Goal: Answer question/provide support: Share knowledge or assist other users

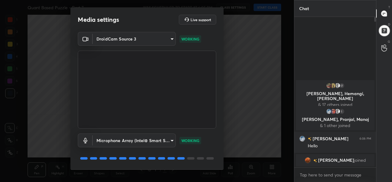
scroll to position [19, 0]
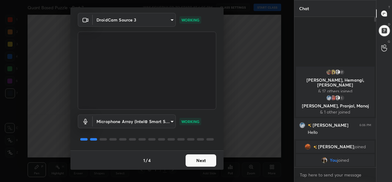
click at [139, 118] on body "1 2 3 4 5 6 7 C X Z C X Z E E Erase all H H Quant Based Puzzle - Part 7 WAS SCH…" at bounding box center [196, 91] width 392 height 182
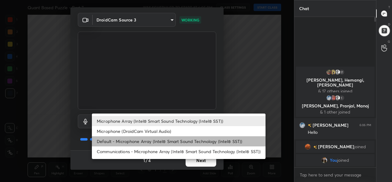
click at [111, 141] on li "Default - Microphone Array (Intel® Smart Sound Technology (Intel® SST))" at bounding box center [179, 141] width 174 height 10
type input "default"
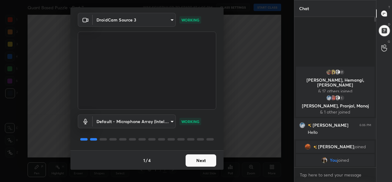
click at [207, 161] on button "Next" at bounding box center [201, 160] width 31 height 12
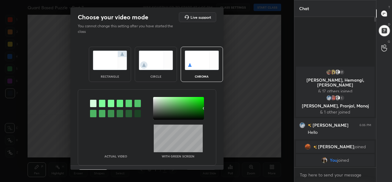
click at [112, 64] on img at bounding box center [110, 60] width 34 height 19
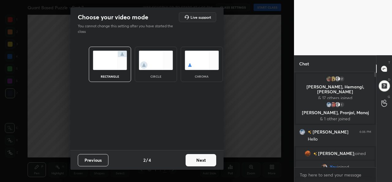
click at [211, 162] on button "Next" at bounding box center [201, 160] width 31 height 12
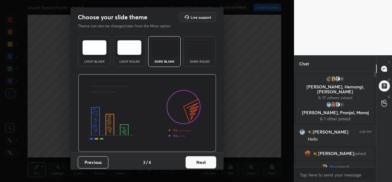
click at [203, 161] on button "Next" at bounding box center [201, 162] width 31 height 12
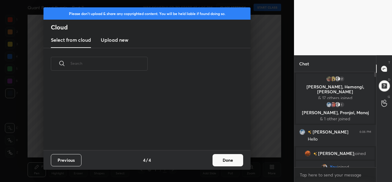
scroll to position [70, 197]
click at [227, 159] on button "Done" at bounding box center [227, 160] width 31 height 12
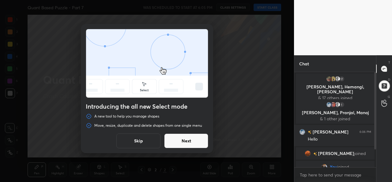
click at [134, 138] on button "Skip" at bounding box center [138, 140] width 44 height 15
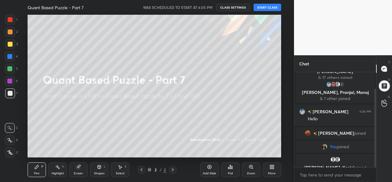
scroll to position [0, 0]
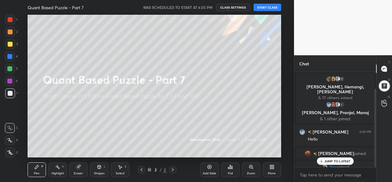
click at [265, 6] on button "START CLASS" at bounding box center [267, 7] width 28 height 7
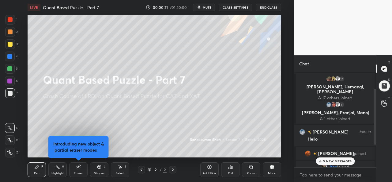
click at [342, 162] on p "5 NEW MESSAGES" at bounding box center [337, 161] width 28 height 4
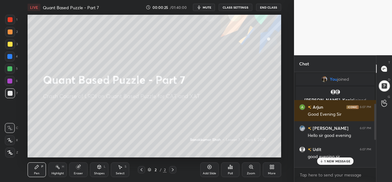
scroll to position [189, 0]
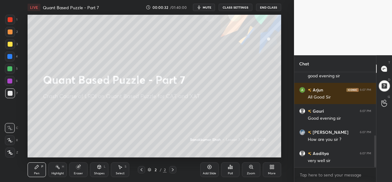
click at [12, 141] on icon at bounding box center [10, 140] width 6 height 4
click at [9, 41] on div at bounding box center [10, 44] width 10 height 10
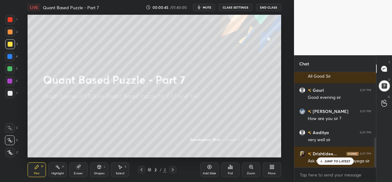
click at [327, 160] on p "JUMP TO LATEST" at bounding box center [337, 161] width 26 height 4
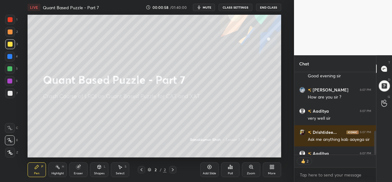
scroll to position [265, 0]
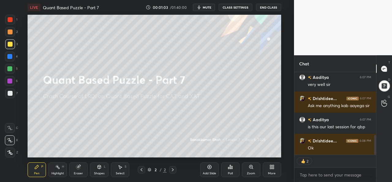
click at [10, 17] on div at bounding box center [10, 20] width 10 height 10
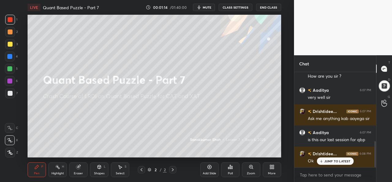
scroll to position [258, 0]
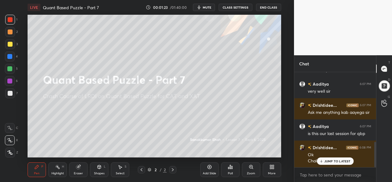
click at [119, 173] on div "Select" at bounding box center [120, 172] width 9 height 3
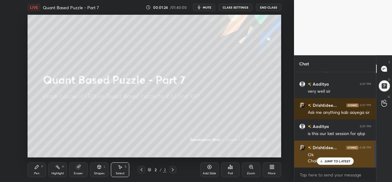
click at [333, 158] on div "JUMP TO LATEST" at bounding box center [335, 160] width 37 height 7
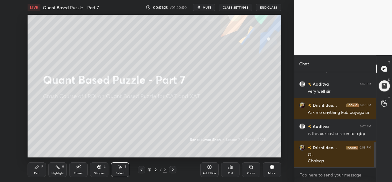
click at [39, 170] on div "Pen P" at bounding box center [37, 169] width 18 height 15
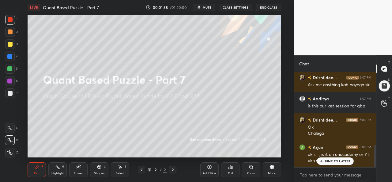
scroll to position [307, 0]
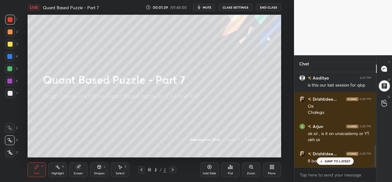
click at [328, 160] on p "JUMP TO LATEST" at bounding box center [337, 161] width 26 height 4
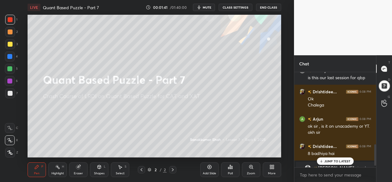
click at [9, 57] on div at bounding box center [9, 56] width 5 height 5
click at [329, 157] on div "JUMP TO LATEST" at bounding box center [335, 160] width 37 height 7
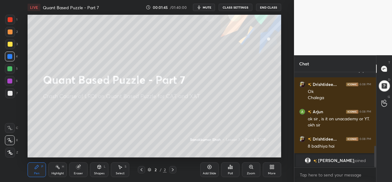
click at [271, 170] on div "More" at bounding box center [272, 169] width 18 height 15
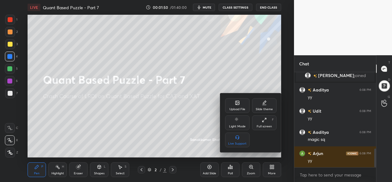
scroll to position [409, 0]
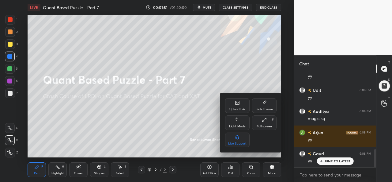
click at [238, 106] on div "Upload File" at bounding box center [237, 105] width 24 height 15
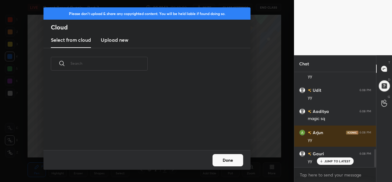
scroll to position [2, 3]
click at [118, 39] on h3 "Upload new" at bounding box center [115, 39] width 28 height 7
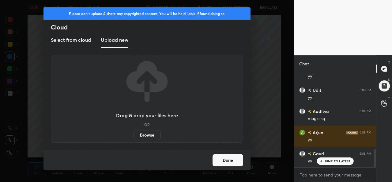
click at [150, 132] on label "Browse" at bounding box center [146, 135] width 27 height 10
click at [133, 132] on input "Browse" at bounding box center [133, 135] width 0 height 10
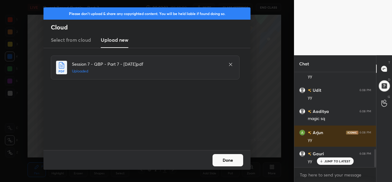
scroll to position [430, 0]
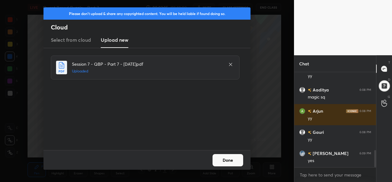
click at [229, 158] on button "Done" at bounding box center [227, 160] width 31 height 12
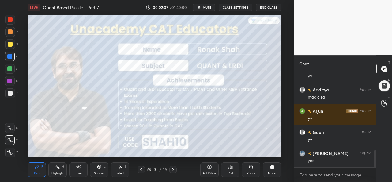
click at [12, 18] on div at bounding box center [10, 19] width 5 height 5
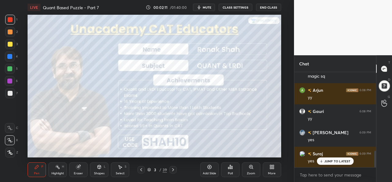
click at [328, 161] on p "JUMP TO LATEST" at bounding box center [337, 161] width 26 height 4
click at [10, 42] on div at bounding box center [10, 44] width 5 height 5
click at [10, 18] on div at bounding box center [10, 19] width 5 height 5
click at [9, 67] on div at bounding box center [9, 68] width 5 height 5
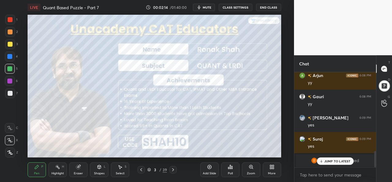
click at [10, 19] on div at bounding box center [10, 19] width 5 height 5
click at [329, 159] on p "JUMP TO LATEST" at bounding box center [337, 161] width 26 height 4
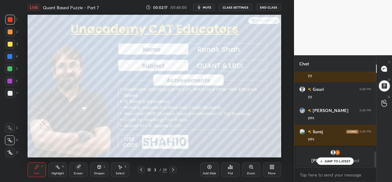
click at [7, 78] on div at bounding box center [10, 81] width 10 height 10
click at [329, 160] on p "JUMP TO LATEST" at bounding box center [337, 161] width 26 height 4
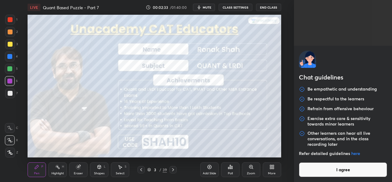
click at [317, 174] on body "1 2 3 4 5 6 7 C X Z C X Z E E Erase all H H LIVE Quant Based Puzzle - Part 7 00…" at bounding box center [196, 91] width 392 height 182
click at [333, 174] on button "I agree" at bounding box center [343, 169] width 88 height 15
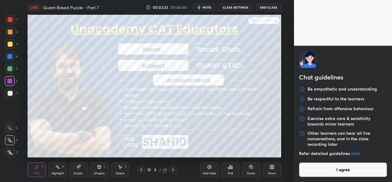
type textarea "x"
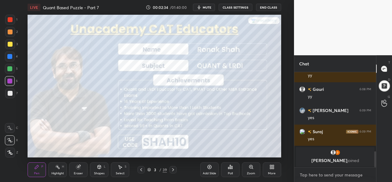
paste textarea "Telegram Group https://t.me/CATPLUS Google sheet: https://Tinyurl.com/CAT2025PL…"
type textarea "Telegram Group https://t.me/CATPLUS Google sheet: https://Tinyurl.com/CAT2025PL…"
type textarea "x"
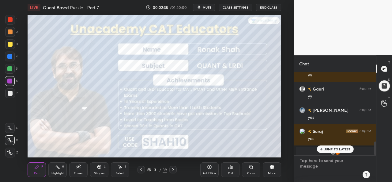
scroll to position [489, 0]
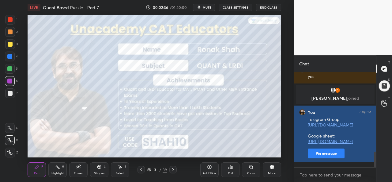
type textarea "x"
click at [320, 158] on button "Pin message" at bounding box center [326, 153] width 37 height 10
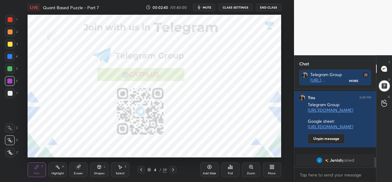
click at [10, 17] on div at bounding box center [10, 20] width 10 height 10
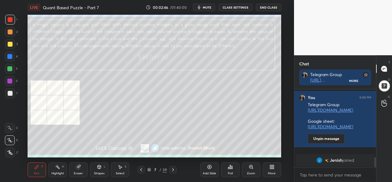
scroll to position [525, 0]
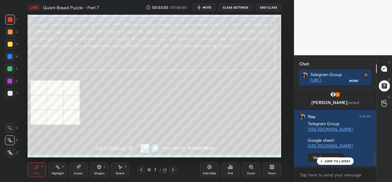
scroll to position [30469, 30342]
click at [337, 161] on p "JUMP TO LATEST" at bounding box center [337, 161] width 26 height 4
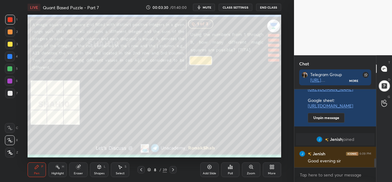
scroll to position [609, 0]
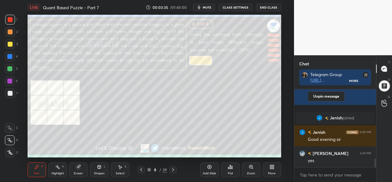
click at [9, 43] on div at bounding box center [10, 44] width 5 height 5
click at [229, 171] on div "Poll" at bounding box center [230, 169] width 18 height 15
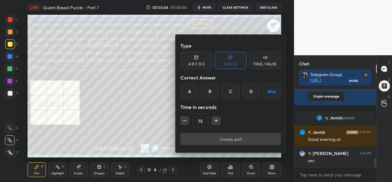
click at [231, 88] on div "C" at bounding box center [230, 91] width 18 height 15
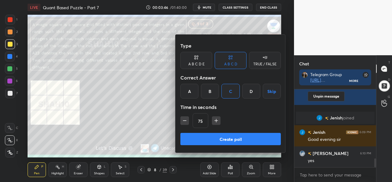
click at [188, 119] on button "button" at bounding box center [184, 120] width 9 height 9
type input "60"
click at [232, 138] on button "Create poll" at bounding box center [230, 139] width 100 height 12
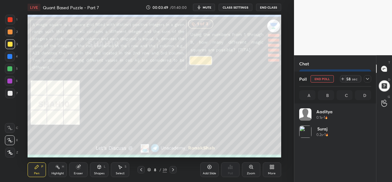
scroll to position [72, 70]
click at [368, 79] on icon at bounding box center [367, 79] width 3 height 2
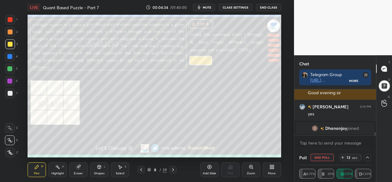
scroll to position [663, 0]
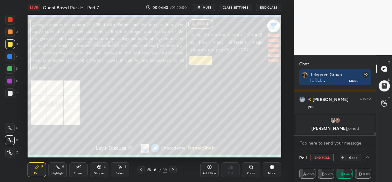
click at [368, 156] on icon at bounding box center [367, 157] width 5 height 5
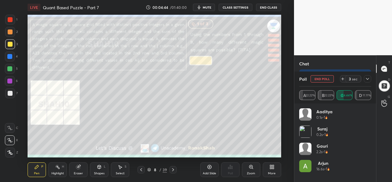
scroll to position [72, 70]
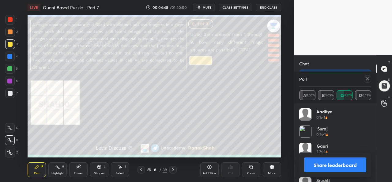
click at [369, 78] on icon at bounding box center [367, 78] width 3 height 3
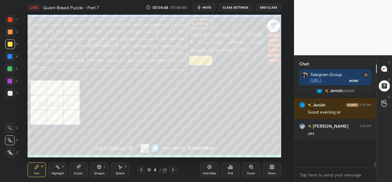
scroll to position [0, 0]
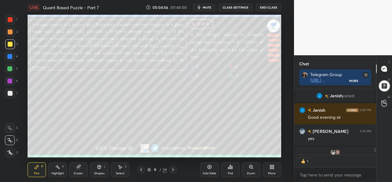
click at [231, 170] on div "Poll" at bounding box center [230, 169] width 18 height 15
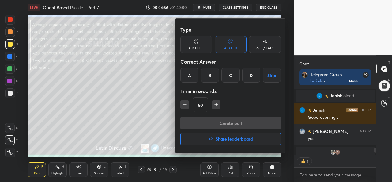
click at [252, 74] on div "D" at bounding box center [251, 75] width 18 height 15
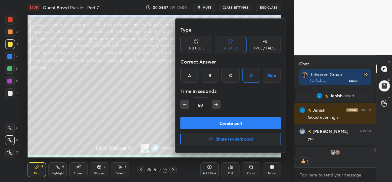
click at [223, 123] on button "Create poll" at bounding box center [230, 123] width 100 height 12
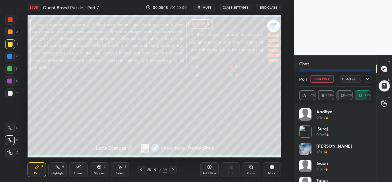
click at [368, 77] on icon at bounding box center [367, 78] width 5 height 5
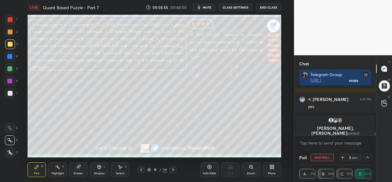
click at [366, 157] on icon at bounding box center [367, 157] width 5 height 5
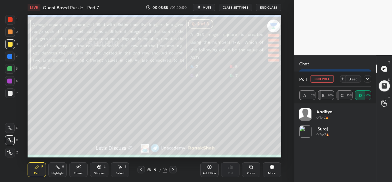
scroll to position [72, 70]
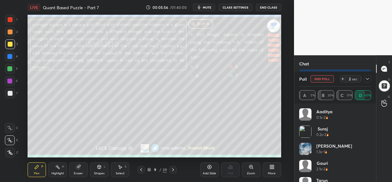
click at [370, 81] on div at bounding box center [367, 78] width 7 height 7
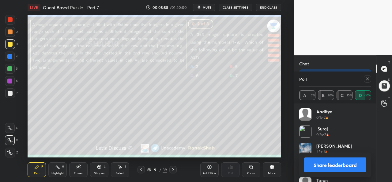
scroll to position [668, 0]
click at [366, 77] on icon at bounding box center [367, 78] width 5 height 5
type textarea "x"
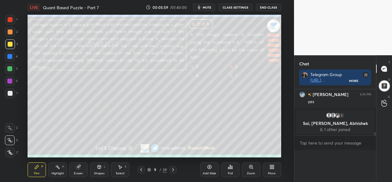
scroll to position [2, 2]
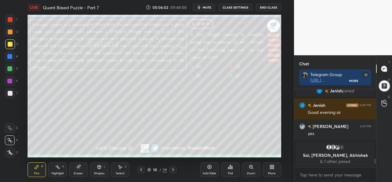
click at [229, 171] on div "Poll" at bounding box center [230, 172] width 5 height 3
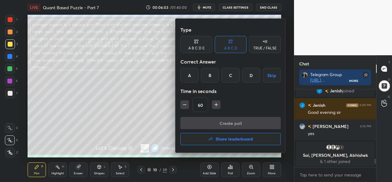
click at [232, 74] on div "C" at bounding box center [230, 75] width 18 height 15
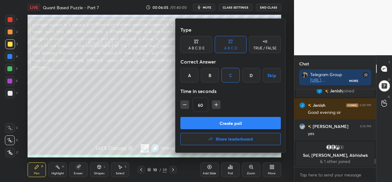
click at [183, 103] on icon "button" at bounding box center [185, 104] width 6 height 6
click at [183, 102] on icon "button" at bounding box center [185, 104] width 6 height 6
type input "30"
click at [233, 122] on button "Create poll" at bounding box center [230, 123] width 100 height 12
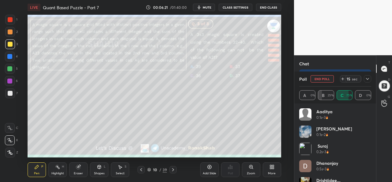
click at [119, 170] on div "Select S" at bounding box center [120, 169] width 18 height 15
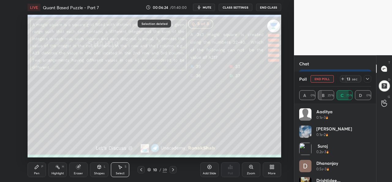
click at [36, 166] on icon at bounding box center [36, 166] width 5 height 5
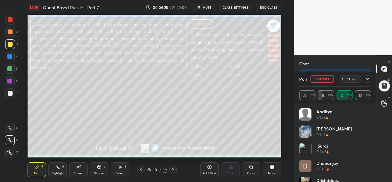
click at [367, 79] on icon at bounding box center [367, 78] width 5 height 5
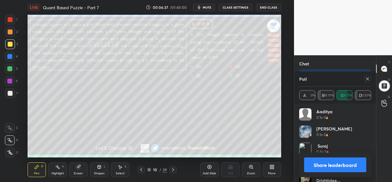
click at [368, 77] on icon at bounding box center [367, 78] width 5 height 5
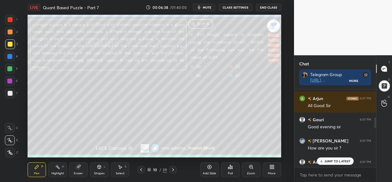
click at [331, 159] on p "JUMP TO LATEST" at bounding box center [337, 161] width 26 height 4
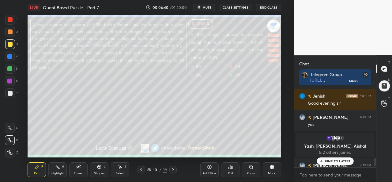
click at [332, 160] on p "JUMP TO LATEST" at bounding box center [337, 161] width 26 height 4
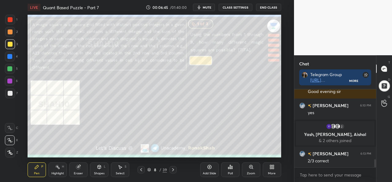
click at [116, 170] on div "Select S" at bounding box center [120, 169] width 18 height 15
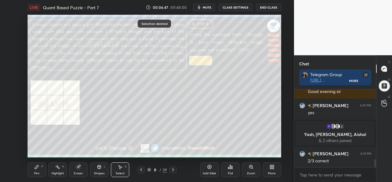
click at [210, 168] on icon at bounding box center [209, 167] width 4 height 4
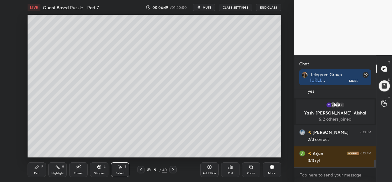
click at [97, 170] on div "Shapes L" at bounding box center [99, 169] width 18 height 15
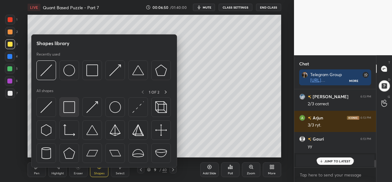
click at [70, 106] on img at bounding box center [69, 107] width 12 height 12
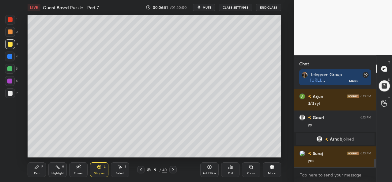
click at [8, 18] on div at bounding box center [10, 19] width 5 height 5
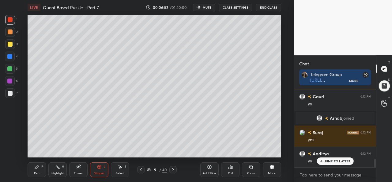
click at [11, 92] on div at bounding box center [10, 93] width 5 height 5
click at [100, 165] on icon at bounding box center [99, 167] width 3 height 4
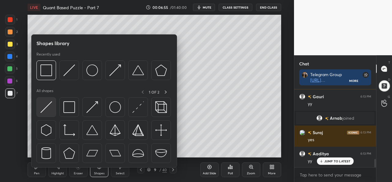
click at [51, 103] on img at bounding box center [46, 107] width 12 height 12
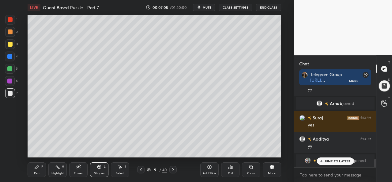
click at [40, 169] on div "Pen P" at bounding box center [37, 169] width 18 height 15
click at [120, 167] on icon at bounding box center [120, 167] width 3 height 4
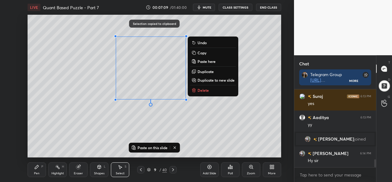
click at [34, 171] on div "Pen P" at bounding box center [37, 169] width 18 height 15
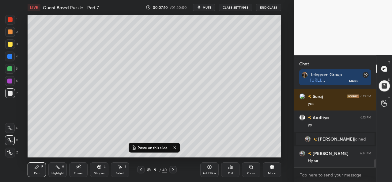
click at [12, 19] on div at bounding box center [10, 19] width 5 height 5
click at [120, 171] on div "Select S" at bounding box center [120, 169] width 18 height 15
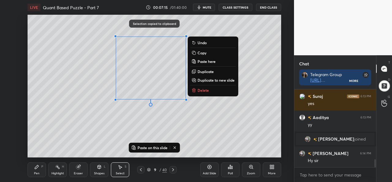
click at [208, 168] on icon at bounding box center [209, 166] width 5 height 5
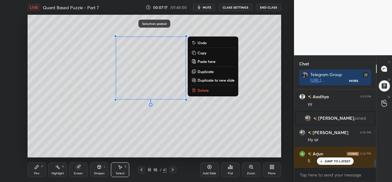
click at [39, 168] on div "Pen P" at bounding box center [37, 169] width 18 height 15
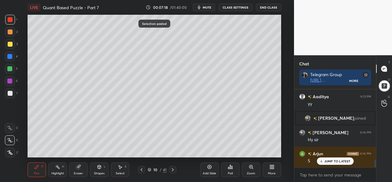
click at [141, 168] on icon at bounding box center [141, 169] width 5 height 5
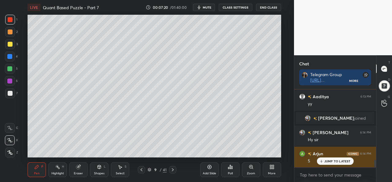
click at [326, 158] on div "JUMP TO LATEST" at bounding box center [335, 160] width 37 height 7
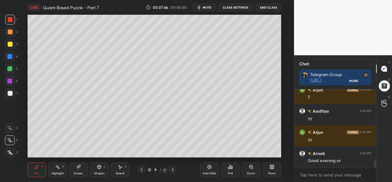
click at [122, 168] on icon at bounding box center [120, 166] width 5 height 5
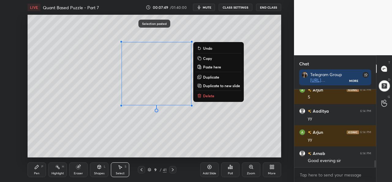
click at [37, 168] on icon at bounding box center [36, 166] width 5 height 5
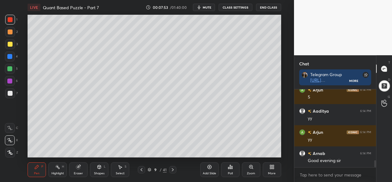
click at [10, 42] on div at bounding box center [10, 44] width 5 height 5
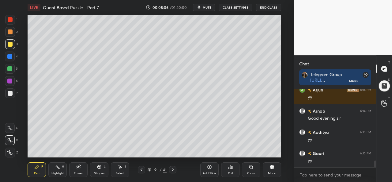
scroll to position [836, 0]
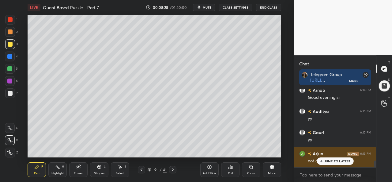
click at [332, 161] on p "JUMP TO LATEST" at bounding box center [337, 161] width 26 height 4
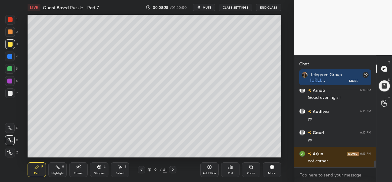
click at [118, 170] on div "Select S" at bounding box center [120, 169] width 18 height 15
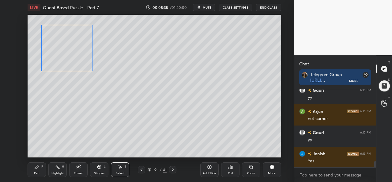
scroll to position [899, 0]
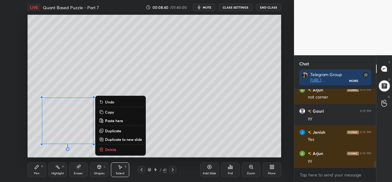
click at [38, 169] on div "Pen P" at bounding box center [37, 169] width 18 height 15
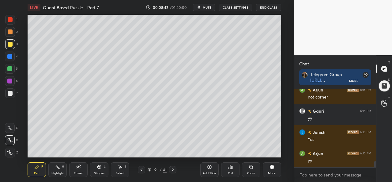
click at [9, 56] on div at bounding box center [9, 56] width 5 height 5
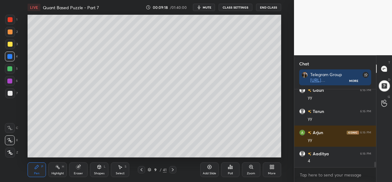
scroll to position [1041, 0]
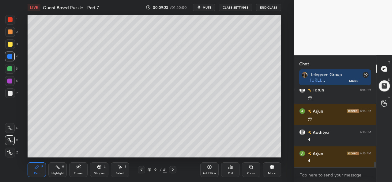
click at [122, 169] on div "Select S" at bounding box center [120, 169] width 18 height 15
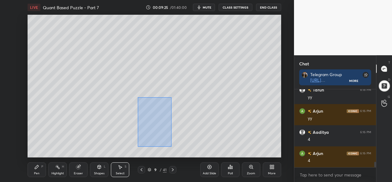
scroll to position [1062, 0]
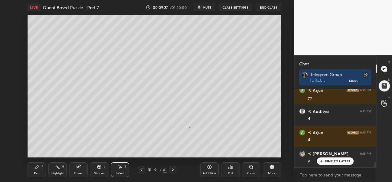
click at [189, 127] on div "0 ° Undo Copy Paste here Duplicate Duplicate to new slide Delete" at bounding box center [154, 86] width 253 height 142
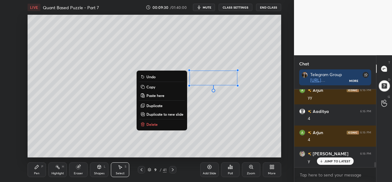
click at [36, 170] on div "Pen P" at bounding box center [37, 169] width 18 height 15
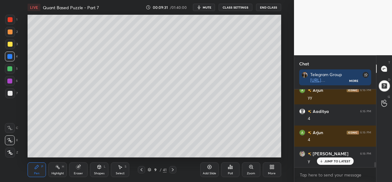
click at [11, 42] on div at bounding box center [10, 44] width 5 height 5
click at [10, 54] on div at bounding box center [10, 56] width 10 height 10
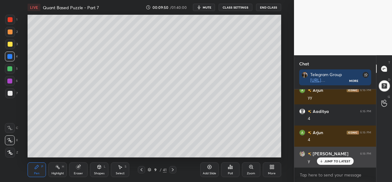
click at [331, 159] on p "JUMP TO LATEST" at bounding box center [337, 161] width 26 height 4
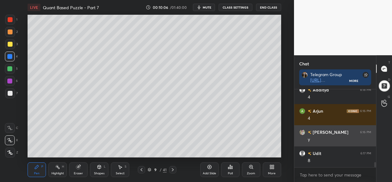
scroll to position [1104, 0]
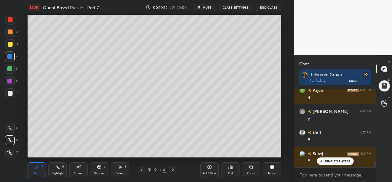
click at [10, 30] on div at bounding box center [10, 31] width 5 height 5
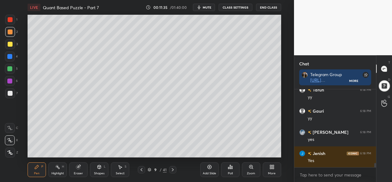
scroll to position [1309, 0]
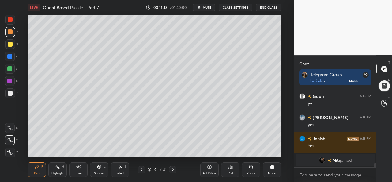
click at [120, 170] on div "Select S" at bounding box center [120, 169] width 18 height 15
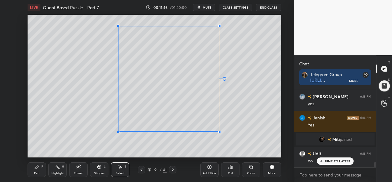
scroll to position [1138, 0]
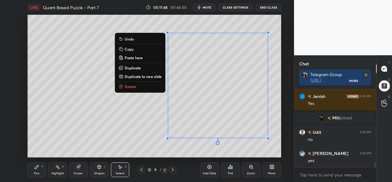
click at [122, 138] on div "0 ° Undo Copy Paste here Duplicate Duplicate to new slide Delete" at bounding box center [154, 86] width 253 height 142
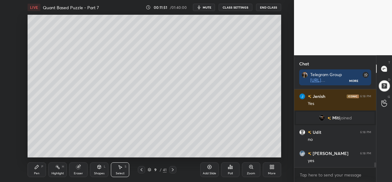
scroll to position [1158, 0]
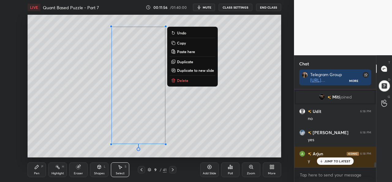
click at [59, 170] on div "Highlight H" at bounding box center [57, 169] width 18 height 15
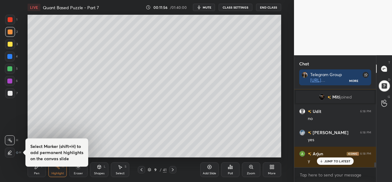
click at [81, 167] on div "Eraser" at bounding box center [78, 169] width 18 height 15
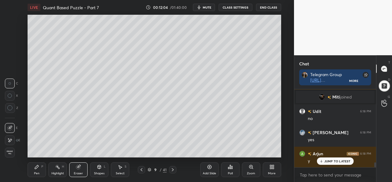
click at [39, 169] on div "Pen P" at bounding box center [37, 169] width 18 height 15
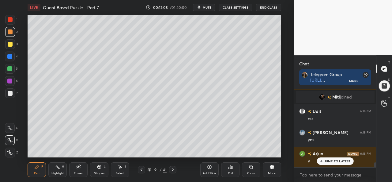
click at [9, 54] on div at bounding box center [10, 56] width 10 height 10
click at [8, 31] on div at bounding box center [10, 31] width 5 height 5
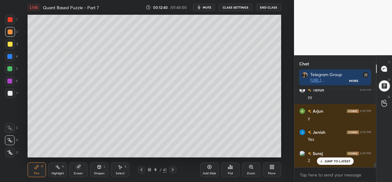
scroll to position [1285, 0]
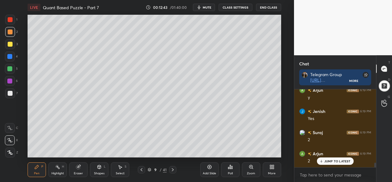
click at [337, 162] on p "JUMP TO LATEST" at bounding box center [337, 161] width 26 height 4
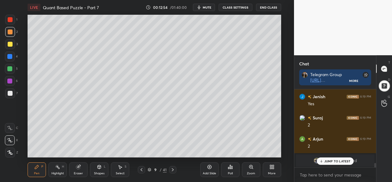
scroll to position [1257, 0]
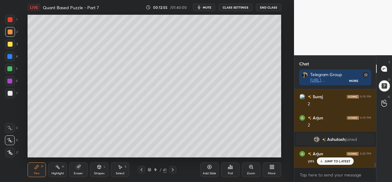
click at [77, 171] on div "Eraser" at bounding box center [78, 169] width 18 height 15
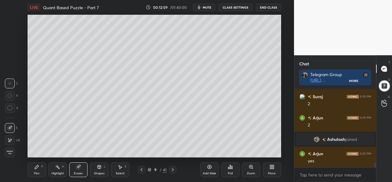
scroll to position [1278, 0]
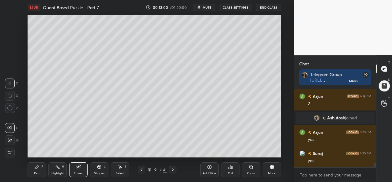
click at [39, 167] on icon at bounding box center [36, 166] width 5 height 5
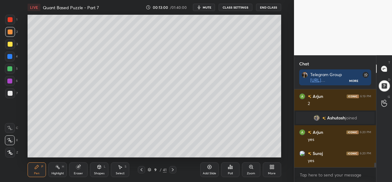
click at [9, 55] on div at bounding box center [9, 56] width 5 height 5
click at [75, 165] on div "Eraser" at bounding box center [78, 169] width 18 height 15
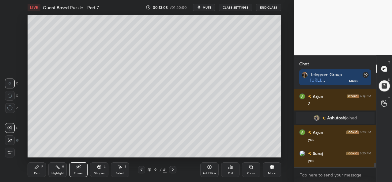
click at [37, 172] on div "Pen" at bounding box center [37, 172] width 6 height 3
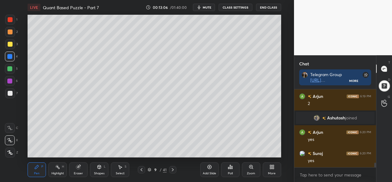
click at [10, 31] on div at bounding box center [10, 31] width 5 height 5
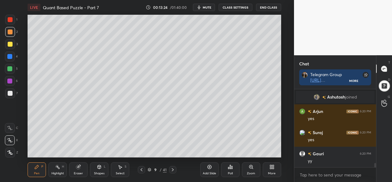
scroll to position [1321, 0]
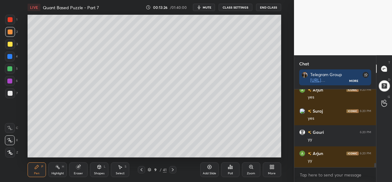
click at [8, 79] on div at bounding box center [9, 80] width 5 height 5
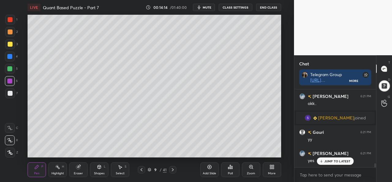
scroll to position [1427, 0]
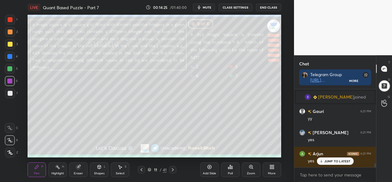
click at [113, 169] on div "Select S" at bounding box center [120, 169] width 18 height 15
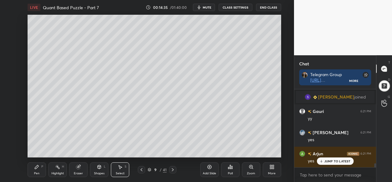
click at [35, 160] on div "Pen P Highlight H Eraser Shapes L Select S 9 / 41 Add Slide Poll Zoom More" at bounding box center [154, 169] width 253 height 24
click at [36, 169] on icon at bounding box center [36, 166] width 5 height 5
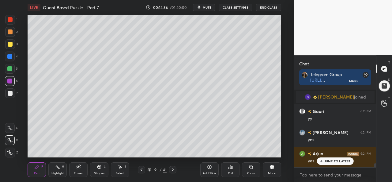
click at [59, 172] on div "Highlight" at bounding box center [57, 172] width 13 height 3
click at [10, 66] on div at bounding box center [9, 68] width 5 height 5
click at [12, 150] on div at bounding box center [10, 152] width 10 height 10
click at [8, 28] on div at bounding box center [10, 32] width 10 height 10
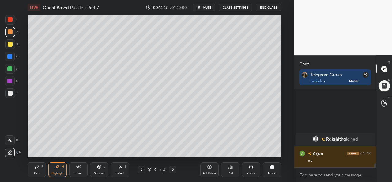
scroll to position [1455, 0]
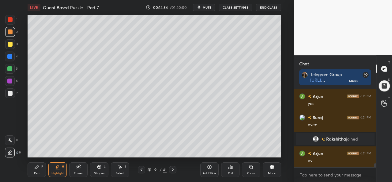
click at [11, 17] on div at bounding box center [10, 20] width 10 height 10
click at [32, 166] on div "Pen P" at bounding box center [37, 169] width 18 height 15
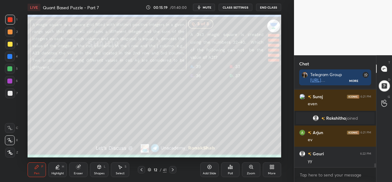
scroll to position [1498, 0]
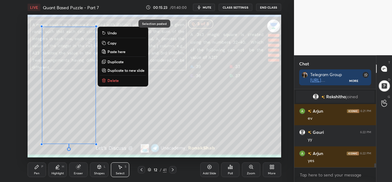
click at [131, 116] on div "0 ° Undo Copy Paste here Duplicate Duplicate to new slide Delete" at bounding box center [154, 86] width 253 height 142
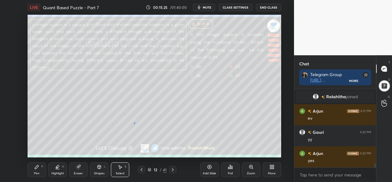
click at [131, 121] on div "0 ° Undo Copy Paste here Duplicate Duplicate to new slide Delete" at bounding box center [154, 86] width 253 height 142
click at [140, 169] on icon at bounding box center [141, 169] width 5 height 5
click at [141, 169] on icon at bounding box center [142, 169] width 2 height 3
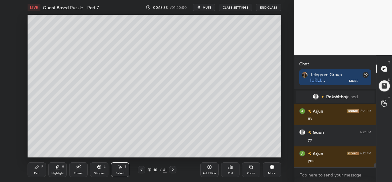
click at [119, 169] on div "Select S" at bounding box center [120, 169] width 18 height 15
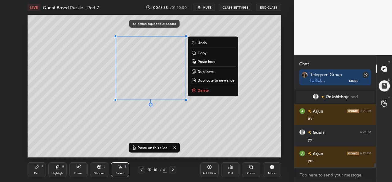
click at [171, 169] on icon at bounding box center [172, 169] width 5 height 5
click at [173, 168] on icon at bounding box center [172, 169] width 5 height 5
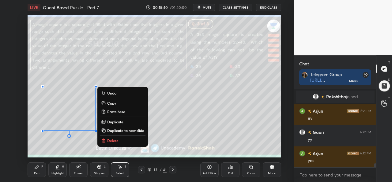
click at [83, 167] on div "Eraser" at bounding box center [78, 169] width 18 height 15
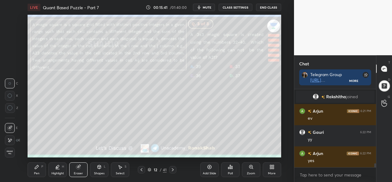
click at [36, 166] on icon at bounding box center [36, 166] width 5 height 5
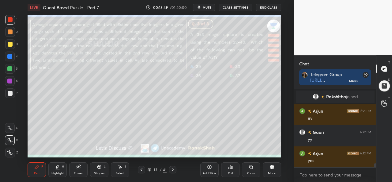
scroll to position [1518, 0]
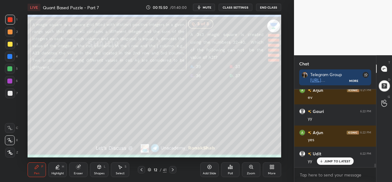
click at [206, 167] on div "Add Slide" at bounding box center [209, 169] width 18 height 15
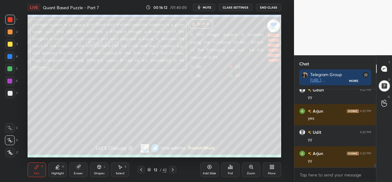
scroll to position [1561, 0]
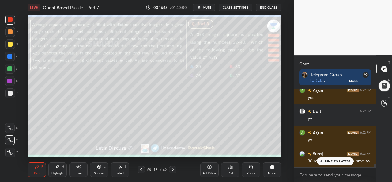
click at [9, 67] on div at bounding box center [9, 68] width 5 height 5
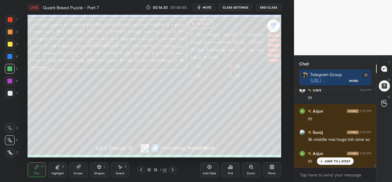
scroll to position [1603, 0]
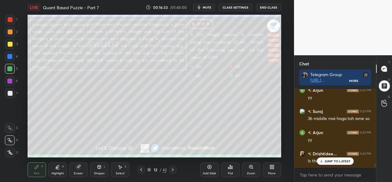
click at [328, 159] on p "JUMP TO LATEST" at bounding box center [337, 161] width 26 height 4
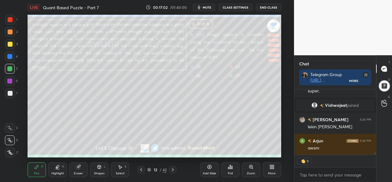
scroll to position [1664, 0]
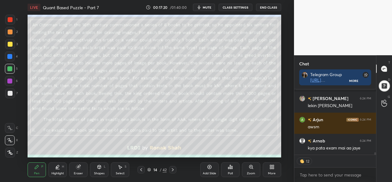
click at [9, 19] on div at bounding box center [10, 19] width 5 height 5
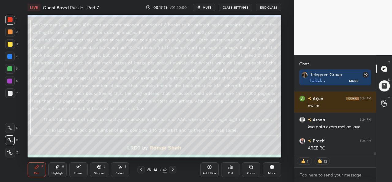
scroll to position [1706, 0]
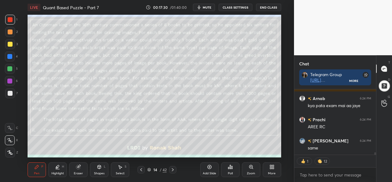
type textarea "x"
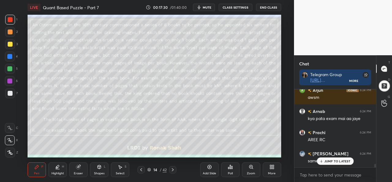
scroll to position [1693, 0]
click at [231, 171] on div "Poll" at bounding box center [230, 169] width 18 height 15
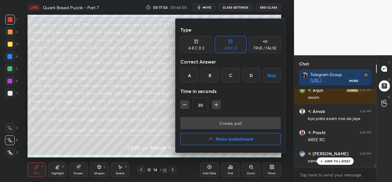
click at [217, 103] on icon "button" at bounding box center [216, 104] width 6 height 6
click at [216, 103] on icon "button" at bounding box center [216, 104] width 6 height 6
click at [217, 103] on icon "button" at bounding box center [216, 104] width 6 height 6
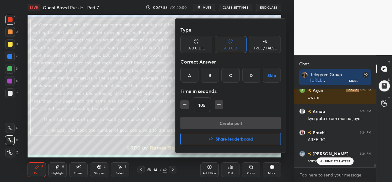
click at [217, 102] on icon "button" at bounding box center [219, 104] width 6 height 6
type input "120"
click at [249, 73] on div "D" at bounding box center [251, 75] width 18 height 15
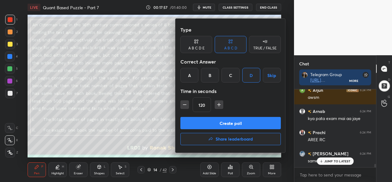
click at [239, 121] on button "Create poll" at bounding box center [230, 123] width 100 height 12
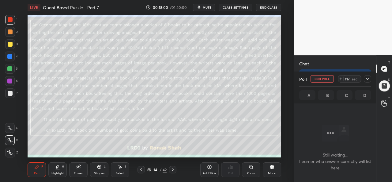
scroll to position [1752, 0]
click at [204, 7] on button "mute" at bounding box center [204, 7] width 22 height 7
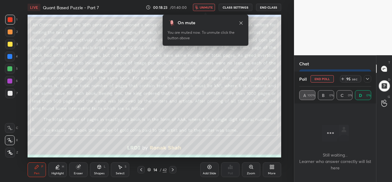
click at [239, 22] on icon at bounding box center [240, 23] width 5 height 5
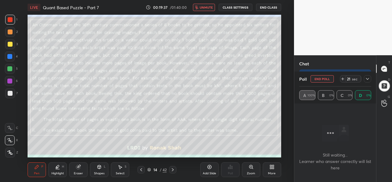
scroll to position [1799, 0]
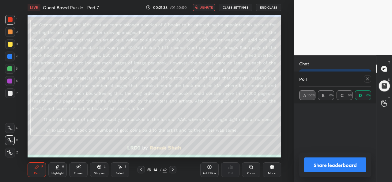
click at [204, 6] on span "unmute" at bounding box center [206, 7] width 13 height 4
click at [369, 78] on icon at bounding box center [367, 78] width 5 height 5
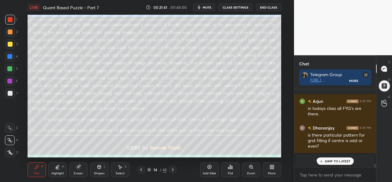
click at [338, 160] on p "JUMP TO LATEST" at bounding box center [337, 161] width 26 height 4
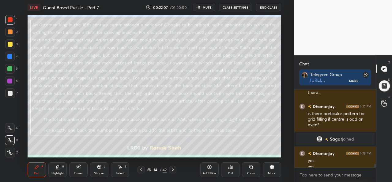
scroll to position [1794, 0]
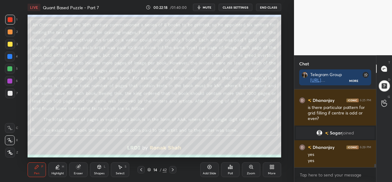
click at [124, 164] on div "Select S" at bounding box center [120, 169] width 18 height 15
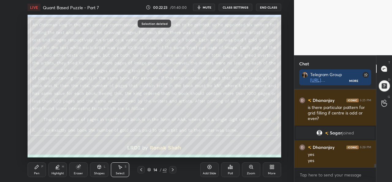
click at [34, 174] on div "Pen" at bounding box center [37, 172] width 6 height 3
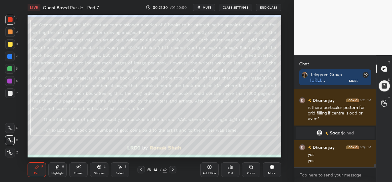
click at [9, 39] on div at bounding box center [10, 44] width 10 height 10
click at [208, 169] on div "Add Slide" at bounding box center [209, 169] width 18 height 15
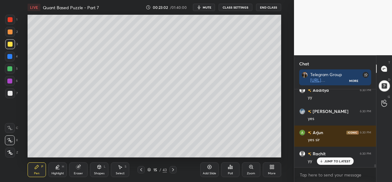
scroll to position [2006, 0]
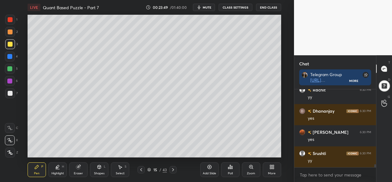
click at [10, 20] on div at bounding box center [10, 19] width 5 height 5
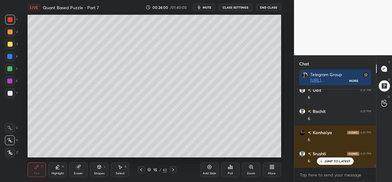
scroll to position [2280, 0]
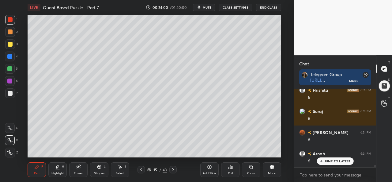
click at [12, 54] on div at bounding box center [10, 56] width 10 height 10
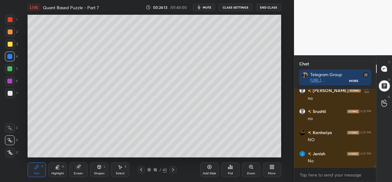
scroll to position [2597, 0]
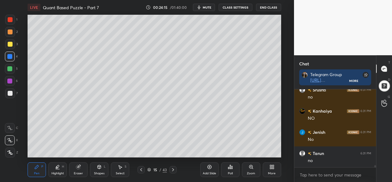
click at [11, 43] on div at bounding box center [10, 44] width 5 height 5
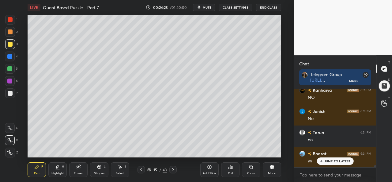
scroll to position [2660, 0]
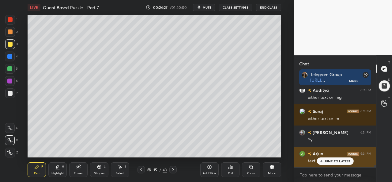
click at [330, 159] on p "JUMP TO LATEST" at bounding box center [337, 161] width 26 height 4
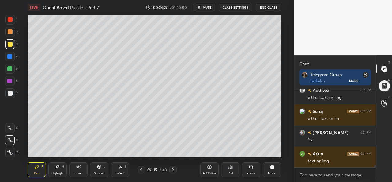
scroll to position [2787, 0]
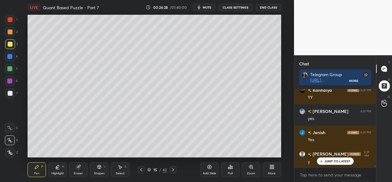
click at [7, 55] on div at bounding box center [10, 56] width 10 height 10
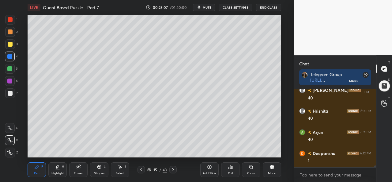
scroll to position [3547, 0]
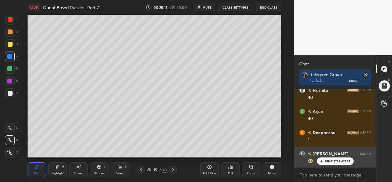
click at [342, 159] on p "JUMP TO LATEST" at bounding box center [337, 161] width 26 height 4
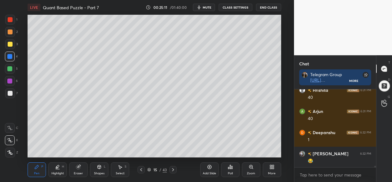
click at [8, 29] on div at bounding box center [10, 32] width 10 height 10
click at [7, 65] on div at bounding box center [10, 69] width 10 height 10
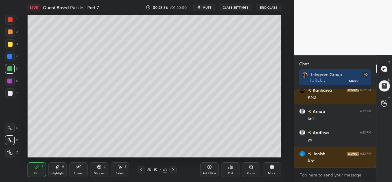
scroll to position [3864, 0]
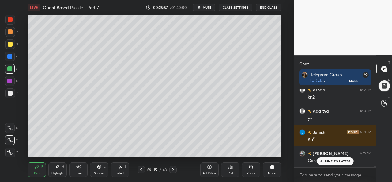
click at [11, 21] on div at bounding box center [10, 19] width 5 height 5
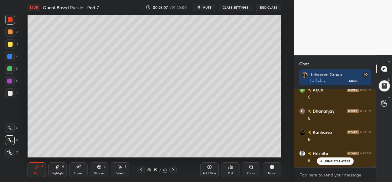
scroll to position [4139, 0]
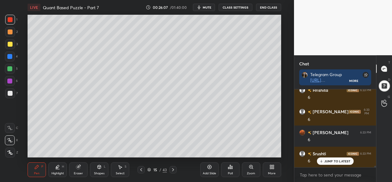
click at [10, 55] on div at bounding box center [9, 56] width 5 height 5
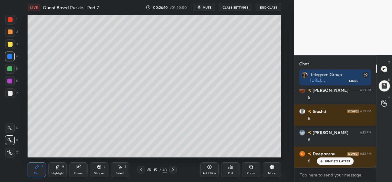
click at [9, 19] on div at bounding box center [10, 19] width 5 height 5
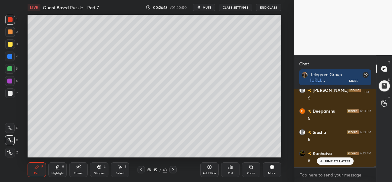
scroll to position [4434, 0]
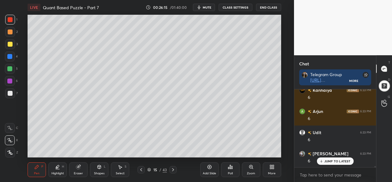
click at [9, 52] on div at bounding box center [10, 56] width 10 height 10
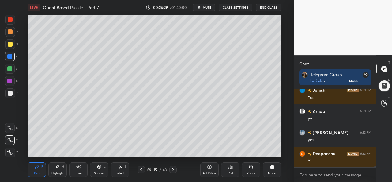
scroll to position [4667, 0]
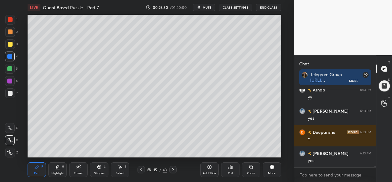
click at [120, 167] on icon at bounding box center [120, 167] width 3 height 4
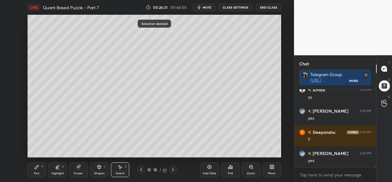
click at [39, 167] on icon at bounding box center [36, 166] width 5 height 5
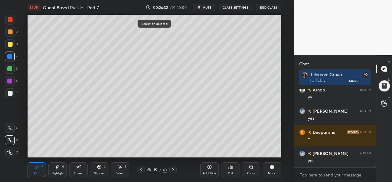
click at [9, 44] on div at bounding box center [10, 44] width 5 height 5
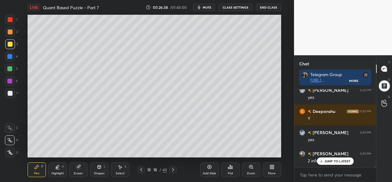
click at [121, 168] on icon at bounding box center [120, 166] width 5 height 5
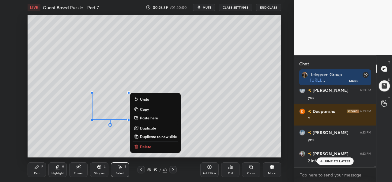
click at [35, 172] on div "Pen" at bounding box center [37, 172] width 6 height 3
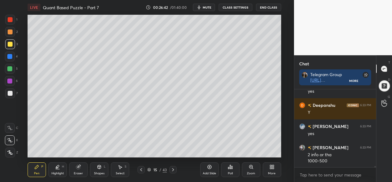
scroll to position [4715, 0]
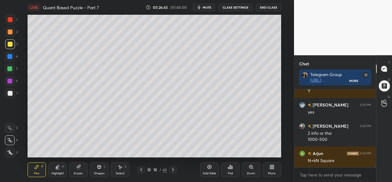
click at [9, 82] on div at bounding box center [9, 80] width 5 height 5
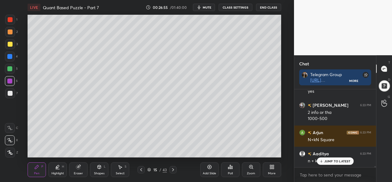
click at [9, 89] on div at bounding box center [10, 93] width 10 height 10
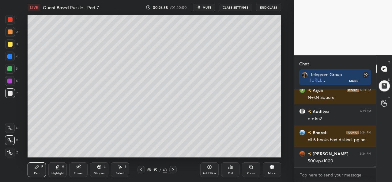
scroll to position [4805, 0]
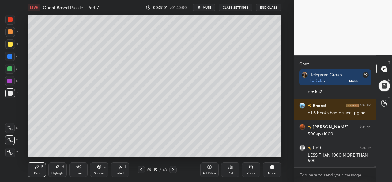
click at [12, 43] on div at bounding box center [10, 44] width 5 height 5
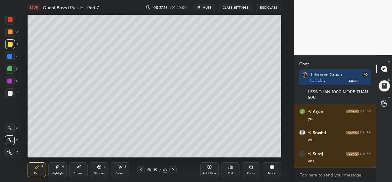
scroll to position [4890, 0]
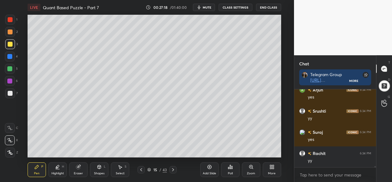
click at [121, 170] on div "Select S" at bounding box center [120, 169] width 18 height 15
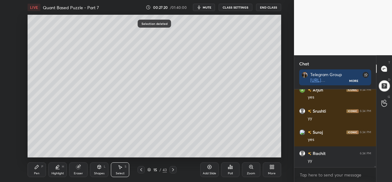
scroll to position [4911, 0]
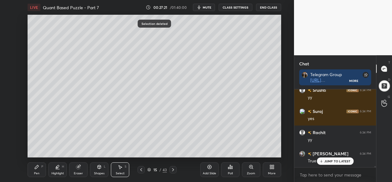
click at [38, 170] on div "Pen P" at bounding box center [37, 169] width 18 height 15
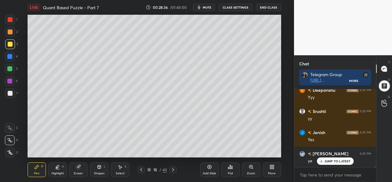
scroll to position [4486, 0]
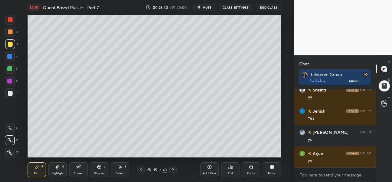
click at [125, 171] on div "Select S" at bounding box center [120, 169] width 18 height 15
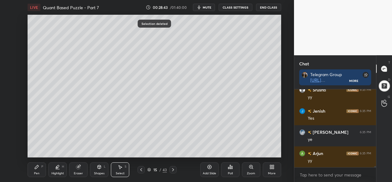
click at [38, 170] on div "Pen P" at bounding box center [37, 169] width 18 height 15
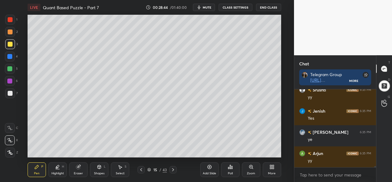
click at [8, 22] on div at bounding box center [10, 20] width 10 height 10
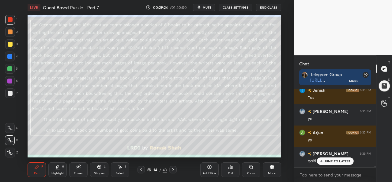
click at [119, 167] on icon at bounding box center [120, 167] width 3 height 4
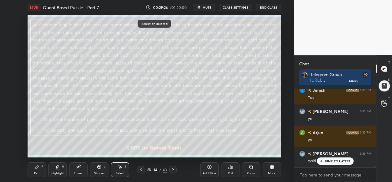
click at [28, 171] on div "Pen P" at bounding box center [37, 169] width 18 height 15
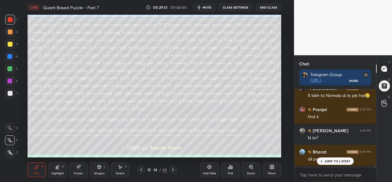
scroll to position [4589, 0]
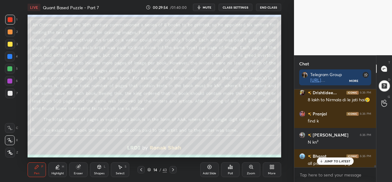
click at [326, 159] on p "JUMP TO LATEST" at bounding box center [337, 161] width 26 height 4
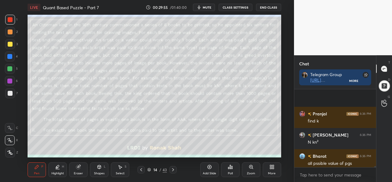
scroll to position [4634, 0]
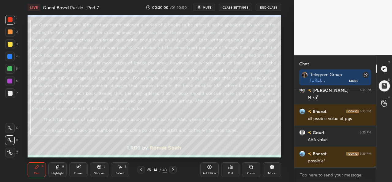
click at [12, 55] on div at bounding box center [9, 56] width 5 height 5
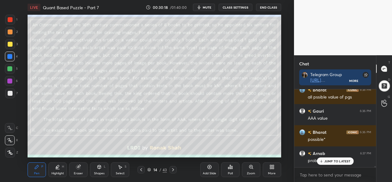
scroll to position [4676, 0]
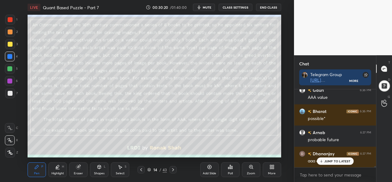
click at [345, 161] on p "JUMP TO LATEST" at bounding box center [337, 161] width 26 height 4
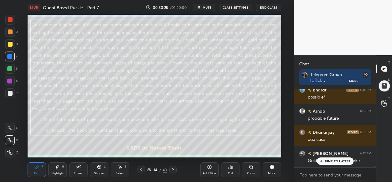
scroll to position [4718, 0]
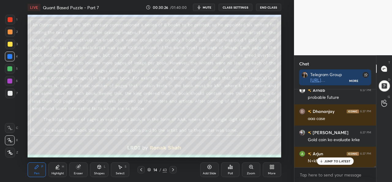
click at [208, 167] on icon at bounding box center [209, 167] width 2 height 2
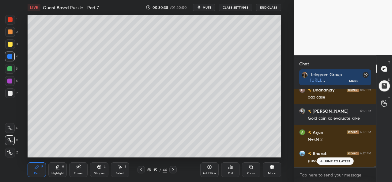
scroll to position [4783, 0]
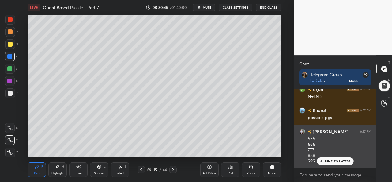
click at [337, 159] on p "JUMP TO LATEST" at bounding box center [337, 161] width 26 height 4
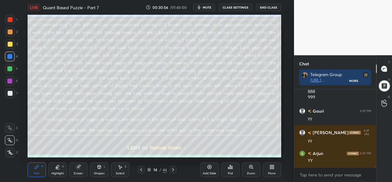
scroll to position [4867, 0]
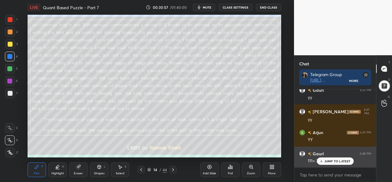
click at [325, 159] on p "JUMP TO LATEST" at bounding box center [337, 161] width 26 height 4
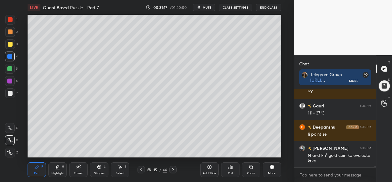
scroll to position [4936, 0]
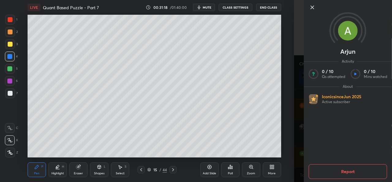
click at [309, 5] on icon at bounding box center [312, 7] width 7 height 7
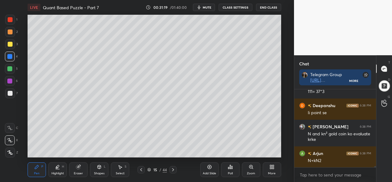
click at [119, 170] on div "Select S" at bounding box center [120, 169] width 18 height 15
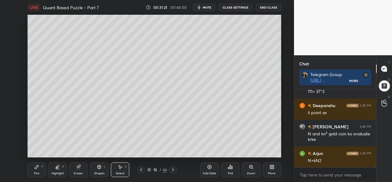
click at [36, 169] on div "Pen P" at bounding box center [37, 169] width 18 height 15
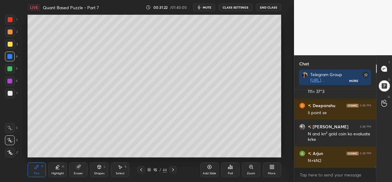
click at [10, 41] on div at bounding box center [10, 44] width 10 height 10
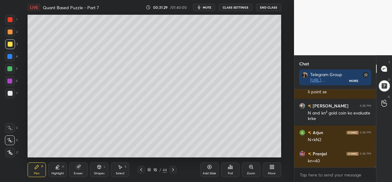
scroll to position [4979, 0]
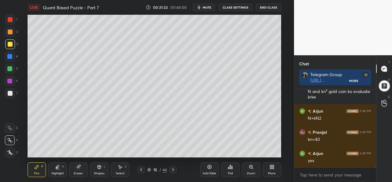
click at [122, 171] on div "Select" at bounding box center [120, 172] width 9 height 3
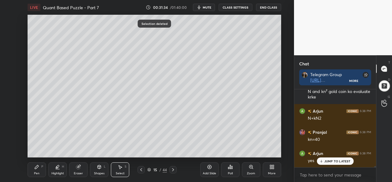
scroll to position [4999, 0]
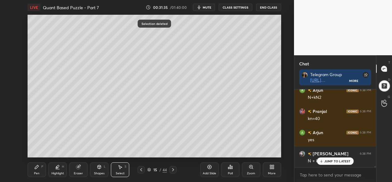
click at [36, 167] on icon at bounding box center [37, 167] width 4 height 4
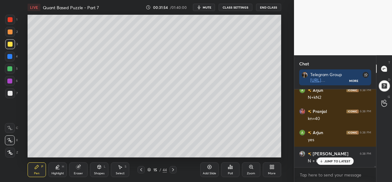
click at [122, 167] on icon at bounding box center [120, 166] width 5 height 5
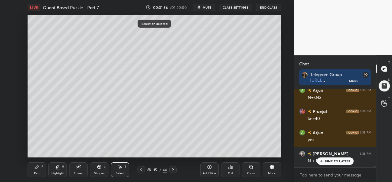
scroll to position [5026, 0]
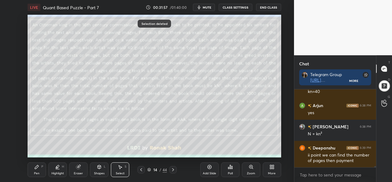
click at [36, 169] on icon at bounding box center [36, 166] width 5 height 5
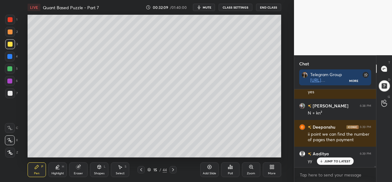
scroll to position [5069, 0]
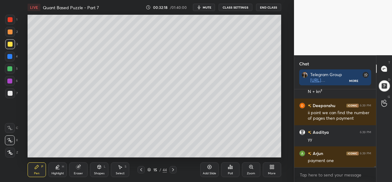
click at [9, 57] on div at bounding box center [9, 56] width 5 height 5
click at [10, 68] on div at bounding box center [9, 68] width 5 height 5
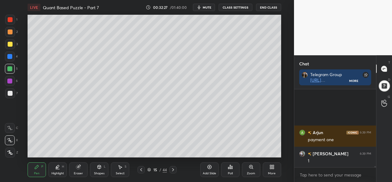
scroll to position [5153, 0]
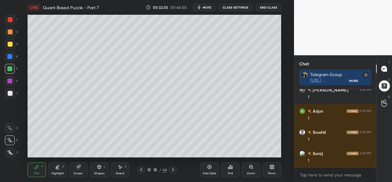
click at [10, 80] on div at bounding box center [9, 80] width 5 height 5
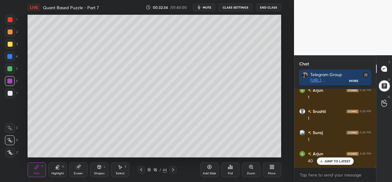
click at [7, 67] on div at bounding box center [10, 69] width 10 height 10
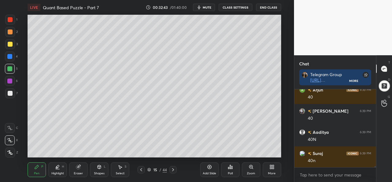
scroll to position [5258, 0]
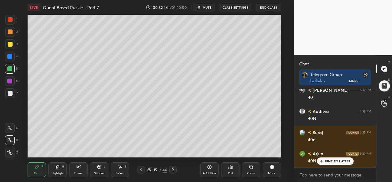
click at [8, 80] on div at bounding box center [9, 80] width 5 height 5
click at [121, 170] on div "Select S" at bounding box center [120, 169] width 18 height 15
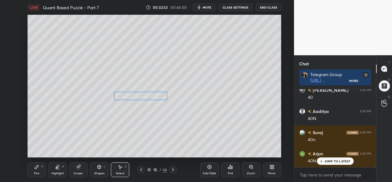
scroll to position [5265, 0]
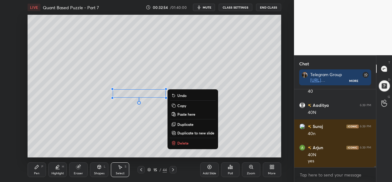
click at [34, 170] on div "Pen P" at bounding box center [37, 169] width 18 height 15
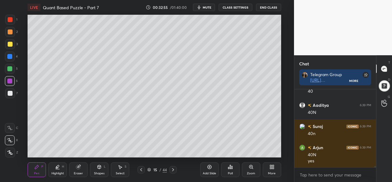
click at [8, 93] on div at bounding box center [10, 93] width 5 height 5
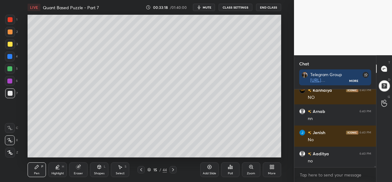
scroll to position [5582, 0]
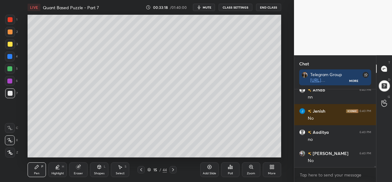
click at [8, 55] on div at bounding box center [9, 56] width 5 height 5
click at [10, 32] on div at bounding box center [10, 31] width 5 height 5
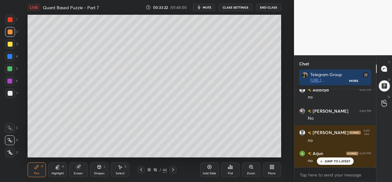
scroll to position [5645, 0]
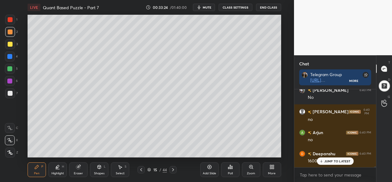
click at [326, 161] on p "JUMP TO LATEST" at bounding box center [337, 161] width 26 height 4
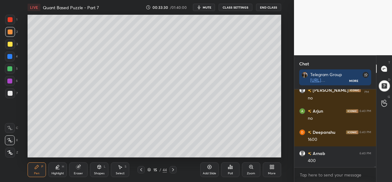
click at [121, 168] on icon at bounding box center [120, 166] width 5 height 5
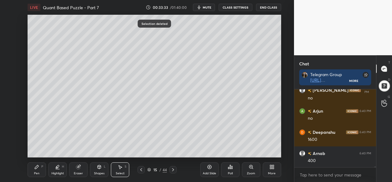
click at [35, 168] on icon at bounding box center [37, 167] width 4 height 4
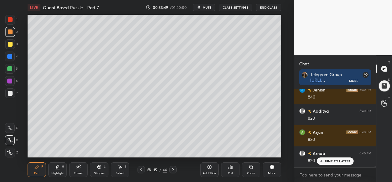
scroll to position [5814, 0]
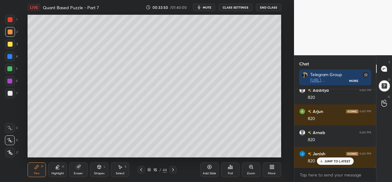
click at [9, 66] on div at bounding box center [9, 68] width 5 height 5
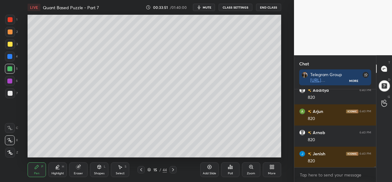
scroll to position [5835, 0]
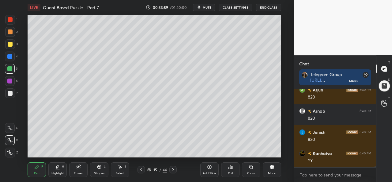
click at [120, 167] on icon at bounding box center [120, 167] width 3 height 4
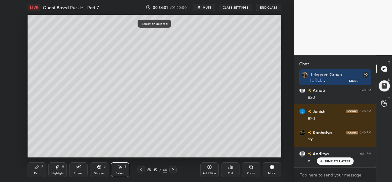
click at [34, 169] on div "Pen P" at bounding box center [37, 169] width 18 height 15
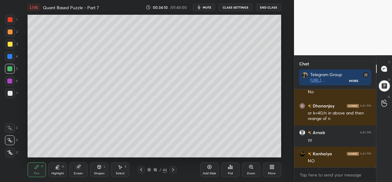
scroll to position [6052, 0]
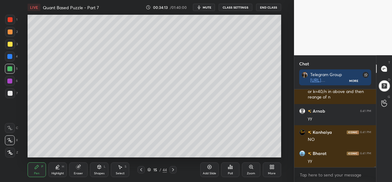
click at [9, 92] on div at bounding box center [10, 93] width 5 height 5
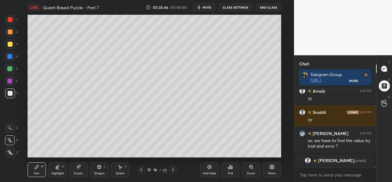
scroll to position [6283, 0]
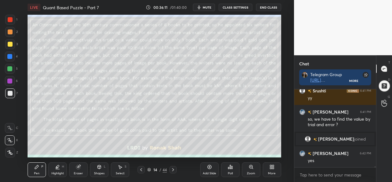
click at [113, 167] on div "Select S" at bounding box center [120, 169] width 18 height 15
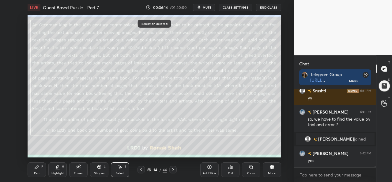
click at [35, 169] on icon at bounding box center [36, 166] width 5 height 5
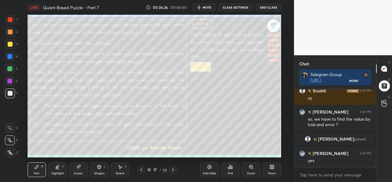
scroll to position [6304, 0]
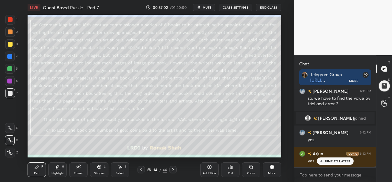
click at [124, 168] on div "Select S" at bounding box center [120, 169] width 18 height 15
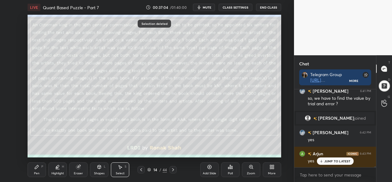
click at [38, 168] on icon at bounding box center [36, 166] width 5 height 5
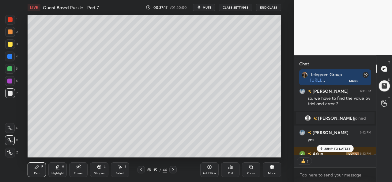
scroll to position [2, 2]
type textarea "x"
click at [332, 146] on div "JUMP TO LATEST" at bounding box center [335, 147] width 37 height 7
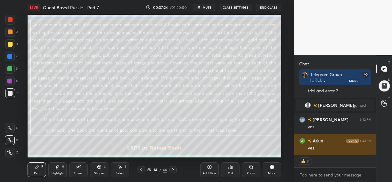
scroll to position [6338, 0]
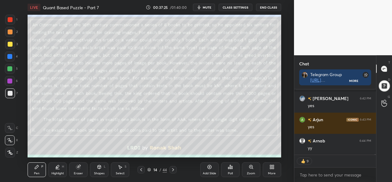
click at [124, 171] on div "Select S" at bounding box center [120, 169] width 18 height 15
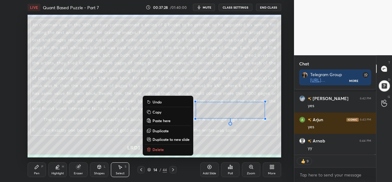
click at [40, 171] on div "Pen P" at bounding box center [37, 169] width 18 height 15
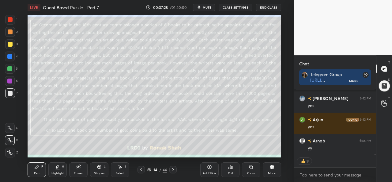
click at [229, 170] on div "Poll" at bounding box center [230, 169] width 18 height 15
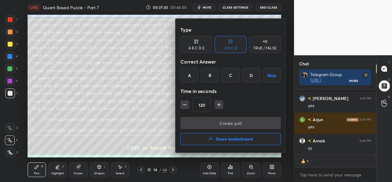
click at [253, 76] on div "D" at bounding box center [251, 75] width 18 height 15
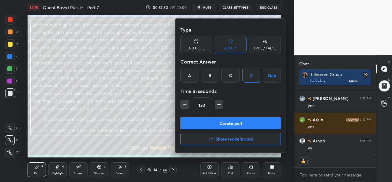
click at [185, 103] on icon "button" at bounding box center [185, 104] width 6 height 6
type input "105"
type textarea "x"
click at [184, 104] on icon "button" at bounding box center [185, 104] width 6 height 6
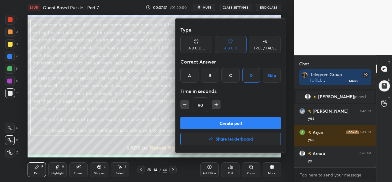
click at [184, 104] on icon "button" at bounding box center [185, 104] width 6 height 6
click at [184, 103] on icon "button" at bounding box center [185, 104] width 6 height 6
click at [184, 105] on icon "button" at bounding box center [185, 104] width 6 height 6
click at [183, 105] on icon "button" at bounding box center [185, 104] width 6 height 6
click at [206, 106] on input "30" at bounding box center [200, 104] width 15 height 15
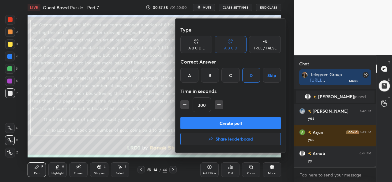
scroll to position [6340, 0]
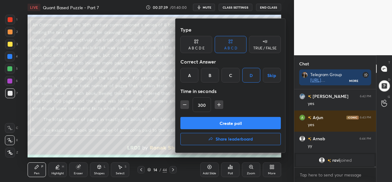
click at [182, 104] on icon "button" at bounding box center [185, 104] width 6 height 6
click at [183, 104] on icon "button" at bounding box center [185, 104] width 6 height 6
click at [183, 104] on icon "button" at bounding box center [184, 104] width 3 height 0
click at [184, 104] on icon "button" at bounding box center [184, 104] width 3 height 0
click at [187, 105] on icon "button" at bounding box center [185, 104] width 6 height 6
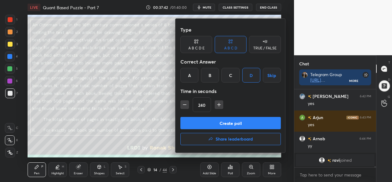
type input "225"
click at [237, 123] on button "Create poll" at bounding box center [230, 123] width 100 height 12
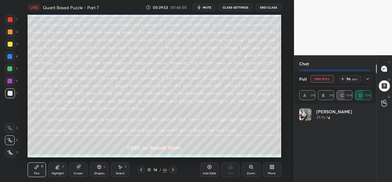
scroll to position [5781, 0]
click at [369, 76] on icon at bounding box center [367, 78] width 5 height 5
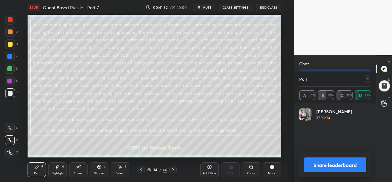
scroll to position [2, 2]
click at [369, 78] on icon at bounding box center [367, 78] width 5 height 5
type textarea "x"
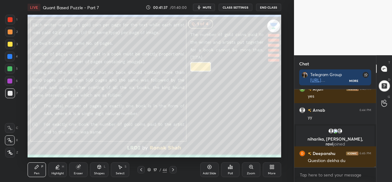
click at [120, 169] on icon at bounding box center [120, 167] width 3 height 4
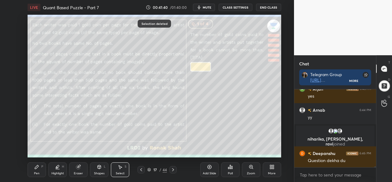
click at [38, 171] on div "Pen P" at bounding box center [37, 169] width 18 height 15
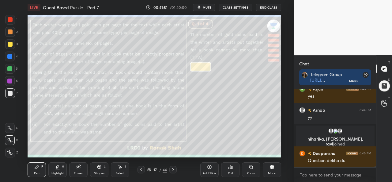
click at [10, 55] on div at bounding box center [9, 56] width 5 height 5
click at [224, 171] on div "Poll" at bounding box center [230, 169] width 18 height 15
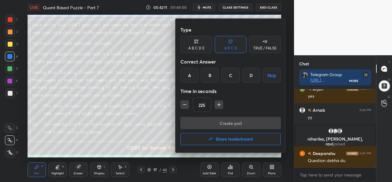
click at [209, 74] on div "B" at bounding box center [210, 75] width 18 height 15
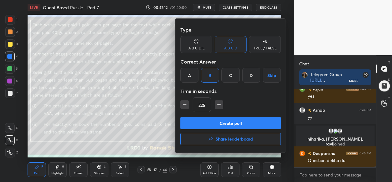
click at [184, 104] on icon "button" at bounding box center [185, 104] width 6 height 6
click at [184, 104] on icon "button" at bounding box center [184, 104] width 3 height 0
click at [184, 104] on icon "button" at bounding box center [185, 104] width 6 height 6
click at [184, 103] on icon "button" at bounding box center [185, 104] width 6 height 6
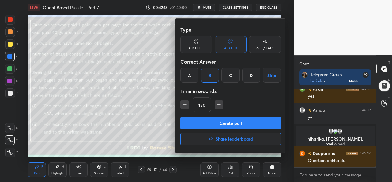
click at [184, 103] on icon "button" at bounding box center [185, 104] width 6 height 6
click at [185, 103] on icon "button" at bounding box center [185, 104] width 6 height 6
click at [184, 103] on icon "button" at bounding box center [185, 104] width 6 height 6
click at [183, 103] on icon "button" at bounding box center [185, 104] width 6 height 6
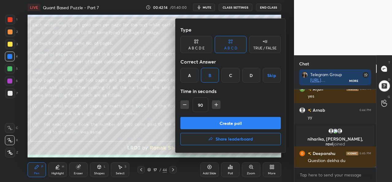
type input "75"
click at [225, 122] on button "Create poll" at bounding box center [230, 123] width 100 height 12
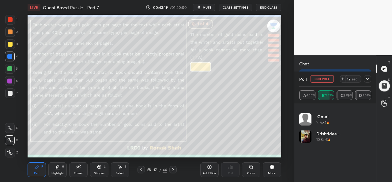
scroll to position [0, 0]
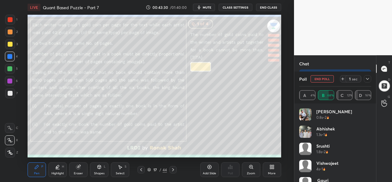
click at [8, 69] on div at bounding box center [9, 68] width 5 height 5
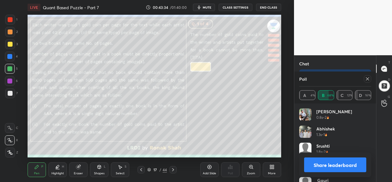
click at [124, 168] on div "Select S" at bounding box center [120, 169] width 18 height 15
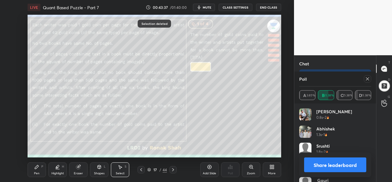
click at [368, 80] on icon at bounding box center [367, 78] width 5 height 5
type textarea "x"
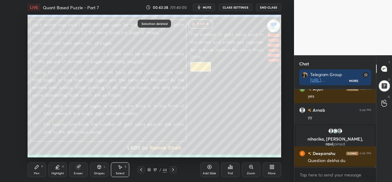
scroll to position [2, 2]
click at [119, 169] on div "Select S" at bounding box center [120, 169] width 18 height 15
click at [38, 169] on div "Pen P" at bounding box center [37, 169] width 18 height 15
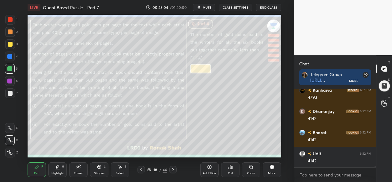
scroll to position [5918, 0]
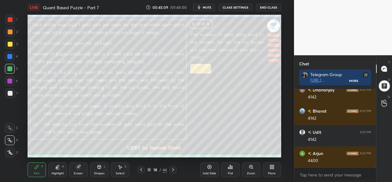
click at [13, 33] on div at bounding box center [10, 32] width 10 height 10
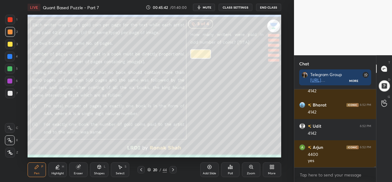
click at [122, 170] on div "Select S" at bounding box center [120, 169] width 18 height 15
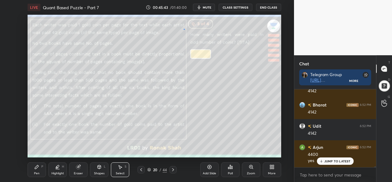
scroll to position [5945, 0]
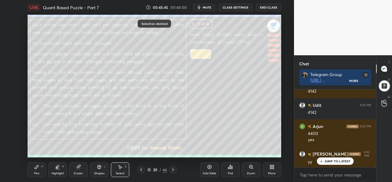
click at [36, 171] on div "Pen P" at bounding box center [37, 169] width 18 height 15
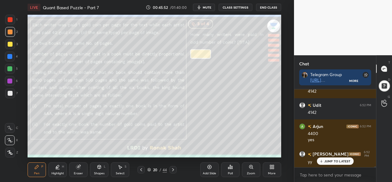
click at [229, 167] on icon at bounding box center [230, 166] width 5 height 5
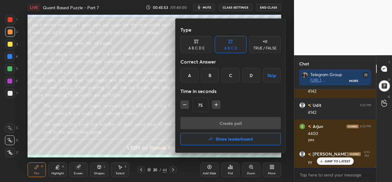
click at [188, 74] on div "A" at bounding box center [189, 75] width 18 height 15
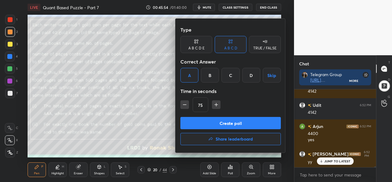
click at [182, 103] on icon "button" at bounding box center [185, 104] width 6 height 6
type input "60"
click at [224, 122] on button "Create poll" at bounding box center [230, 123] width 100 height 12
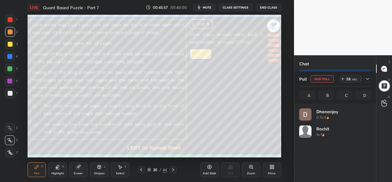
scroll to position [72, 70]
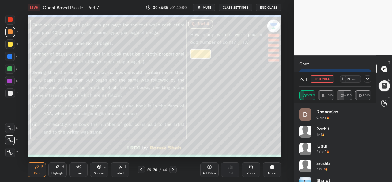
click at [370, 81] on div at bounding box center [367, 78] width 7 height 7
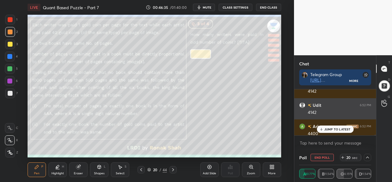
scroll to position [0, 0]
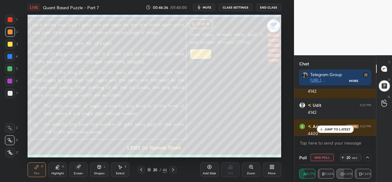
click at [337, 127] on p "JUMP TO LATEST" at bounding box center [337, 129] width 26 height 4
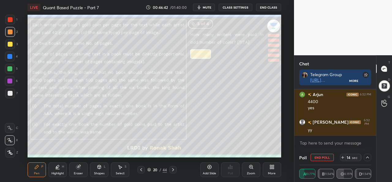
click at [369, 157] on icon at bounding box center [367, 157] width 5 height 5
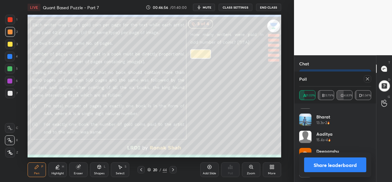
scroll to position [81, 0]
click at [369, 79] on icon at bounding box center [367, 78] width 5 height 5
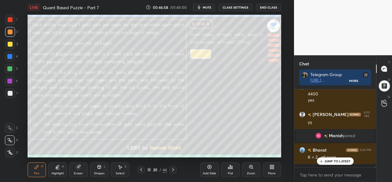
scroll to position [22, 80]
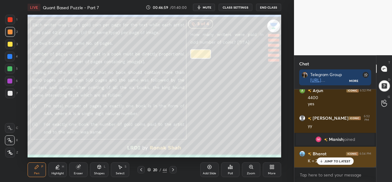
click at [329, 160] on p "JUMP TO LATEST" at bounding box center [337, 161] width 26 height 4
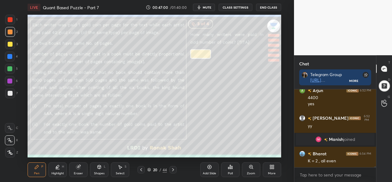
click at [122, 167] on icon at bounding box center [120, 166] width 5 height 5
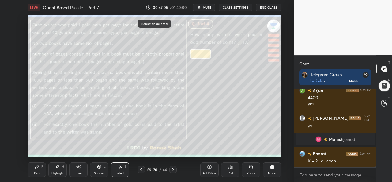
click at [40, 166] on div "Pen P" at bounding box center [37, 169] width 18 height 15
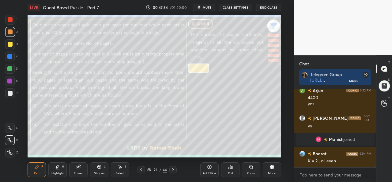
click at [14, 15] on div "1" at bounding box center [11, 20] width 12 height 10
click at [11, 66] on div at bounding box center [10, 69] width 10 height 10
click at [231, 171] on div "Poll" at bounding box center [230, 169] width 18 height 15
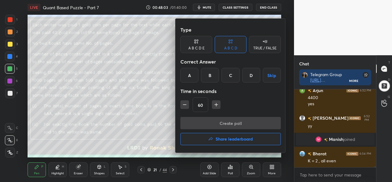
click at [211, 76] on div "B" at bounding box center [210, 75] width 18 height 15
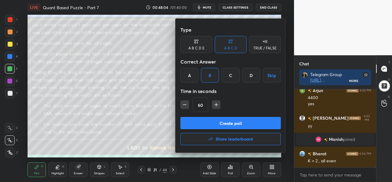
click at [219, 123] on button "Create poll" at bounding box center [230, 123] width 100 height 12
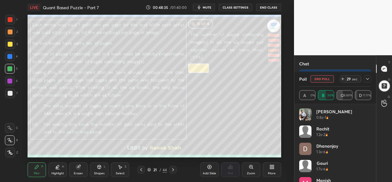
scroll to position [5965, 0]
click at [122, 171] on div "Select" at bounding box center [120, 172] width 9 height 3
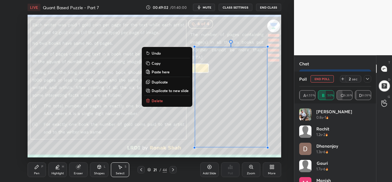
scroll to position [5991, 0]
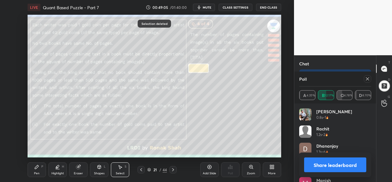
click at [38, 169] on icon at bounding box center [36, 166] width 5 height 5
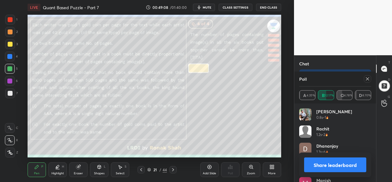
click at [369, 78] on icon at bounding box center [367, 78] width 5 height 5
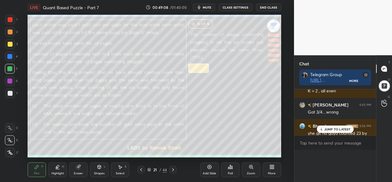
scroll to position [71, 80]
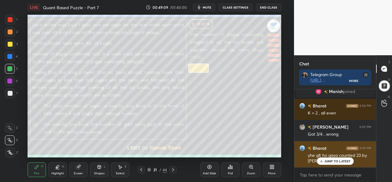
click at [331, 160] on p "JUMP TO LATEST" at bounding box center [337, 161] width 26 height 4
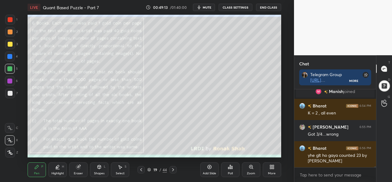
click at [7, 14] on div "1 2 3 4 5 6 7 C X Z C X Z E E Erase all H H LIVE Quant Based Puzzle - Part 7 00…" at bounding box center [144, 91] width 289 height 182
click at [10, 17] on div at bounding box center [10, 19] width 5 height 5
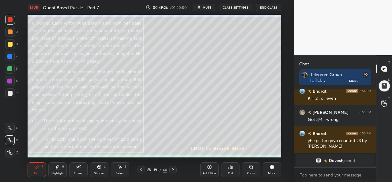
click at [8, 57] on div at bounding box center [9, 56] width 5 height 5
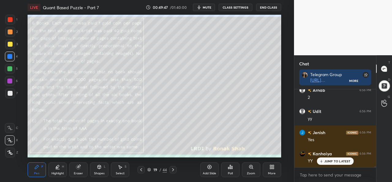
scroll to position [6104, 0]
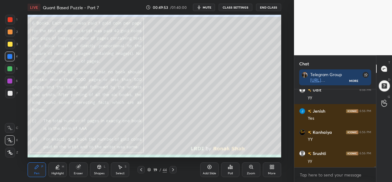
click at [8, 68] on div at bounding box center [9, 68] width 5 height 5
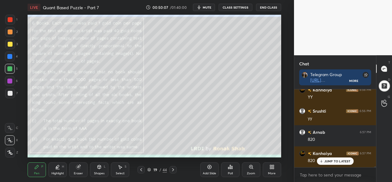
scroll to position [6167, 0]
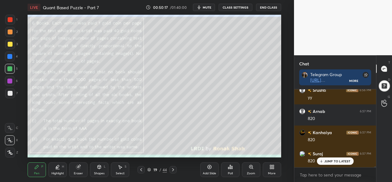
click at [121, 171] on div "Select S" at bounding box center [120, 169] width 18 height 15
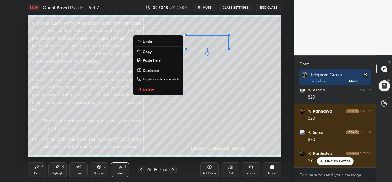
scroll to position [6209, 0]
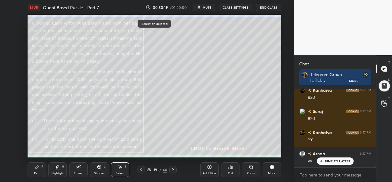
click at [42, 168] on div "P" at bounding box center [42, 166] width 2 height 3
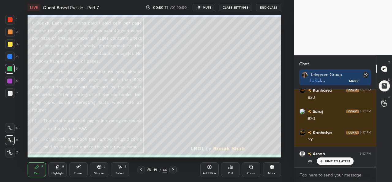
scroll to position [6231, 0]
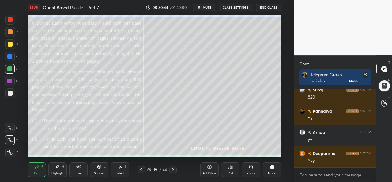
click at [10, 43] on div at bounding box center [10, 44] width 5 height 5
click at [208, 168] on icon at bounding box center [209, 166] width 5 height 5
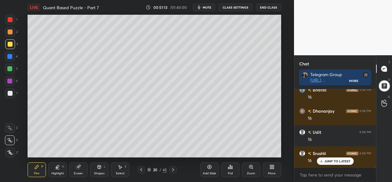
scroll to position [6336, 0]
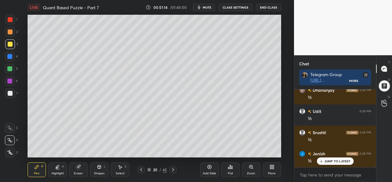
click at [6, 55] on div at bounding box center [10, 56] width 10 height 10
click at [125, 167] on div "S" at bounding box center [126, 166] width 2 height 3
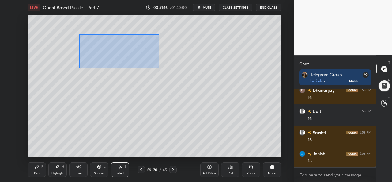
scroll to position [6357, 0]
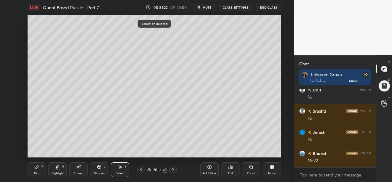
click at [38, 170] on div "Pen P" at bounding box center [37, 169] width 18 height 15
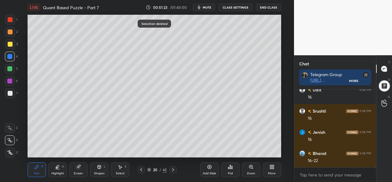
click at [9, 31] on div at bounding box center [10, 31] width 5 height 5
click at [10, 55] on div at bounding box center [9, 56] width 5 height 5
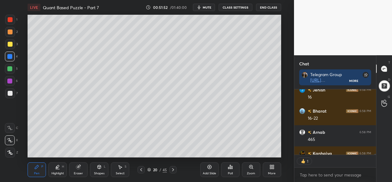
scroll to position [2, 2]
type textarea "x"
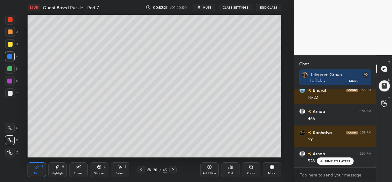
scroll to position [6442, 0]
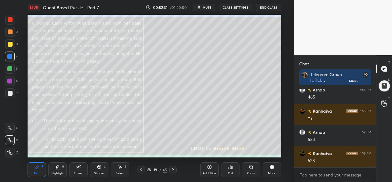
click at [12, 42] on div at bounding box center [10, 44] width 5 height 5
click at [11, 66] on div at bounding box center [9, 68] width 5 height 5
click at [10, 30] on div at bounding box center [10, 31] width 5 height 5
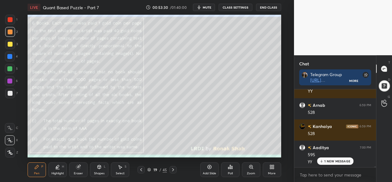
scroll to position [6490, 0]
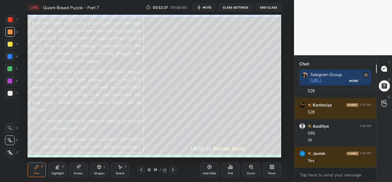
click at [10, 30] on div at bounding box center [10, 31] width 5 height 5
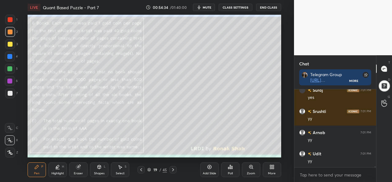
scroll to position [6659, 0]
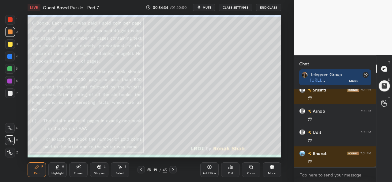
click at [8, 55] on div at bounding box center [9, 56] width 5 height 5
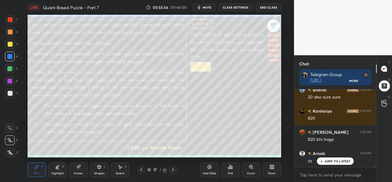
scroll to position [7060, 0]
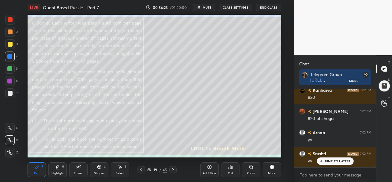
click at [122, 169] on icon at bounding box center [120, 166] width 5 height 5
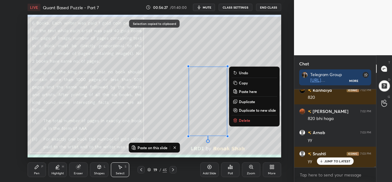
click at [141, 168] on icon at bounding box center [141, 169] width 5 height 5
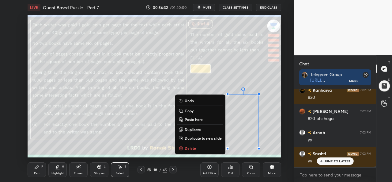
click at [39, 167] on icon at bounding box center [36, 166] width 5 height 5
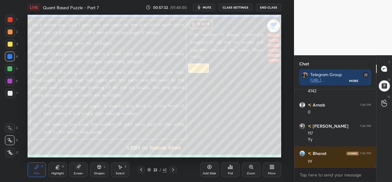
scroll to position [7278, 0]
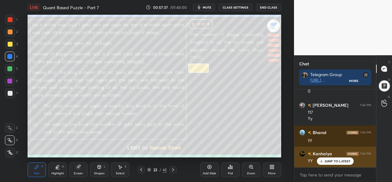
click at [329, 160] on p "JUMP TO LATEST" at bounding box center [337, 161] width 26 height 4
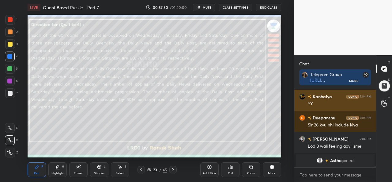
scroll to position [7356, 0]
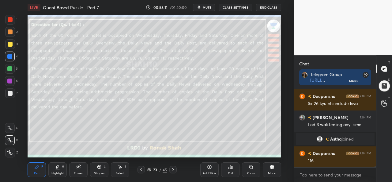
click at [8, 17] on div at bounding box center [10, 20] width 10 height 10
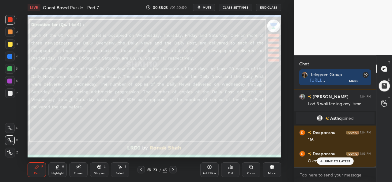
click at [8, 42] on div at bounding box center [10, 44] width 5 height 5
click at [143, 167] on icon at bounding box center [141, 169] width 5 height 5
click at [209, 168] on icon at bounding box center [209, 167] width 4 height 4
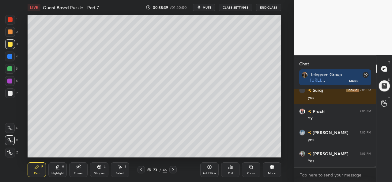
scroll to position [7567, 0]
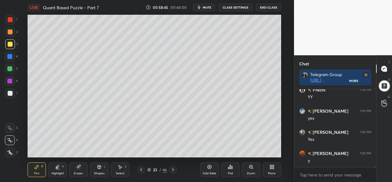
click at [9, 57] on div at bounding box center [9, 56] width 5 height 5
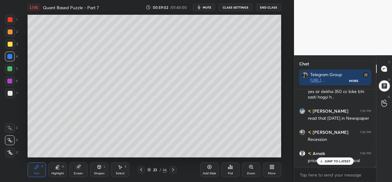
scroll to position [7678, 0]
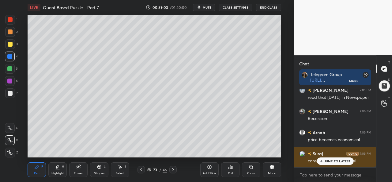
click at [326, 159] on p "JUMP TO LATEST" at bounding box center [337, 161] width 26 height 4
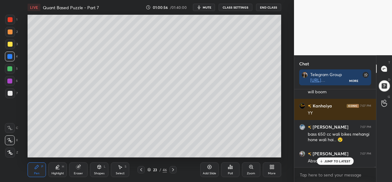
scroll to position [8324, 0]
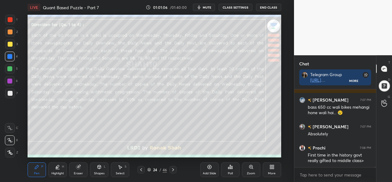
click at [118, 169] on div "Select S" at bounding box center [120, 169] width 18 height 15
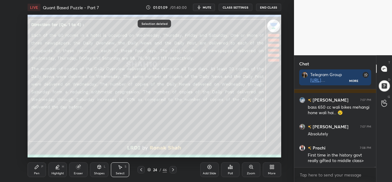
click at [35, 171] on div "Pen P" at bounding box center [37, 169] width 18 height 15
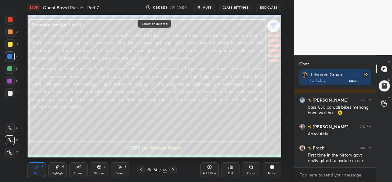
click at [8, 21] on div at bounding box center [10, 19] width 5 height 5
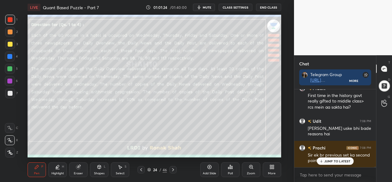
scroll to position [8404, 0]
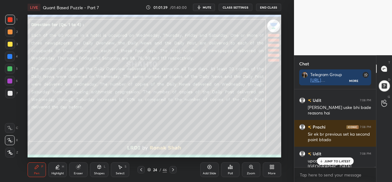
click at [11, 56] on div at bounding box center [9, 56] width 5 height 5
click at [230, 170] on div "Poll" at bounding box center [230, 169] width 18 height 15
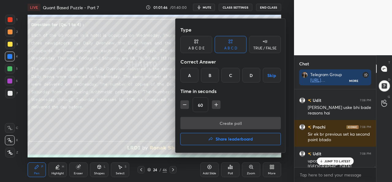
click at [230, 74] on div "C" at bounding box center [230, 75] width 18 height 15
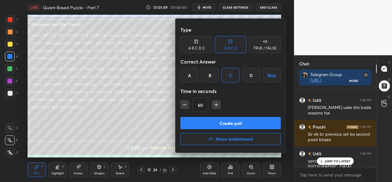
click at [186, 74] on div "A" at bounding box center [189, 75] width 18 height 15
click at [204, 104] on input "60" at bounding box center [200, 104] width 15 height 15
click at [185, 103] on icon "button" at bounding box center [185, 104] width 6 height 6
click at [184, 103] on icon "button" at bounding box center [185, 104] width 6 height 6
click at [204, 104] on input "30" at bounding box center [200, 104] width 15 height 15
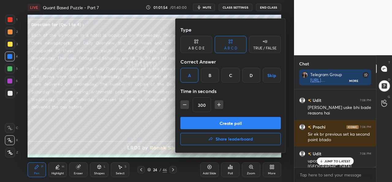
click at [182, 103] on icon "button" at bounding box center [185, 104] width 6 height 6
click at [188, 106] on button "button" at bounding box center [184, 104] width 9 height 9
type input "270"
click at [238, 125] on button "Create poll" at bounding box center [230, 123] width 100 height 12
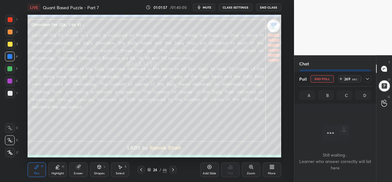
scroll to position [2, 2]
click at [365, 80] on icon at bounding box center [367, 78] width 5 height 5
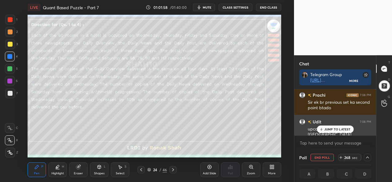
click at [328, 127] on p "JUMP TO LATEST" at bounding box center [337, 129] width 26 height 4
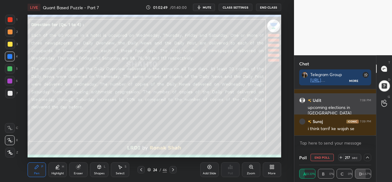
scroll to position [8484, 0]
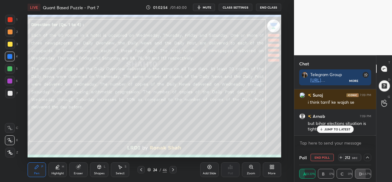
click at [330, 131] on p "JUMP TO LATEST" at bounding box center [337, 129] width 26 height 4
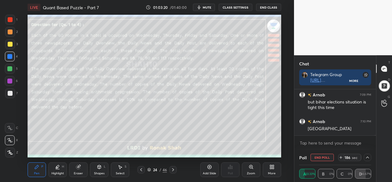
scroll to position [8531, 0]
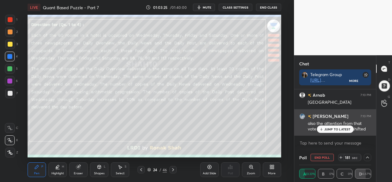
click at [331, 130] on p "JUMP TO LATEST" at bounding box center [337, 129] width 26 height 4
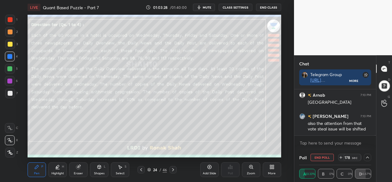
click at [120, 167] on icon at bounding box center [120, 167] width 3 height 4
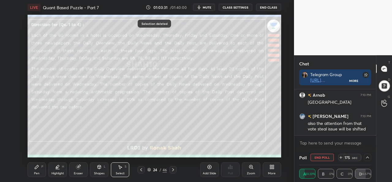
scroll to position [8553, 0]
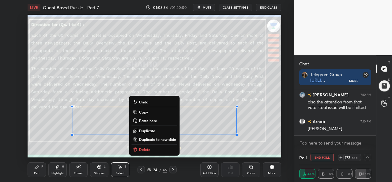
click at [54, 140] on div "0 ° Undo Copy Paste here Duplicate Duplicate to new slide Delete" at bounding box center [154, 86] width 253 height 142
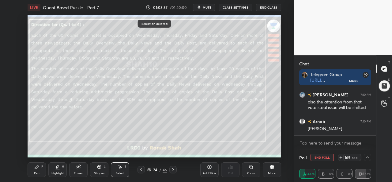
click at [36, 169] on icon at bounding box center [36, 166] width 5 height 5
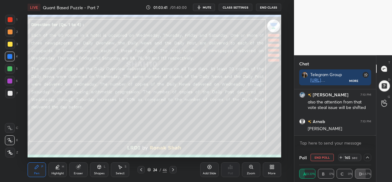
click at [366, 156] on icon at bounding box center [367, 157] width 5 height 5
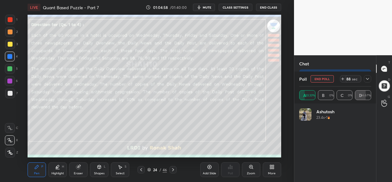
scroll to position [8568, 0]
click at [366, 80] on icon at bounding box center [367, 78] width 5 height 5
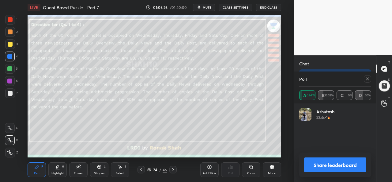
scroll to position [72, 70]
click at [367, 78] on icon at bounding box center [367, 78] width 5 height 5
type textarea "x"
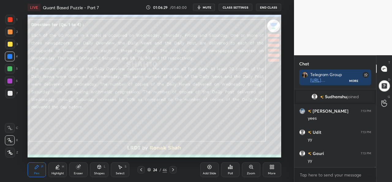
scroll to position [76, 80]
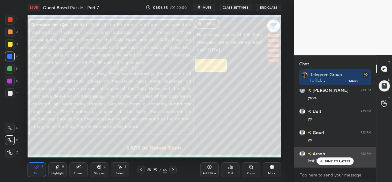
click at [326, 161] on p "JUMP TO LATEST" at bounding box center [337, 161] width 26 height 4
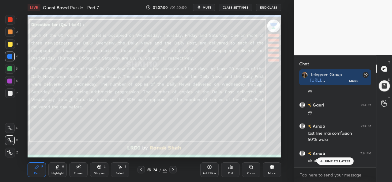
scroll to position [7967, 0]
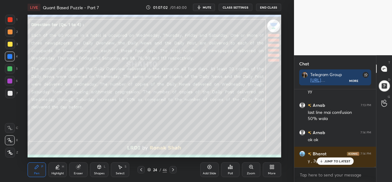
click at [118, 171] on div "Select S" at bounding box center [120, 169] width 18 height 15
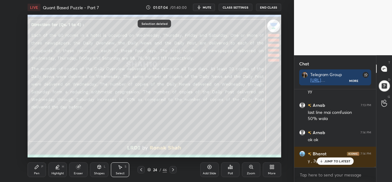
click at [36, 169] on div "Pen P" at bounding box center [37, 169] width 18 height 15
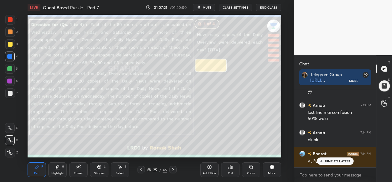
click at [328, 162] on p "JUMP TO LATEST" at bounding box center [337, 161] width 26 height 4
click at [9, 67] on div at bounding box center [9, 68] width 5 height 5
click at [9, 81] on div at bounding box center [9, 80] width 5 height 5
click at [230, 171] on div "Poll" at bounding box center [230, 169] width 18 height 15
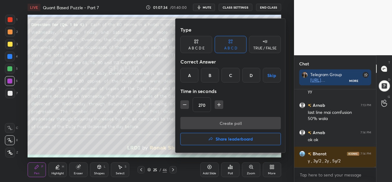
click at [231, 74] on div "C" at bounding box center [230, 75] width 18 height 15
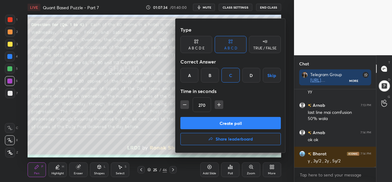
click at [183, 104] on icon "button" at bounding box center [185, 104] width 6 height 6
click at [183, 104] on icon "button" at bounding box center [184, 104] width 3 height 0
click at [184, 104] on icon "button" at bounding box center [185, 104] width 6 height 6
click at [184, 103] on icon "button" at bounding box center [185, 104] width 6 height 6
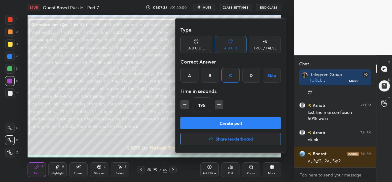
click at [184, 103] on icon "button" at bounding box center [185, 104] width 6 height 6
click at [185, 102] on icon "button" at bounding box center [185, 104] width 6 height 6
click at [185, 103] on icon "button" at bounding box center [185, 104] width 6 height 6
click at [185, 104] on icon "button" at bounding box center [184, 104] width 3 height 0
click at [184, 104] on icon "button" at bounding box center [185, 104] width 6 height 6
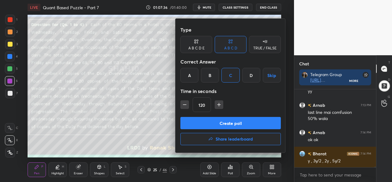
click at [184, 103] on icon "button" at bounding box center [185, 104] width 6 height 6
click at [184, 105] on icon "button" at bounding box center [185, 104] width 6 height 6
type input "90"
click at [235, 121] on button "Create poll" at bounding box center [230, 123] width 100 height 12
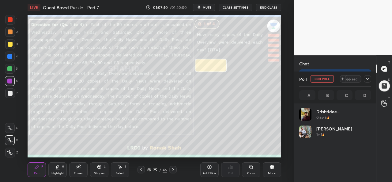
scroll to position [72, 70]
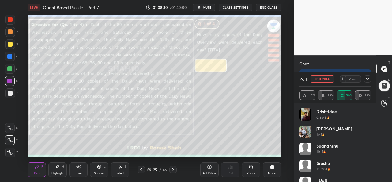
click at [369, 79] on icon at bounding box center [367, 78] width 5 height 5
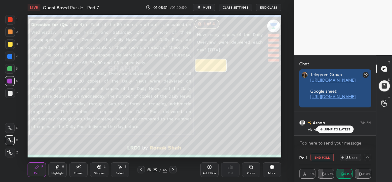
scroll to position [2, 2]
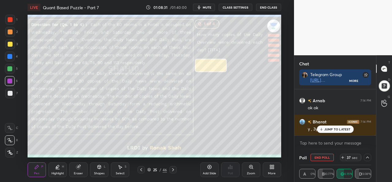
click at [329, 130] on p "JUMP TO LATEST" at bounding box center [337, 129] width 26 height 4
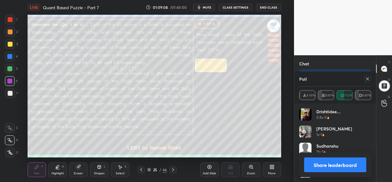
scroll to position [72, 70]
click at [367, 79] on icon at bounding box center [367, 78] width 5 height 5
type textarea "x"
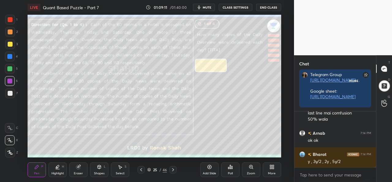
scroll to position [76, 80]
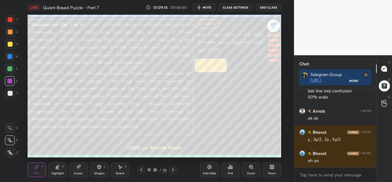
click at [120, 169] on div "Select S" at bounding box center [120, 169] width 18 height 15
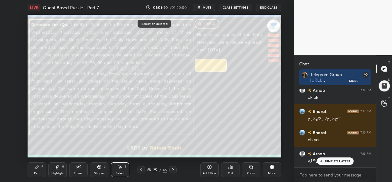
click at [37, 170] on div "Pen P" at bounding box center [37, 169] width 18 height 15
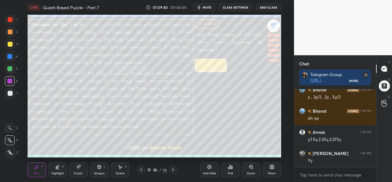
click at [9, 29] on div at bounding box center [10, 31] width 5 height 5
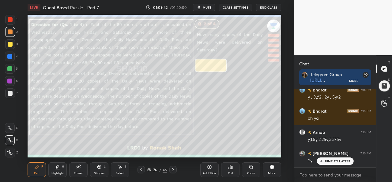
scroll to position [8051, 0]
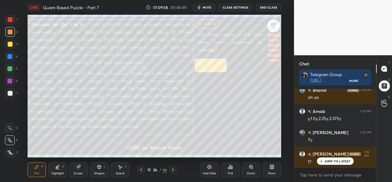
click at [229, 169] on div "Poll" at bounding box center [230, 169] width 18 height 15
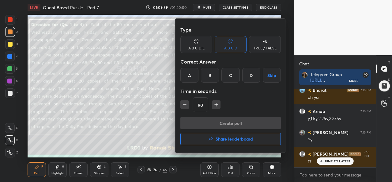
click at [229, 74] on div "C" at bounding box center [230, 75] width 18 height 15
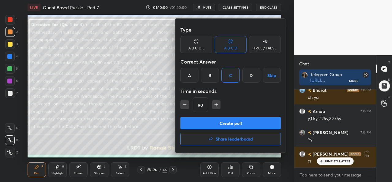
click at [184, 103] on icon "button" at bounding box center [185, 104] width 6 height 6
type input "75"
click at [234, 122] on button "Create poll" at bounding box center [230, 123] width 100 height 12
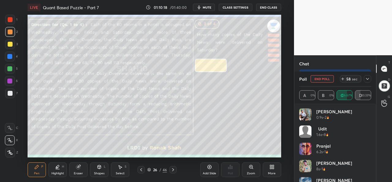
scroll to position [29, 0]
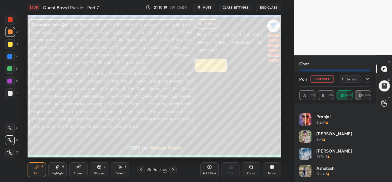
click at [369, 78] on icon at bounding box center [367, 78] width 5 height 5
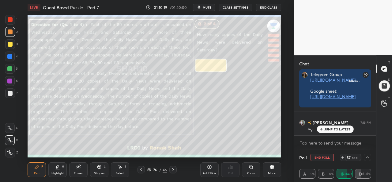
scroll to position [8083, 0]
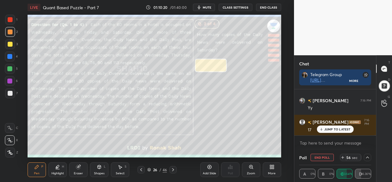
click at [327, 127] on p "JUMP TO LATEST" at bounding box center [337, 129] width 26 height 4
click at [369, 156] on icon at bounding box center [367, 157] width 5 height 5
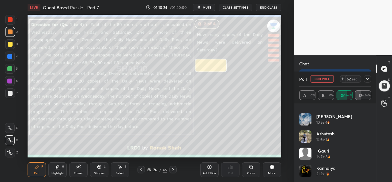
scroll to position [29, 0]
click at [370, 79] on div at bounding box center [367, 78] width 7 height 7
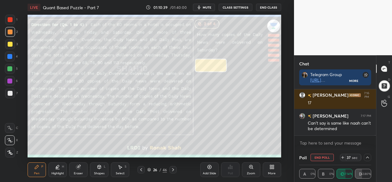
click at [124, 169] on div "Select S" at bounding box center [120, 169] width 18 height 15
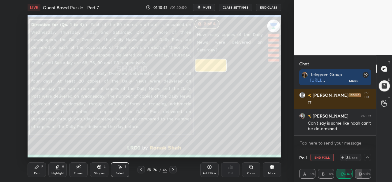
click at [39, 169] on div "Pen P" at bounding box center [37, 169] width 18 height 15
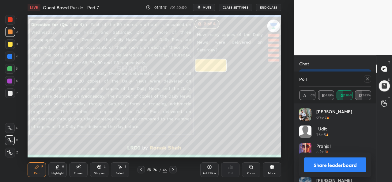
click at [366, 77] on icon at bounding box center [367, 78] width 5 height 5
type textarea "x"
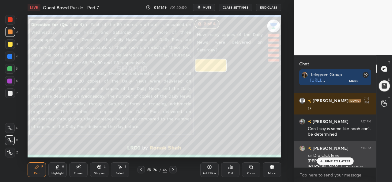
click at [334, 162] on p "JUMP TO LATEST" at bounding box center [337, 161] width 26 height 4
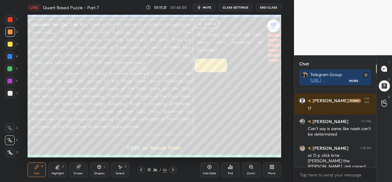
click at [120, 170] on div "Select S" at bounding box center [120, 169] width 18 height 15
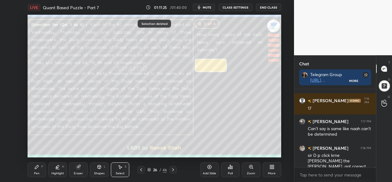
click at [35, 171] on div "Pen P" at bounding box center [37, 169] width 18 height 15
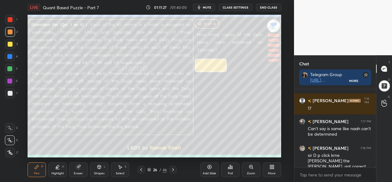
click at [9, 54] on div at bounding box center [9, 56] width 5 height 5
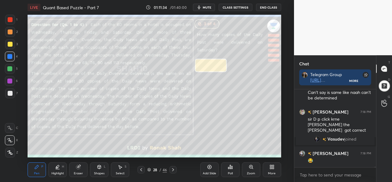
scroll to position [8003, 0]
click at [10, 79] on div at bounding box center [9, 80] width 5 height 5
click at [284, 144] on div "Setting up your live class Poll for secs No correct answer Start poll" at bounding box center [154, 86] width 269 height 142
click at [229, 169] on div "Poll" at bounding box center [230, 169] width 18 height 15
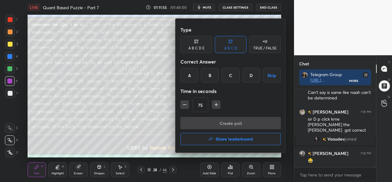
click at [188, 73] on div "A" at bounding box center [189, 75] width 18 height 15
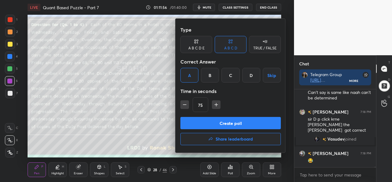
click at [186, 103] on icon "button" at bounding box center [185, 104] width 6 height 6
type input "60"
click at [236, 122] on button "Create poll" at bounding box center [230, 123] width 100 height 12
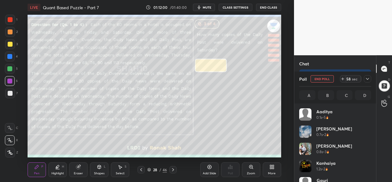
scroll to position [2, 2]
click at [369, 80] on icon at bounding box center [367, 78] width 5 height 5
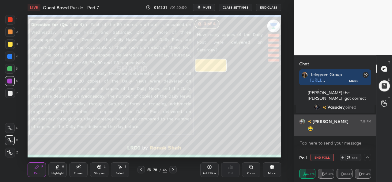
scroll to position [8061, 0]
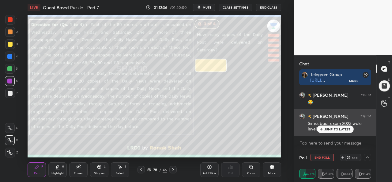
click at [343, 128] on p "JUMP TO LATEST" at bounding box center [337, 129] width 26 height 4
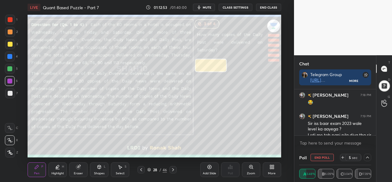
scroll to position [8073, 0]
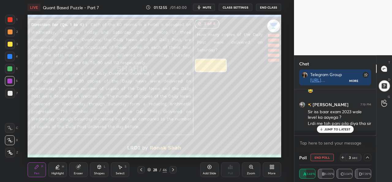
click at [333, 131] on p "JUMP TO LATEST" at bounding box center [337, 129] width 26 height 4
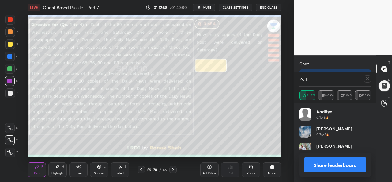
scroll to position [72, 70]
click at [367, 77] on icon at bounding box center [367, 78] width 5 height 5
type textarea "x"
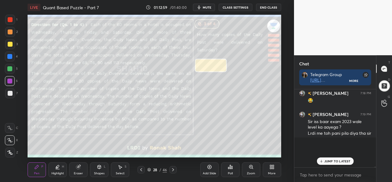
scroll to position [71, 80]
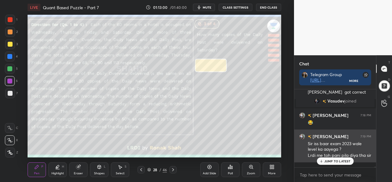
click at [329, 159] on p "JUMP TO LATEST" at bounding box center [337, 161] width 26 height 4
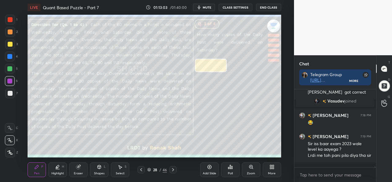
click at [120, 169] on div "Select S" at bounding box center [120, 169] width 18 height 15
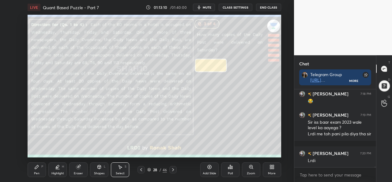
click at [35, 166] on icon at bounding box center [36, 166] width 5 height 5
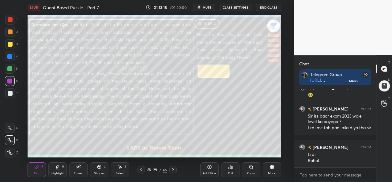
click at [7, 43] on div at bounding box center [10, 44] width 10 height 10
click at [8, 18] on div at bounding box center [10, 19] width 5 height 5
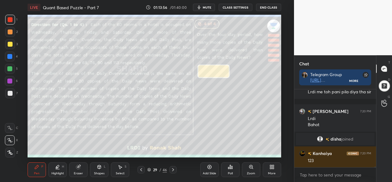
scroll to position [8120, 0]
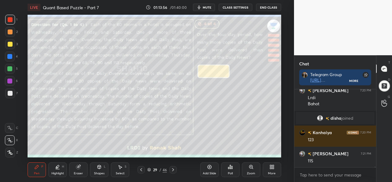
click at [124, 171] on div "Select S" at bounding box center [120, 169] width 18 height 15
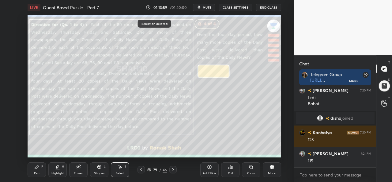
click at [42, 168] on div "P" at bounding box center [42, 166] width 2 height 3
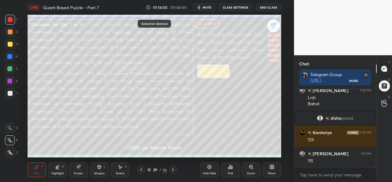
scroll to position [8141, 0]
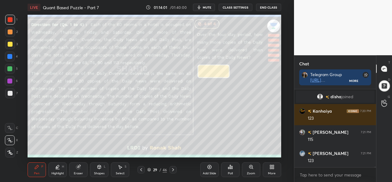
click at [10, 55] on div at bounding box center [9, 56] width 5 height 5
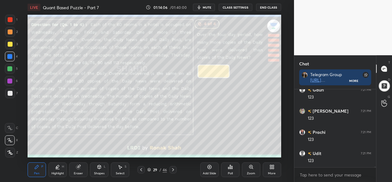
scroll to position [8247, 0]
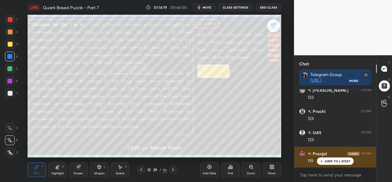
click at [328, 161] on p "JUMP TO LATEST" at bounding box center [337, 161] width 26 height 4
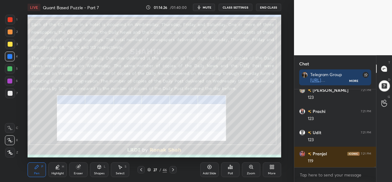
click at [8, 91] on div at bounding box center [10, 93] width 5 height 5
click at [9, 44] on div at bounding box center [10, 44] width 5 height 5
click at [9, 18] on div at bounding box center [10, 19] width 5 height 5
click at [9, 80] on div at bounding box center [9, 80] width 5 height 5
click at [10, 55] on div at bounding box center [9, 56] width 5 height 5
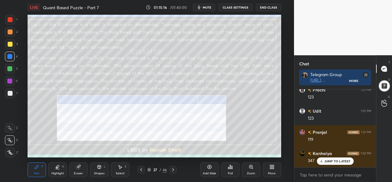
scroll to position [8289, 0]
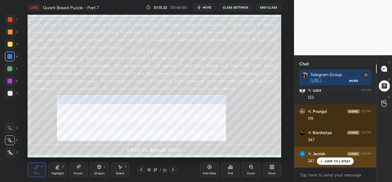
click at [328, 160] on p "JUMP TO LATEST" at bounding box center [337, 161] width 26 height 4
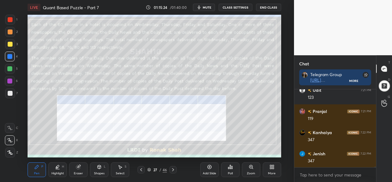
click at [9, 19] on div at bounding box center [10, 19] width 5 height 5
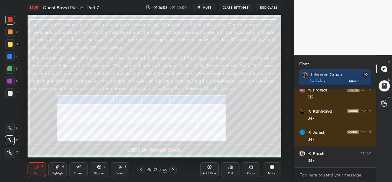
click at [11, 79] on div at bounding box center [9, 80] width 5 height 5
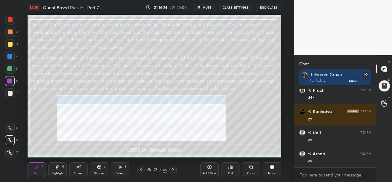
scroll to position [8395, 0]
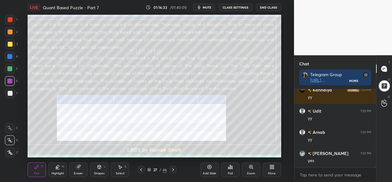
click at [208, 168] on icon at bounding box center [209, 167] width 4 height 4
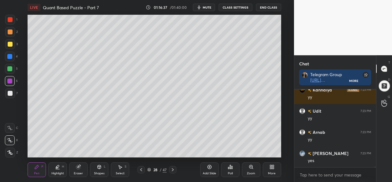
click at [11, 39] on div at bounding box center [10, 44] width 10 height 10
click at [10, 30] on div at bounding box center [10, 31] width 5 height 5
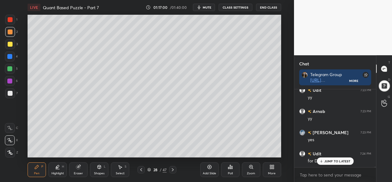
click at [327, 159] on p "JUMP TO LATEST" at bounding box center [337, 161] width 26 height 4
click at [118, 168] on icon at bounding box center [120, 166] width 5 height 5
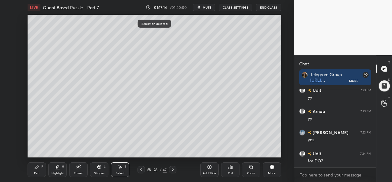
click at [35, 171] on div "Pen" at bounding box center [37, 172] width 6 height 3
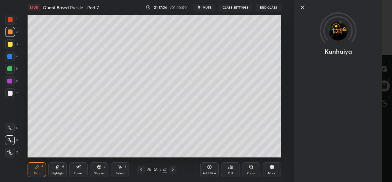
scroll to position [8479, 0]
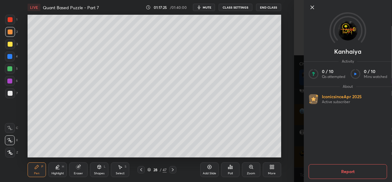
click at [311, 8] on icon at bounding box center [312, 7] width 7 height 7
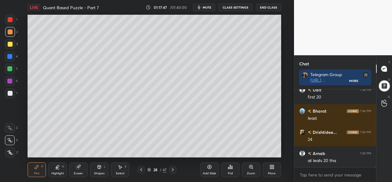
scroll to position [8585, 0]
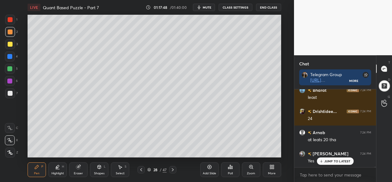
click at [122, 170] on div "Select S" at bounding box center [120, 169] width 18 height 15
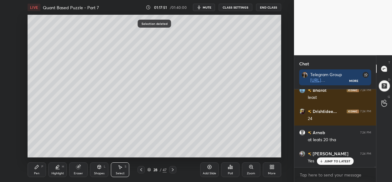
click at [33, 172] on div "Pen P" at bounding box center [37, 169] width 18 height 15
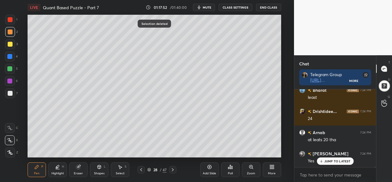
click at [10, 53] on div at bounding box center [10, 56] width 10 height 10
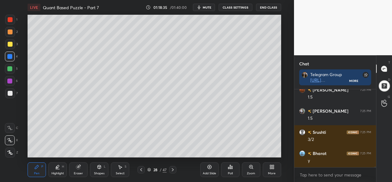
scroll to position [8832, 0]
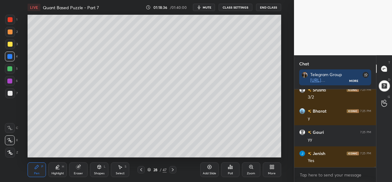
click at [11, 66] on div at bounding box center [10, 69] width 10 height 10
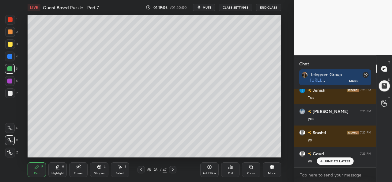
scroll to position [8917, 0]
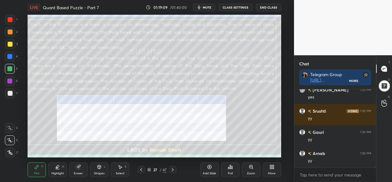
click at [122, 167] on icon at bounding box center [120, 167] width 3 height 4
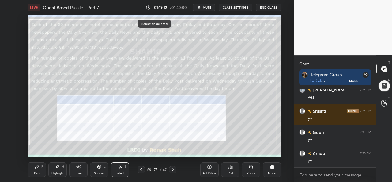
click at [37, 163] on div "Pen P" at bounding box center [37, 169] width 18 height 15
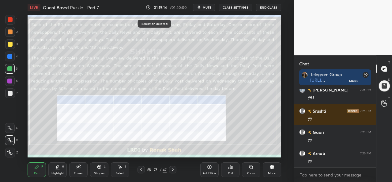
click at [9, 79] on div at bounding box center [9, 80] width 5 height 5
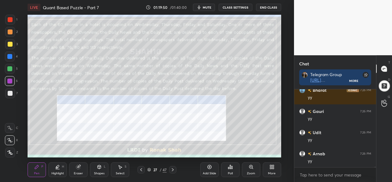
scroll to position [9043, 0]
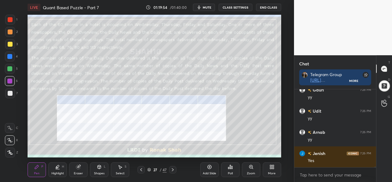
click at [10, 21] on div at bounding box center [10, 19] width 5 height 5
click at [58, 171] on div "Highlight H" at bounding box center [57, 169] width 18 height 15
click at [11, 137] on div at bounding box center [10, 140] width 10 height 10
click at [36, 170] on div "Pen P" at bounding box center [37, 169] width 18 height 15
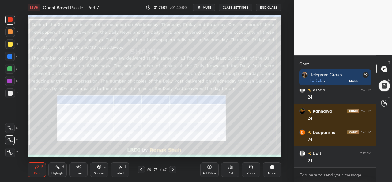
scroll to position [9191, 0]
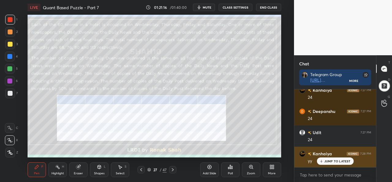
click at [327, 159] on p "JUMP TO LATEST" at bounding box center [337, 161] width 26 height 4
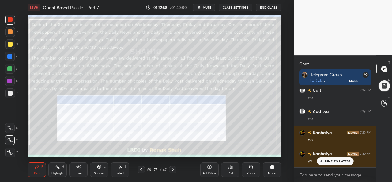
scroll to position [9647, 0]
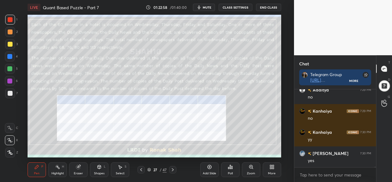
click at [122, 168] on icon at bounding box center [120, 166] width 5 height 5
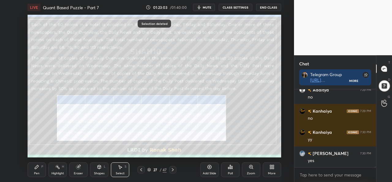
click at [35, 169] on div "Pen P" at bounding box center [37, 169] width 18 height 15
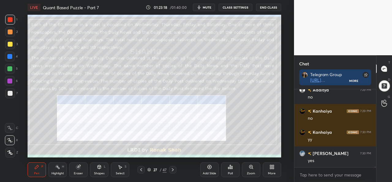
click at [12, 55] on div at bounding box center [9, 56] width 5 height 5
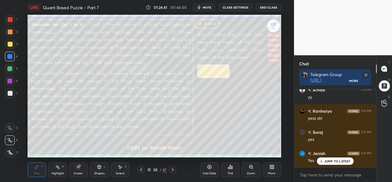
scroll to position [9851, 0]
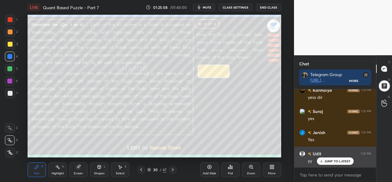
click at [329, 159] on p "JUMP TO LATEST" at bounding box center [337, 161] width 26 height 4
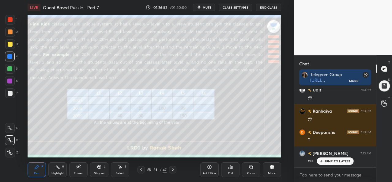
scroll to position [9978, 0]
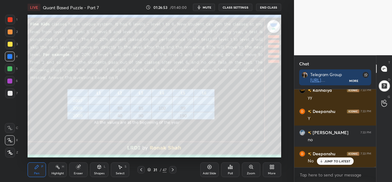
click at [210, 169] on icon at bounding box center [209, 166] width 5 height 5
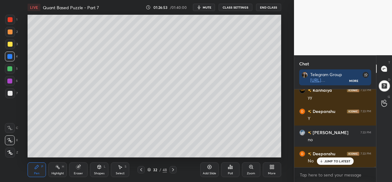
scroll to position [10000, 0]
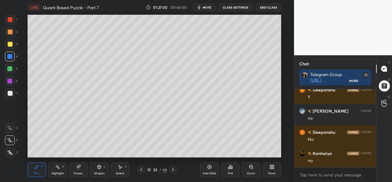
click at [8, 42] on div at bounding box center [10, 44] width 5 height 5
click at [11, 67] on div at bounding box center [9, 68] width 5 height 5
click at [122, 170] on div "Select S" at bounding box center [120, 169] width 18 height 15
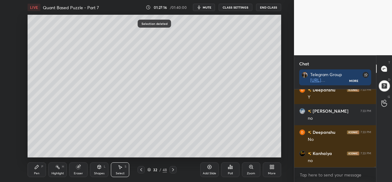
click at [34, 171] on div "Pen P" at bounding box center [37, 169] width 18 height 15
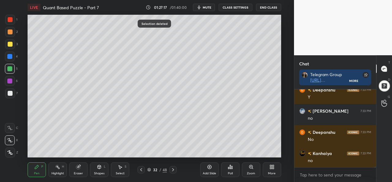
click at [9, 43] on div at bounding box center [10, 44] width 5 height 5
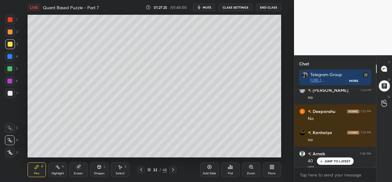
scroll to position [10026, 0]
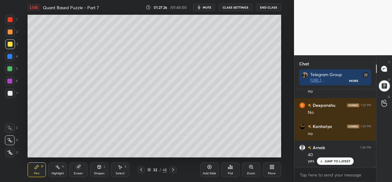
click at [9, 67] on div at bounding box center [9, 68] width 5 height 5
click at [8, 76] on div at bounding box center [10, 81] width 10 height 10
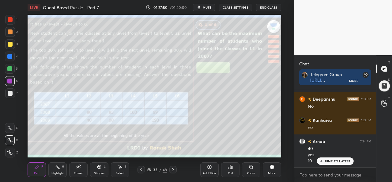
click at [121, 168] on icon at bounding box center [120, 166] width 5 height 5
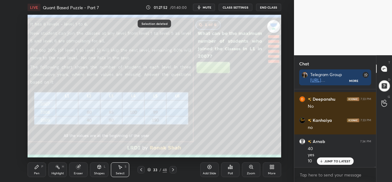
click at [336, 161] on p "JUMP TO LATEST" at bounding box center [337, 161] width 26 height 4
click at [39, 169] on div "Pen P" at bounding box center [37, 169] width 18 height 15
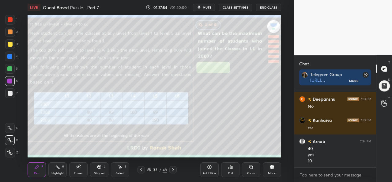
click at [9, 55] on div at bounding box center [9, 56] width 5 height 5
click at [230, 172] on div "Poll" at bounding box center [230, 172] width 5 height 3
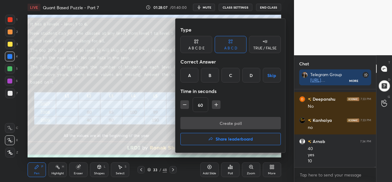
click at [234, 76] on div "C" at bounding box center [230, 75] width 18 height 15
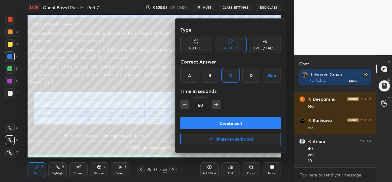
click at [216, 102] on icon "button" at bounding box center [216, 104] width 6 height 6
click at [217, 104] on icon "button" at bounding box center [216, 104] width 6 height 6
click at [184, 103] on icon "button" at bounding box center [185, 104] width 6 height 6
type input "75"
click at [221, 120] on button "Create poll" at bounding box center [230, 123] width 100 height 12
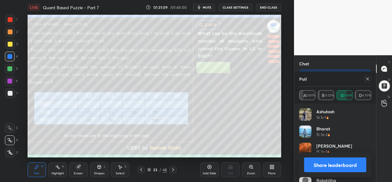
scroll to position [44, 80]
click at [369, 77] on icon at bounding box center [367, 78] width 5 height 5
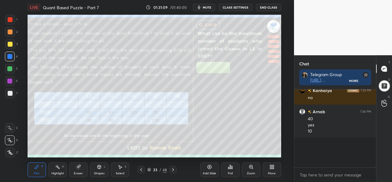
scroll to position [71, 80]
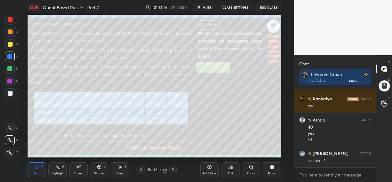
click at [120, 170] on div "Select S" at bounding box center [120, 169] width 18 height 15
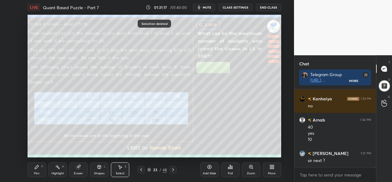
click at [36, 167] on icon at bounding box center [37, 167] width 4 height 4
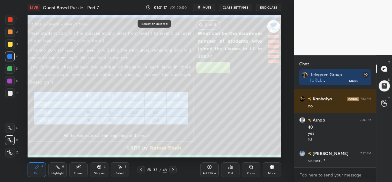
click at [10, 40] on div at bounding box center [10, 44] width 10 height 10
click at [9, 16] on div at bounding box center [10, 20] width 10 height 10
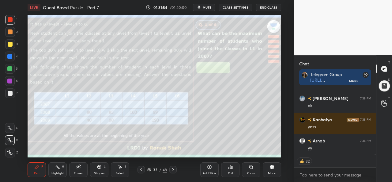
scroll to position [76, 80]
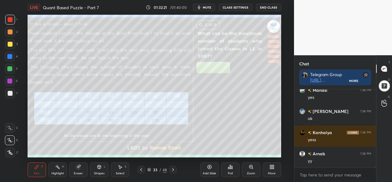
click at [120, 166] on icon at bounding box center [120, 167] width 3 height 4
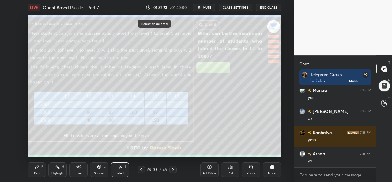
scroll to position [10223, 0]
click at [37, 172] on div "Pen" at bounding box center [37, 172] width 6 height 3
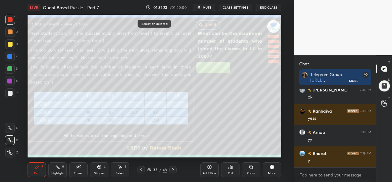
click at [60, 169] on div "Highlight H" at bounding box center [57, 169] width 18 height 15
click at [35, 172] on div "Pen" at bounding box center [37, 172] width 6 height 3
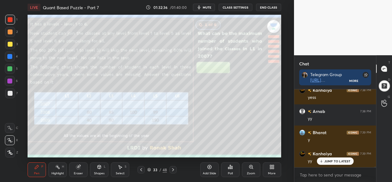
scroll to position [10250, 0]
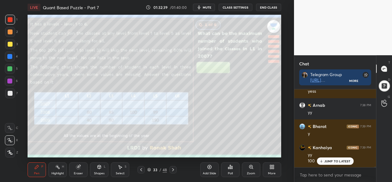
click at [122, 170] on div "Select S" at bounding box center [120, 169] width 18 height 15
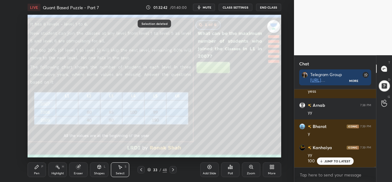
click at [36, 170] on div "Pen P" at bounding box center [37, 169] width 18 height 15
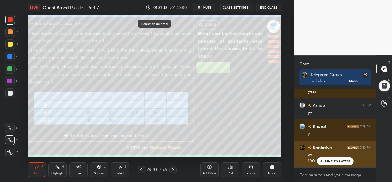
click at [328, 161] on p "JUMP TO LATEST" at bounding box center [337, 161] width 26 height 4
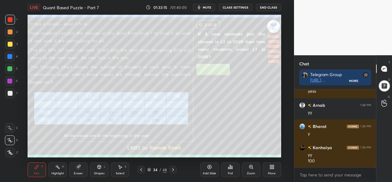
click at [9, 44] on div at bounding box center [10, 44] width 5 height 5
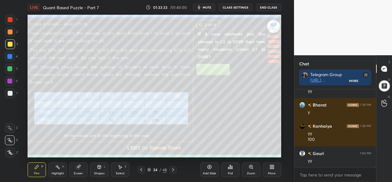
click at [122, 170] on div "Select S" at bounding box center [120, 169] width 18 height 15
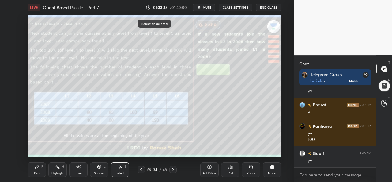
click at [40, 168] on div "Pen P" at bounding box center [37, 169] width 18 height 15
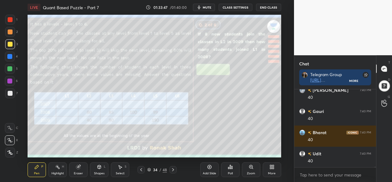
scroll to position [10440, 0]
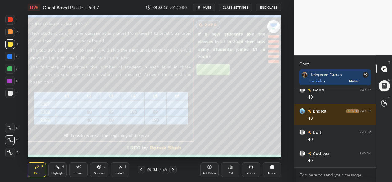
click at [116, 172] on div "Select" at bounding box center [120, 172] width 9 height 3
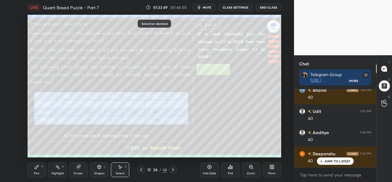
scroll to position [10483, 0]
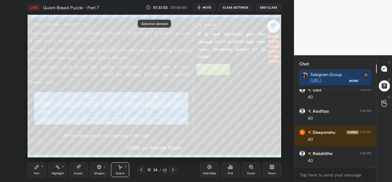
click at [38, 167] on icon at bounding box center [36, 166] width 5 height 5
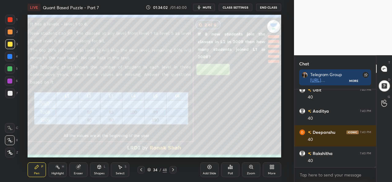
click at [13, 16] on div at bounding box center [10, 20] width 10 height 10
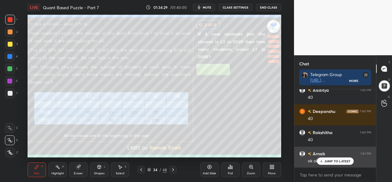
click at [331, 160] on p "JUMP TO LATEST" at bounding box center [337, 161] width 26 height 4
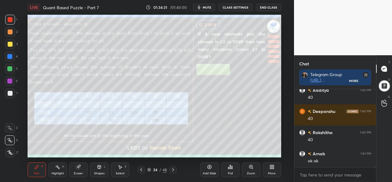
scroll to position [10525, 0]
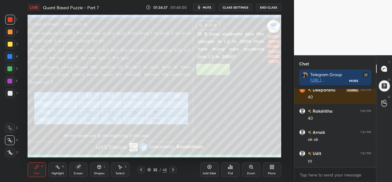
click at [9, 42] on div at bounding box center [10, 44] width 5 height 5
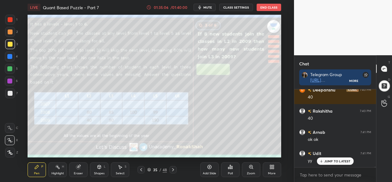
scroll to position [10546, 0]
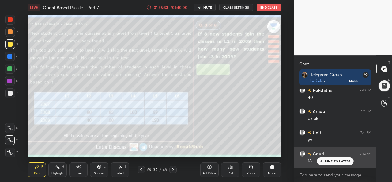
click at [337, 158] on div "JUMP TO LATEST" at bounding box center [335, 160] width 37 height 7
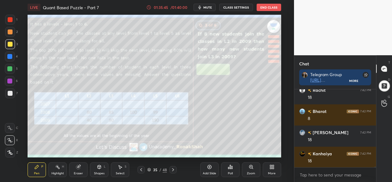
scroll to position [10645, 0]
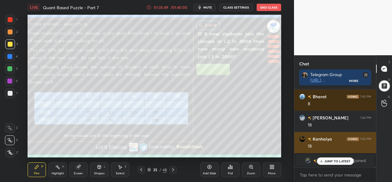
click at [331, 160] on p "JUMP TO LATEST" at bounding box center [337, 161] width 26 height 4
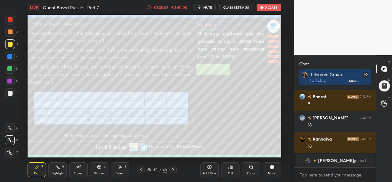
click at [126, 167] on div "S" at bounding box center [126, 166] width 2 height 3
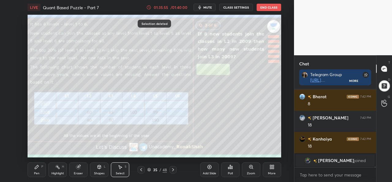
click at [37, 171] on div "Pen P" at bounding box center [37, 169] width 18 height 15
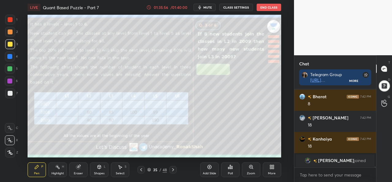
click at [9, 17] on div at bounding box center [10, 20] width 10 height 10
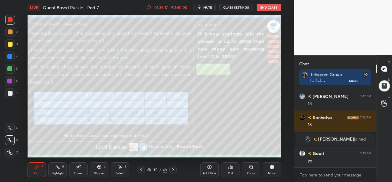
click at [9, 68] on div at bounding box center [9, 68] width 5 height 5
click at [8, 78] on div at bounding box center [10, 81] width 10 height 10
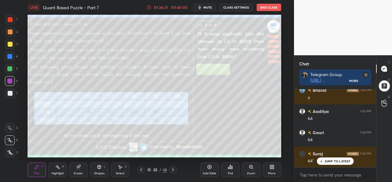
scroll to position [10793, 0]
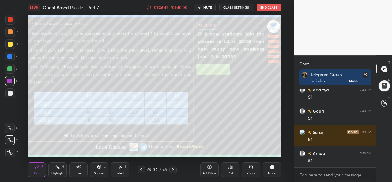
click at [9, 41] on div at bounding box center [10, 44] width 10 height 10
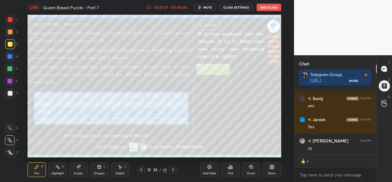
scroll to position [10981, 0]
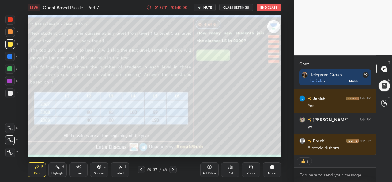
click at [10, 18] on div at bounding box center [10, 19] width 5 height 5
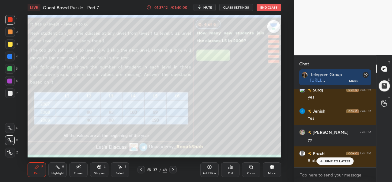
scroll to position [10994, 0]
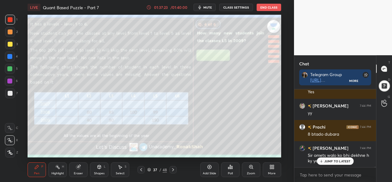
click at [332, 161] on p "JUMP TO LATEST" at bounding box center [337, 161] width 26 height 4
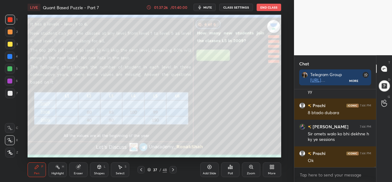
click at [122, 170] on div "Select S" at bounding box center [120, 169] width 18 height 15
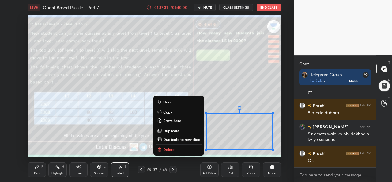
click at [41, 167] on div "Pen P" at bounding box center [37, 169] width 18 height 15
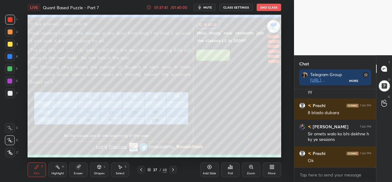
click at [10, 44] on div at bounding box center [10, 44] width 5 height 5
click at [12, 17] on div at bounding box center [10, 19] width 5 height 5
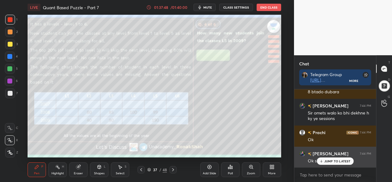
click at [334, 160] on p "JUMP TO LATEST" at bounding box center [337, 161] width 26 height 4
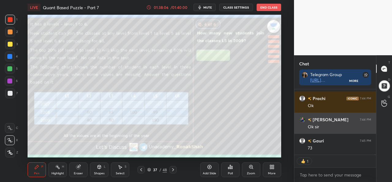
scroll to position [11092, 0]
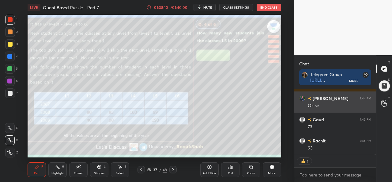
type textarea "x"
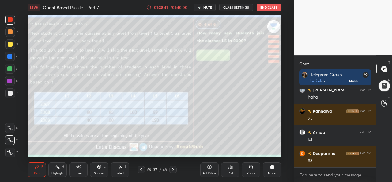
scroll to position [11206, 0]
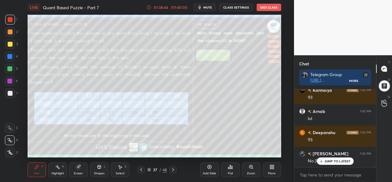
click at [333, 159] on p "JUMP TO LATEST" at bounding box center [337, 161] width 26 height 4
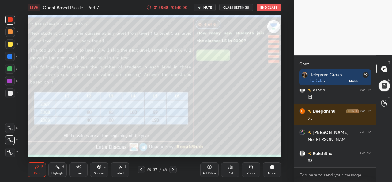
click at [125, 170] on div "Select S" at bounding box center [120, 169] width 18 height 15
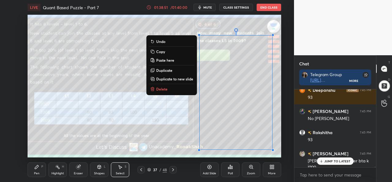
scroll to position [11269, 0]
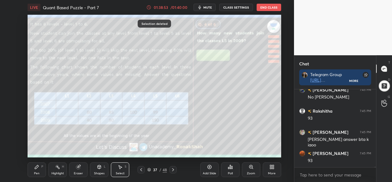
click at [39, 171] on div "Pen P" at bounding box center [37, 169] width 18 height 15
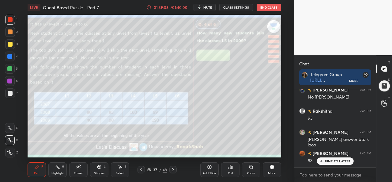
scroll to position [11290, 0]
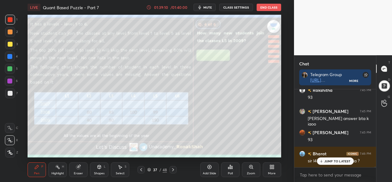
click at [326, 161] on p "JUMP TO LATEST" at bounding box center [337, 161] width 26 height 4
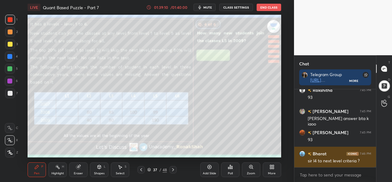
scroll to position [11312, 0]
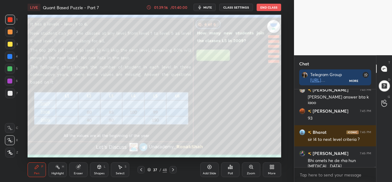
click at [10, 45] on div at bounding box center [10, 44] width 5 height 5
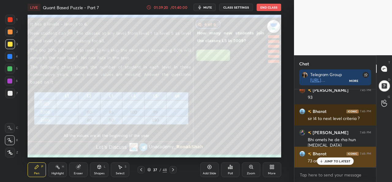
click at [332, 159] on p "JUMP TO LATEST" at bounding box center [337, 161] width 26 height 4
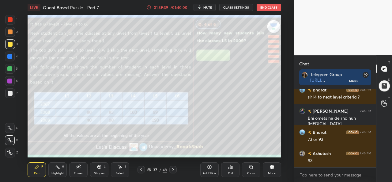
scroll to position [11380, 0]
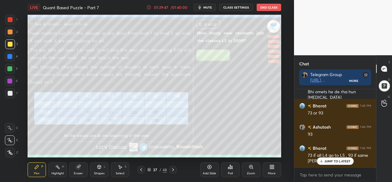
click at [127, 168] on div "Select S" at bounding box center [120, 169] width 18 height 15
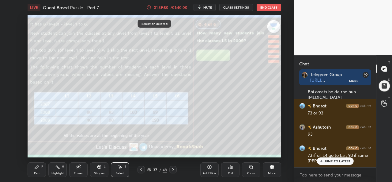
click at [327, 161] on p "JUMP TO LATEST" at bounding box center [337, 161] width 26 height 4
click at [34, 170] on div "Pen P" at bounding box center [37, 169] width 18 height 15
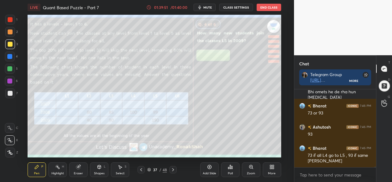
click at [13, 20] on div at bounding box center [10, 20] width 10 height 10
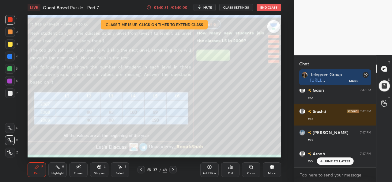
scroll to position [11522, 0]
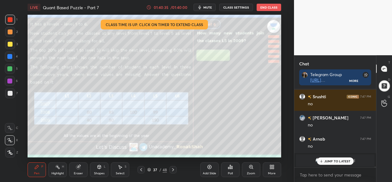
click at [9, 65] on div at bounding box center [10, 69] width 10 height 10
click at [283, 75] on div "Setting up your live class Class time is up. Click on timer to extend class Pol…" at bounding box center [154, 86] width 269 height 142
click at [9, 55] on div at bounding box center [9, 56] width 5 height 5
click at [335, 160] on p "JUMP TO LATEST" at bounding box center [337, 161] width 26 height 4
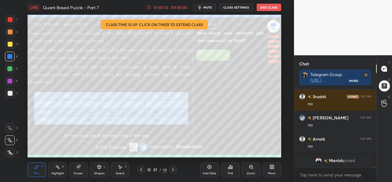
scroll to position [11543, 0]
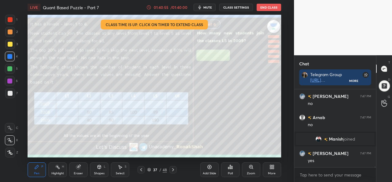
click at [168, 12] on div "LIVE Quant Based Puzzle - Part 7 01:40:55 / 01:40:00 mute CLASS SETTINGS End Cl…" at bounding box center [154, 7] width 253 height 15
click at [168, 8] on div "01:40:56" at bounding box center [160, 8] width 17 height 4
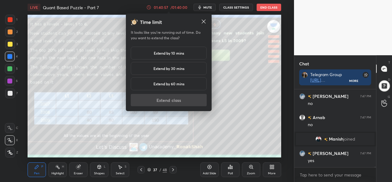
click at [171, 51] on h5 "Extend by 10 mins" at bounding box center [169, 53] width 30 height 6
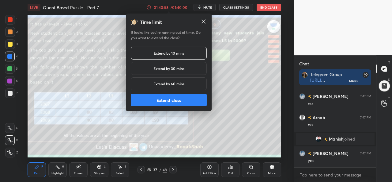
click at [179, 99] on button "Extend class" at bounding box center [169, 100] width 76 height 12
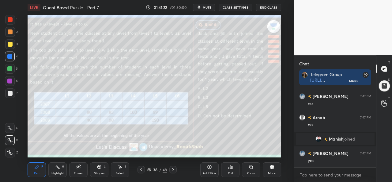
click at [121, 174] on div "Select" at bounding box center [120, 172] width 9 height 3
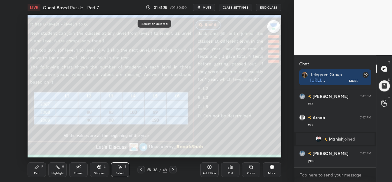
click at [231, 169] on div "Poll" at bounding box center [230, 169] width 18 height 15
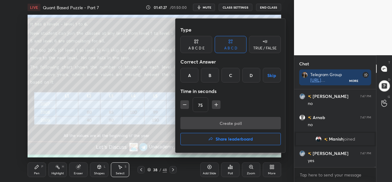
click at [157, 81] on div at bounding box center [196, 91] width 392 height 182
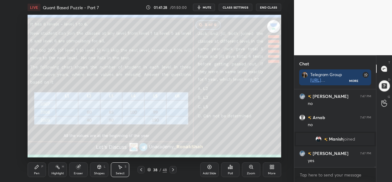
click at [228, 170] on div "Poll" at bounding box center [230, 169] width 18 height 15
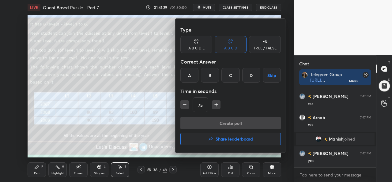
click at [208, 71] on div "B" at bounding box center [210, 75] width 18 height 15
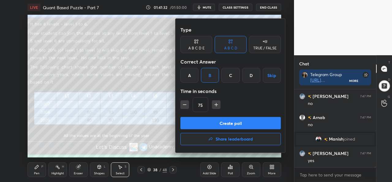
click at [217, 105] on icon "button" at bounding box center [216, 104] width 6 height 6
type input "90"
click at [235, 121] on button "Create poll" at bounding box center [230, 123] width 100 height 12
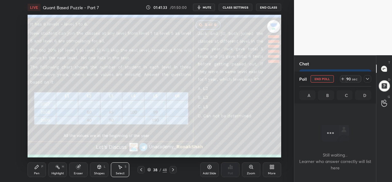
scroll to position [44, 80]
click at [208, 7] on span "mute" at bounding box center [207, 7] width 9 height 4
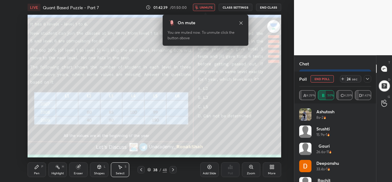
scroll to position [10600, 0]
click at [208, 6] on span "unmute" at bounding box center [206, 7] width 13 height 4
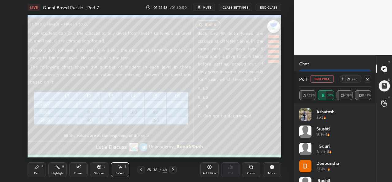
click at [33, 173] on div "Pen P" at bounding box center [37, 169] width 18 height 15
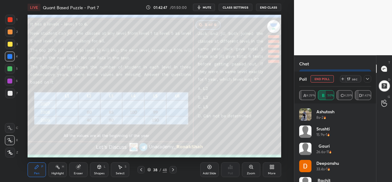
click at [366, 79] on icon at bounding box center [367, 78] width 5 height 5
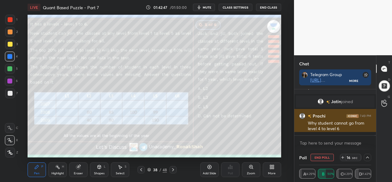
scroll to position [44, 80]
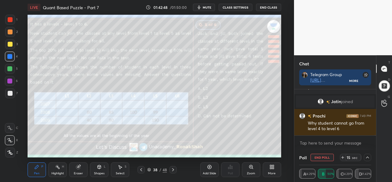
click at [367, 157] on icon at bounding box center [367, 157] width 5 height 5
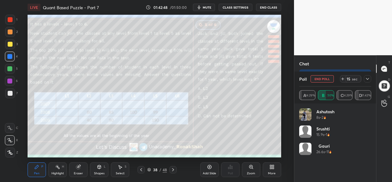
scroll to position [2, 2]
click at [368, 79] on icon at bounding box center [367, 79] width 3 height 2
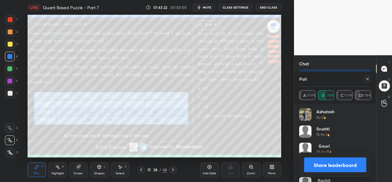
scroll to position [10696, 0]
click at [366, 78] on icon at bounding box center [367, 78] width 5 height 5
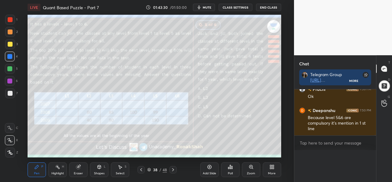
scroll to position [10683, 0]
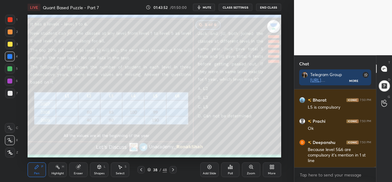
click at [8, 40] on div at bounding box center [10, 44] width 10 height 10
click at [210, 169] on div "Add Slide" at bounding box center [209, 169] width 18 height 15
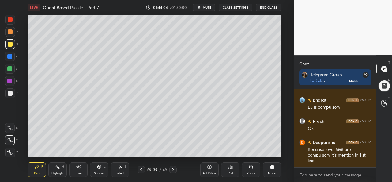
click at [121, 171] on div "Select S" at bounding box center [120, 169] width 18 height 15
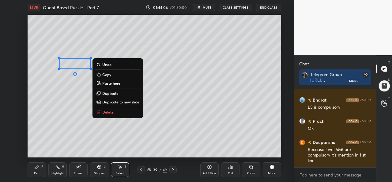
click at [37, 170] on div "Pen P" at bounding box center [37, 169] width 18 height 15
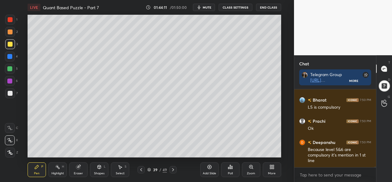
click at [8, 65] on div at bounding box center [10, 69] width 10 height 10
click at [5, 54] on div at bounding box center [10, 56] width 10 height 10
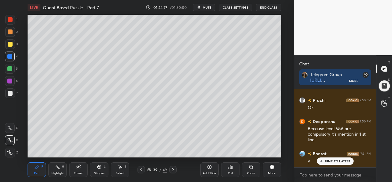
click at [6, 31] on div at bounding box center [10, 32] width 10 height 10
click at [120, 168] on icon at bounding box center [120, 167] width 3 height 4
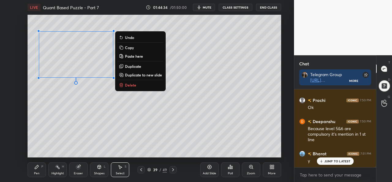
click at [32, 168] on div "Pen P" at bounding box center [37, 169] width 18 height 15
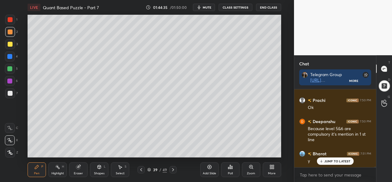
click at [14, 19] on div at bounding box center [10, 20] width 10 height 10
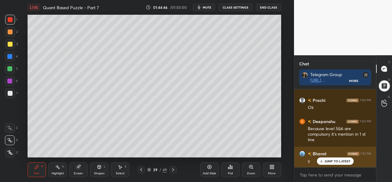
click at [326, 161] on p "JUMP TO LATEST" at bounding box center [337, 161] width 26 height 4
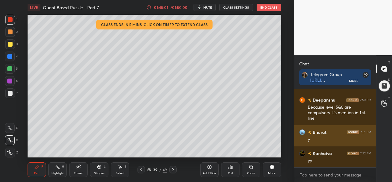
scroll to position [10727, 0]
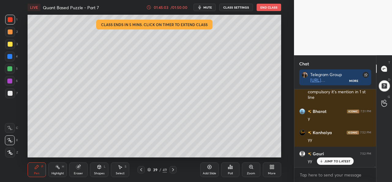
click at [9, 55] on div at bounding box center [9, 56] width 5 height 5
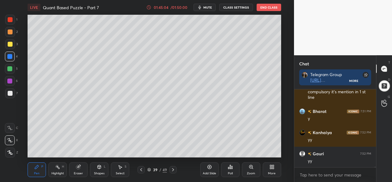
scroll to position [10748, 0]
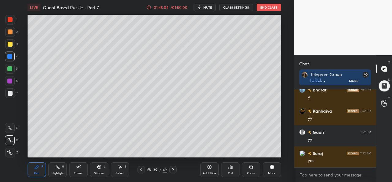
click at [12, 18] on div at bounding box center [10, 19] width 5 height 5
click at [121, 169] on div "Select S" at bounding box center [120, 169] width 18 height 15
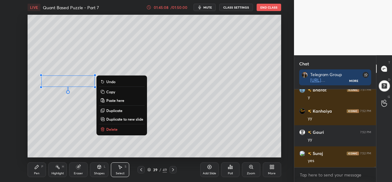
click at [36, 169] on icon at bounding box center [36, 166] width 5 height 5
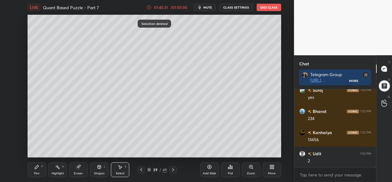
scroll to position [10833, 0]
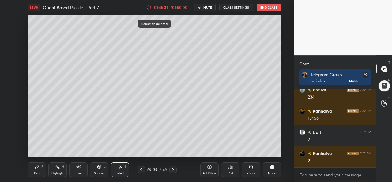
click at [37, 171] on div "Pen" at bounding box center [37, 172] width 6 height 3
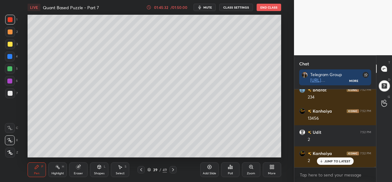
scroll to position [10854, 0]
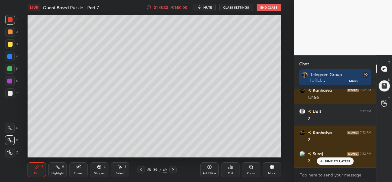
click at [8, 46] on div at bounding box center [10, 44] width 5 height 5
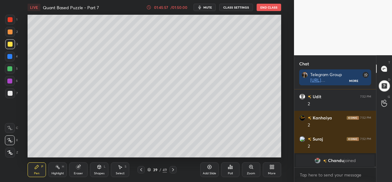
click at [120, 168] on icon at bounding box center [120, 167] width 3 height 4
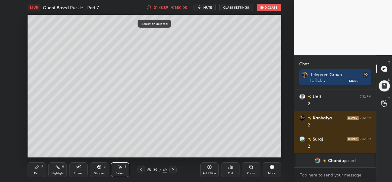
click at [40, 168] on div "Pen P" at bounding box center [37, 169] width 18 height 15
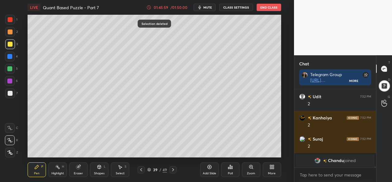
scroll to position [10890, 0]
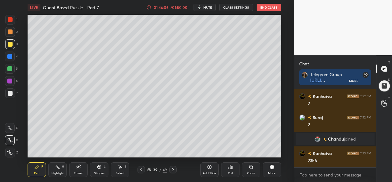
click at [11, 66] on div at bounding box center [9, 68] width 5 height 5
click at [122, 170] on div "Select S" at bounding box center [120, 169] width 18 height 15
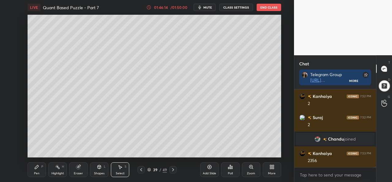
scroll to position [10911, 0]
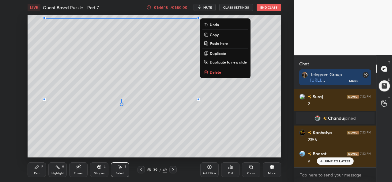
click at [126, 134] on div "0 ° Undo Copy Paste here Duplicate Duplicate to new slide Delete" at bounding box center [154, 86] width 253 height 142
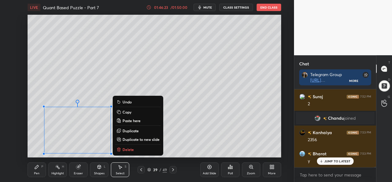
click at [96, 170] on div "Shapes L" at bounding box center [99, 169] width 18 height 15
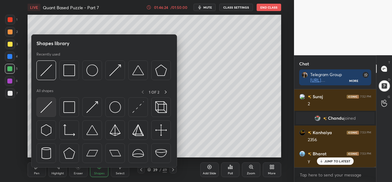
click at [46, 107] on img at bounding box center [46, 107] width 12 height 12
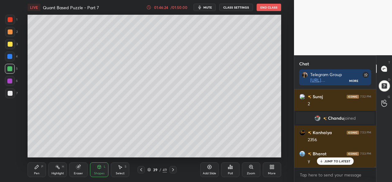
click at [9, 91] on div at bounding box center [10, 93] width 5 height 5
click at [39, 168] on div "Pen P" at bounding box center [37, 169] width 18 height 15
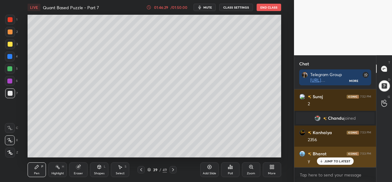
click at [332, 159] on p "JUMP TO LATEST" at bounding box center [337, 161] width 26 height 4
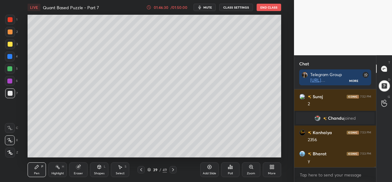
click at [12, 79] on div at bounding box center [9, 80] width 5 height 5
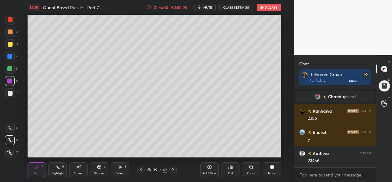
click at [121, 170] on div "Select S" at bounding box center [120, 169] width 18 height 15
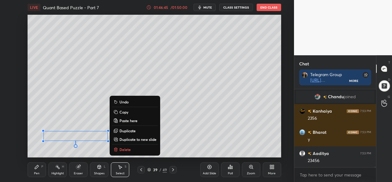
click at [37, 171] on div "Pen" at bounding box center [37, 172] width 6 height 3
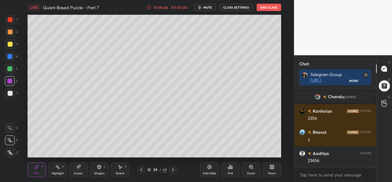
click at [9, 32] on div at bounding box center [10, 31] width 5 height 5
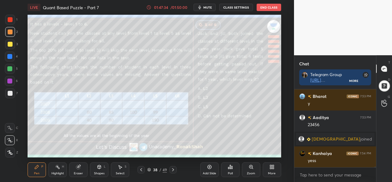
scroll to position [10876, 0]
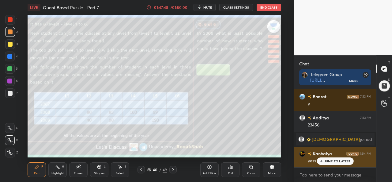
click at [330, 160] on p "JUMP TO LATEST" at bounding box center [337, 161] width 26 height 4
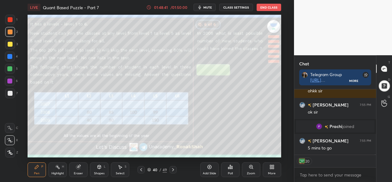
scroll to position [10952, 0]
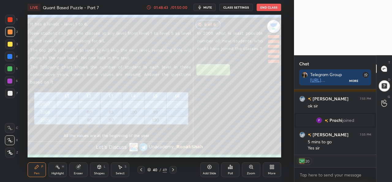
click at [269, 6] on button "End Class" at bounding box center [269, 7] width 24 height 7
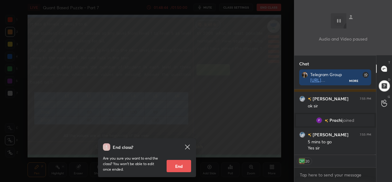
click at [181, 165] on button "End" at bounding box center [179, 165] width 24 height 12
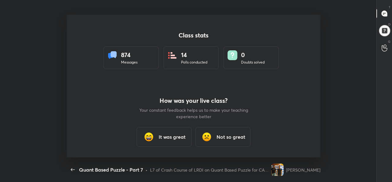
scroll to position [30469, 30225]
type textarea "x"
click at [167, 140] on h3 "It was great" at bounding box center [172, 136] width 27 height 7
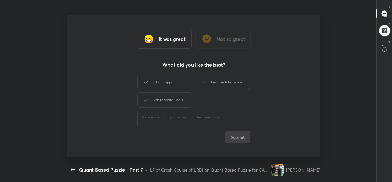
click at [167, 81] on div "Chat Support" at bounding box center [164, 81] width 55 height 15
click at [239, 135] on button "Submit" at bounding box center [237, 137] width 24 height 12
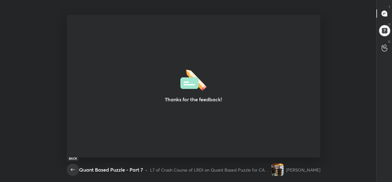
click at [72, 171] on icon "button" at bounding box center [72, 169] width 7 height 7
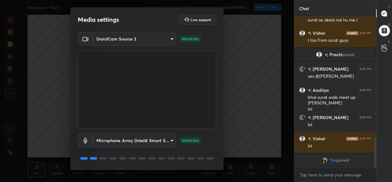
scroll to position [19, 0]
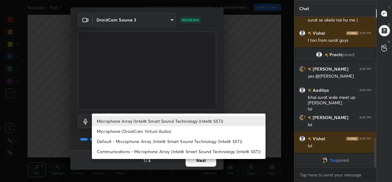
click at [146, 121] on body "1 2 3 4 5 6 7 C X Z C X Z E E Erase all H H Numbers - Part 7 WAS SCHEDULED TO S…" at bounding box center [196, 91] width 392 height 182
click at [127, 141] on li "Default - Microphone Array (Intel® Smart Sound Technology (Intel® SST))" at bounding box center [179, 141] width 174 height 10
type input "default"
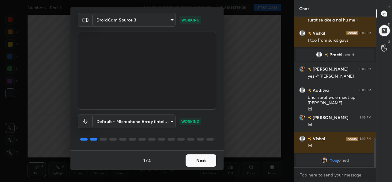
click at [199, 160] on button "Next" at bounding box center [201, 160] width 31 height 12
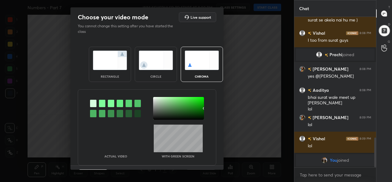
click at [103, 61] on img at bounding box center [110, 60] width 34 height 19
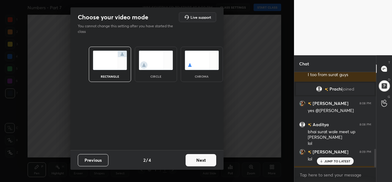
click at [211, 159] on button "Next" at bounding box center [201, 160] width 31 height 12
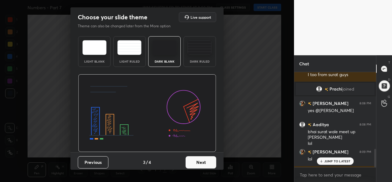
click at [205, 166] on button "Next" at bounding box center [201, 162] width 31 height 12
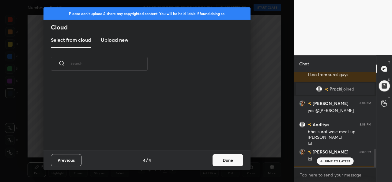
scroll to position [70, 197]
click at [222, 164] on button "Done" at bounding box center [227, 160] width 31 height 12
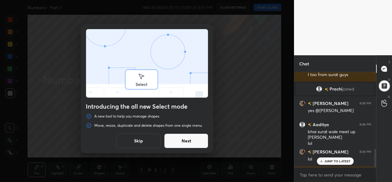
click at [142, 142] on button "Skip" at bounding box center [138, 140] width 44 height 15
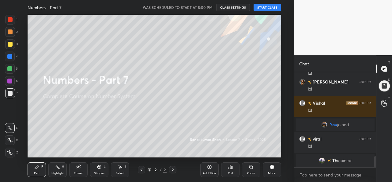
scroll to position [722, 0]
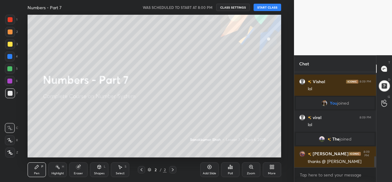
click at [272, 8] on button "START CLASS" at bounding box center [267, 7] width 28 height 7
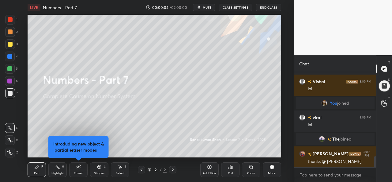
scroll to position [737, 0]
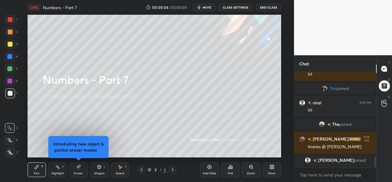
click at [10, 43] on div at bounding box center [10, 44] width 5 height 5
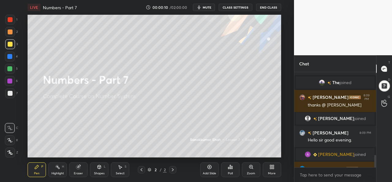
scroll to position [639, 0]
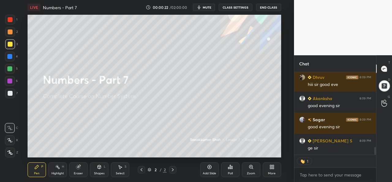
type textarea "x"
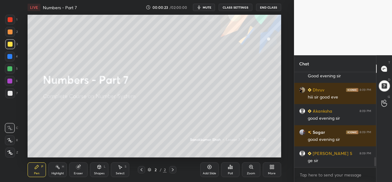
click at [8, 53] on div at bounding box center [10, 56] width 10 height 10
click at [9, 28] on div at bounding box center [10, 32] width 10 height 10
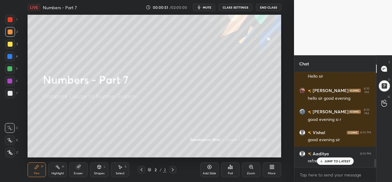
scroll to position [1018, 0]
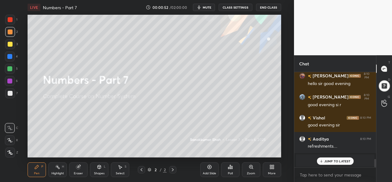
click at [331, 160] on p "JUMP TO LATEST" at bounding box center [337, 161] width 26 height 4
click at [8, 19] on div at bounding box center [10, 19] width 5 height 5
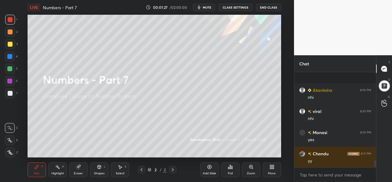
scroll to position [1272, 0]
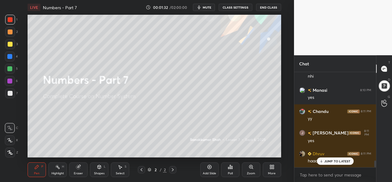
click at [123, 165] on div "Select S" at bounding box center [120, 169] width 18 height 15
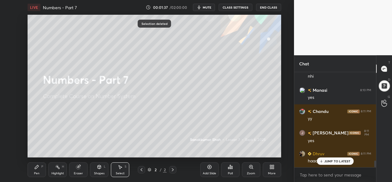
click at [37, 171] on div "Pen P" at bounding box center [37, 169] width 18 height 15
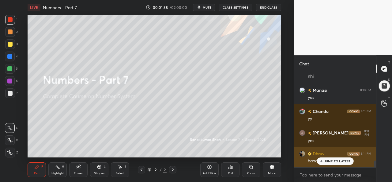
click at [334, 159] on p "JUMP TO LATEST" at bounding box center [337, 161] width 26 height 4
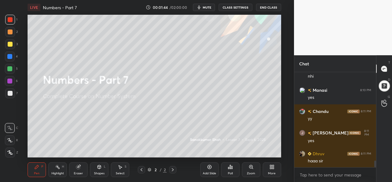
click at [11, 43] on div at bounding box center [10, 44] width 5 height 5
click at [9, 137] on div at bounding box center [10, 140] width 10 height 10
click at [9, 30] on div at bounding box center [10, 31] width 5 height 5
click at [12, 17] on div at bounding box center [10, 19] width 5 height 5
click at [9, 31] on div at bounding box center [10, 31] width 5 height 5
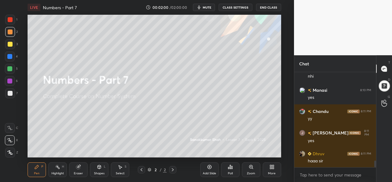
click at [8, 46] on div at bounding box center [10, 44] width 5 height 5
click at [9, 54] on div at bounding box center [10, 56] width 10 height 10
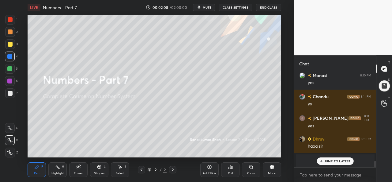
click at [274, 167] on div "More" at bounding box center [272, 169] width 18 height 15
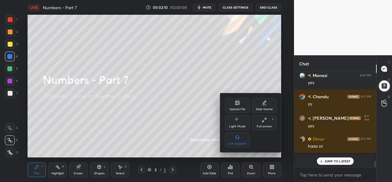
click at [241, 106] on div "Upload File" at bounding box center [237, 105] width 24 height 15
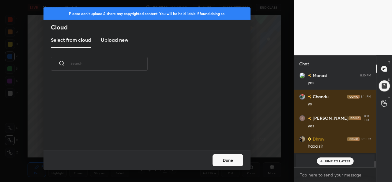
scroll to position [70, 197]
click at [113, 39] on h3 "Upload new" at bounding box center [115, 39] width 28 height 7
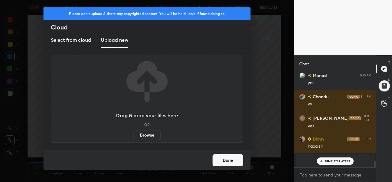
click at [143, 134] on label "Browse" at bounding box center [146, 135] width 27 height 10
click at [133, 134] on input "Browse" at bounding box center [133, 135] width 0 height 10
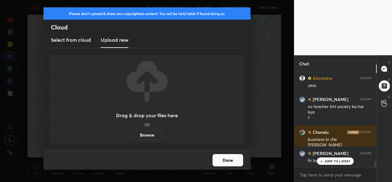
scroll to position [1415, 0]
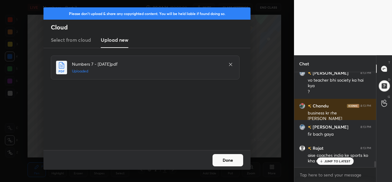
click at [228, 161] on button "Done" at bounding box center [227, 160] width 31 height 12
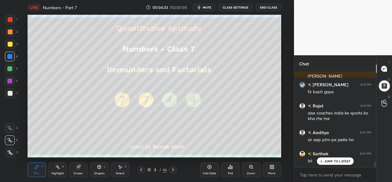
scroll to position [1479, 0]
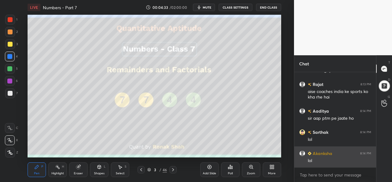
click at [332, 159] on div "lol" at bounding box center [339, 160] width 63 height 6
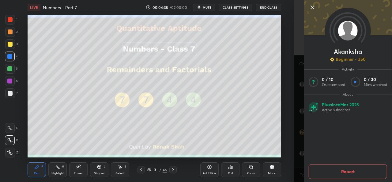
click at [313, 5] on icon at bounding box center [312, 7] width 7 height 7
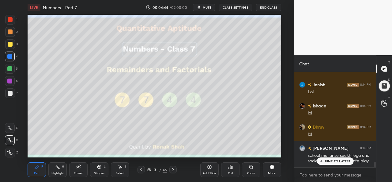
scroll to position [1611, 0]
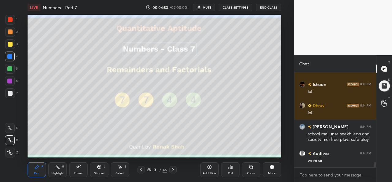
click at [124, 164] on div "Select S" at bounding box center [120, 169] width 18 height 15
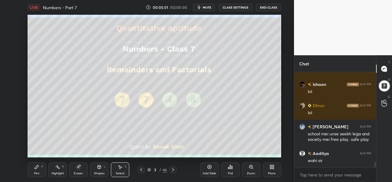
click at [34, 172] on div "Pen" at bounding box center [37, 172] width 6 height 3
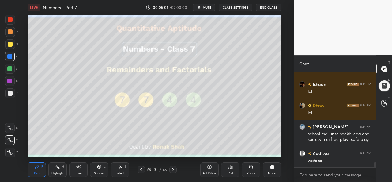
click at [9, 46] on div at bounding box center [10, 44] width 5 height 5
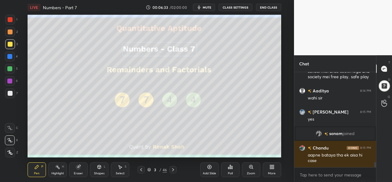
scroll to position [1694, 0]
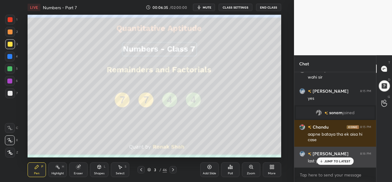
click at [335, 161] on p "JUMP TO LATEST" at bounding box center [337, 161] width 26 height 4
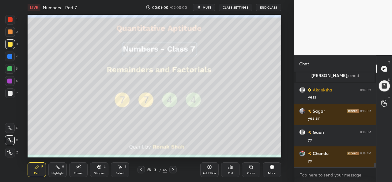
scroll to position [1854, 0]
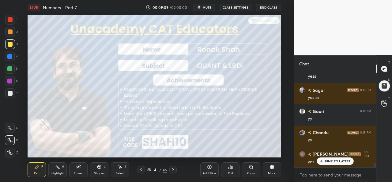
click at [12, 18] on div at bounding box center [10, 19] width 5 height 5
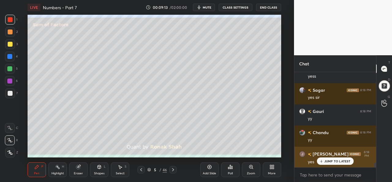
click at [327, 161] on p "JUMP TO LATEST" at bounding box center [337, 161] width 26 height 4
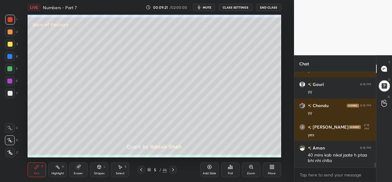
click at [10, 31] on div at bounding box center [10, 31] width 5 height 5
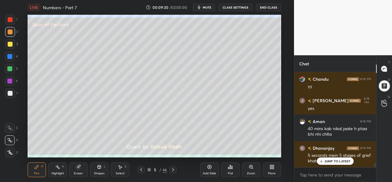
click at [11, 42] on div at bounding box center [10, 44] width 5 height 5
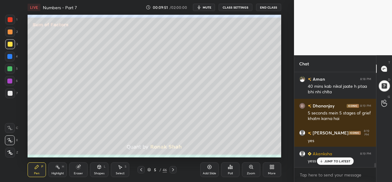
scroll to position [1971, 0]
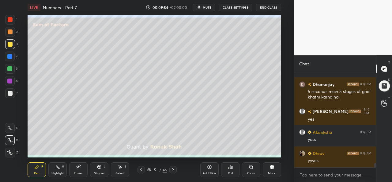
click at [122, 169] on div "Select S" at bounding box center [120, 169] width 18 height 15
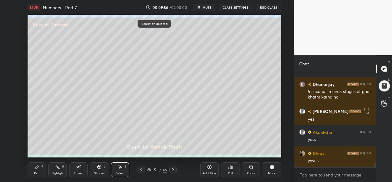
click at [36, 168] on icon at bounding box center [37, 167] width 4 height 4
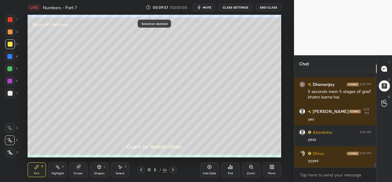
click at [11, 52] on div at bounding box center [10, 56] width 10 height 10
click at [9, 41] on div at bounding box center [10, 44] width 10 height 10
click at [12, 55] on div at bounding box center [9, 56] width 5 height 5
click at [6, 69] on div at bounding box center [10, 69] width 10 height 10
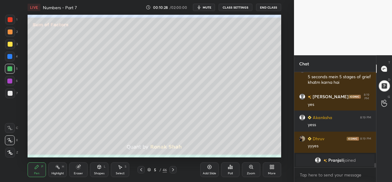
scroll to position [1938, 0]
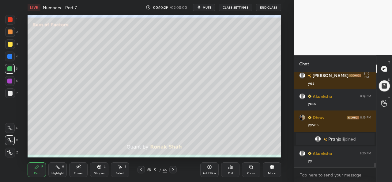
click at [8, 79] on div at bounding box center [9, 80] width 5 height 5
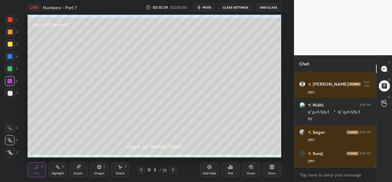
scroll to position [2091, 0]
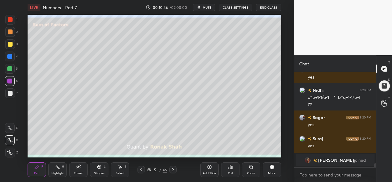
click at [80, 168] on icon at bounding box center [78, 166] width 5 height 5
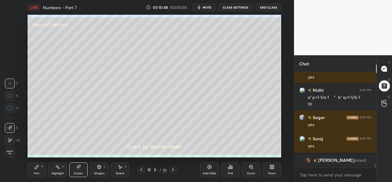
click at [37, 168] on icon at bounding box center [37, 167] width 4 height 4
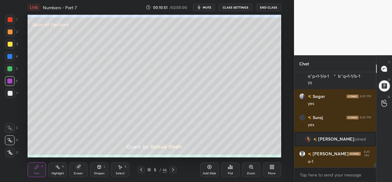
scroll to position [2071, 0]
click at [13, 94] on div at bounding box center [10, 93] width 10 height 10
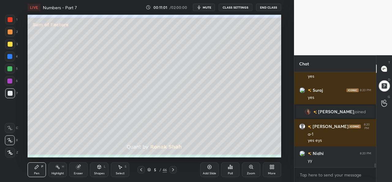
scroll to position [2119, 0]
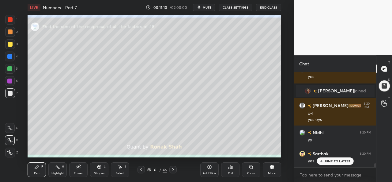
click at [120, 167] on icon at bounding box center [120, 167] width 3 height 4
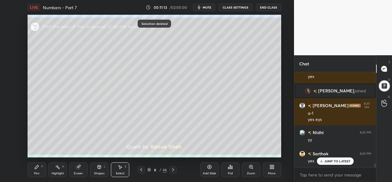
click at [40, 164] on div "Pen P" at bounding box center [37, 169] width 18 height 15
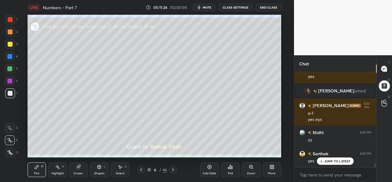
click at [10, 41] on div at bounding box center [10, 44] width 10 height 10
click at [10, 68] on div at bounding box center [9, 68] width 5 height 5
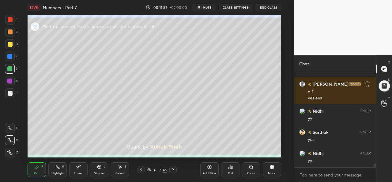
click at [9, 55] on div at bounding box center [9, 56] width 5 height 5
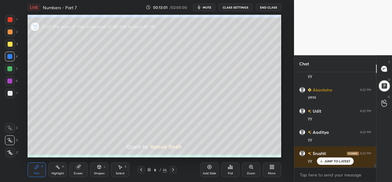
scroll to position [2556, 0]
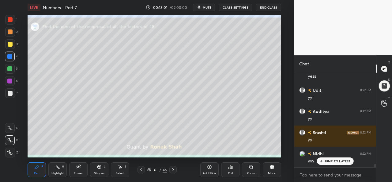
click at [9, 68] on div at bounding box center [9, 68] width 5 height 5
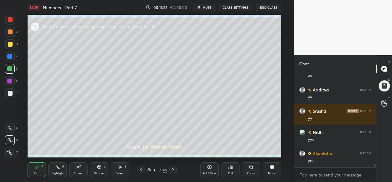
click at [210, 170] on div "Add Slide" at bounding box center [209, 169] width 18 height 15
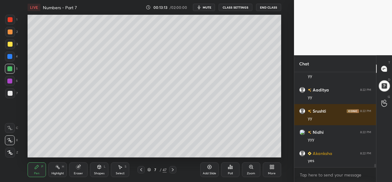
click at [11, 43] on div at bounding box center [10, 44] width 5 height 5
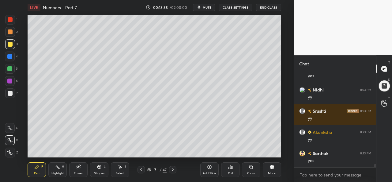
scroll to position [2683, 0]
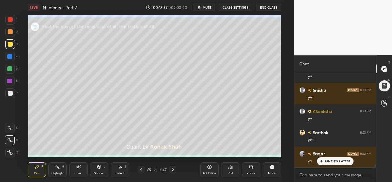
click at [121, 169] on icon at bounding box center [120, 166] width 5 height 5
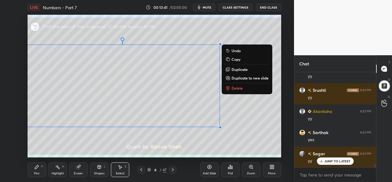
click at [36, 172] on div "Pen" at bounding box center [37, 172] width 6 height 3
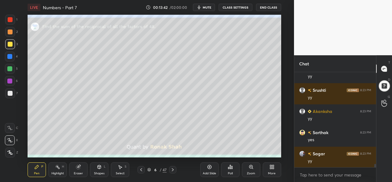
scroll to position [2704, 0]
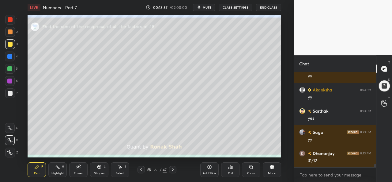
click at [10, 55] on div at bounding box center [9, 56] width 5 height 5
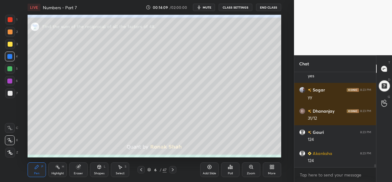
scroll to position [2767, 0]
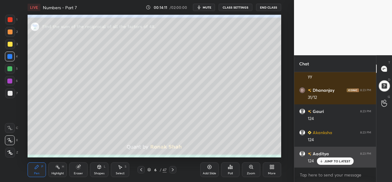
click at [328, 161] on p "JUMP TO LATEST" at bounding box center [337, 161] width 26 height 4
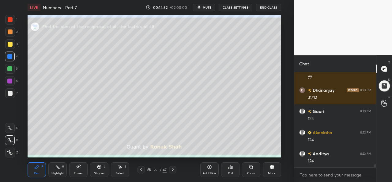
click at [250, 154] on div "Add Slide Poll Zoom More" at bounding box center [240, 169] width 81 height 34
click at [258, 152] on div "Add Slide Poll Zoom More" at bounding box center [240, 169] width 81 height 34
click at [262, 155] on div "Add Slide Poll Zoom More" at bounding box center [240, 169] width 81 height 34
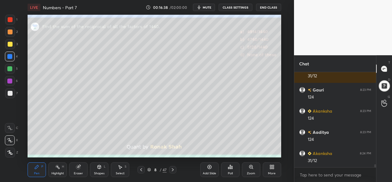
click at [230, 171] on div "Poll" at bounding box center [230, 172] width 5 height 3
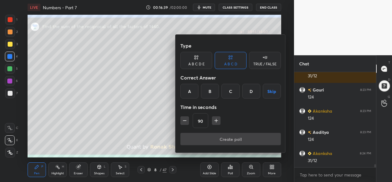
click at [187, 90] on div "A" at bounding box center [189, 91] width 18 height 15
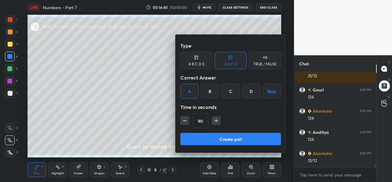
click at [184, 119] on icon "button" at bounding box center [185, 120] width 6 height 6
click at [185, 118] on icon "button" at bounding box center [185, 120] width 6 height 6
type input "60"
click at [227, 135] on button "Create poll" at bounding box center [230, 139] width 100 height 12
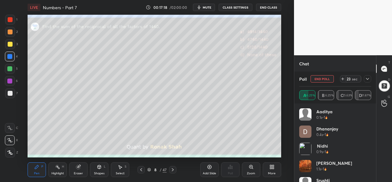
scroll to position [2835, 0]
click at [124, 170] on div "Select S" at bounding box center [120, 169] width 18 height 15
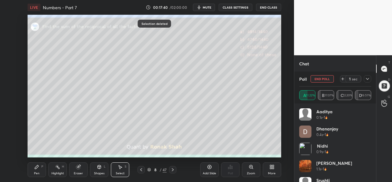
click at [368, 79] on icon at bounding box center [367, 78] width 5 height 5
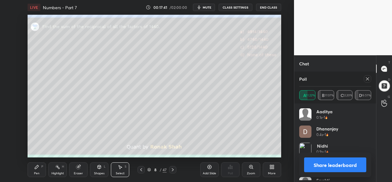
scroll to position [2, 2]
click at [367, 78] on icon at bounding box center [367, 78] width 3 height 3
type textarea "x"
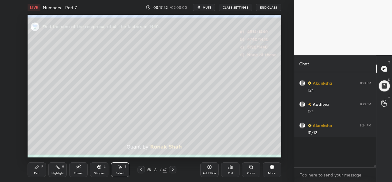
scroll to position [88, 80]
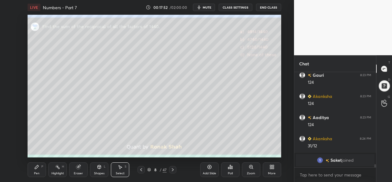
click at [36, 168] on icon at bounding box center [37, 167] width 4 height 4
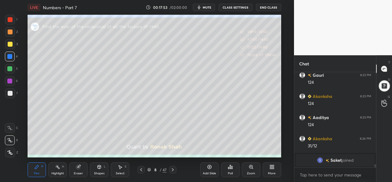
click at [11, 43] on div at bounding box center [10, 44] width 5 height 5
click at [8, 30] on div at bounding box center [10, 31] width 5 height 5
click at [9, 53] on div at bounding box center [10, 56] width 10 height 10
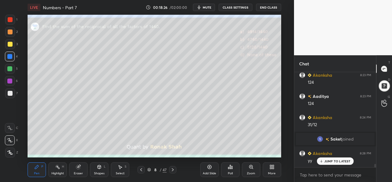
scroll to position [2614, 0]
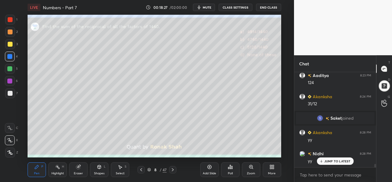
click at [120, 166] on icon at bounding box center [120, 167] width 3 height 4
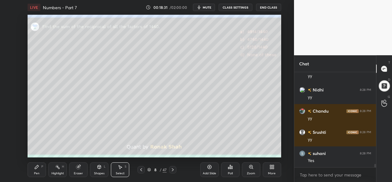
click at [39, 166] on div "Pen P" at bounding box center [37, 169] width 18 height 15
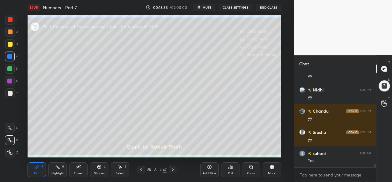
click at [8, 30] on div at bounding box center [10, 31] width 5 height 5
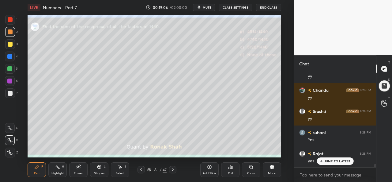
click at [11, 68] on div at bounding box center [9, 68] width 5 height 5
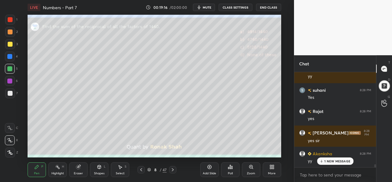
scroll to position [2762, 0]
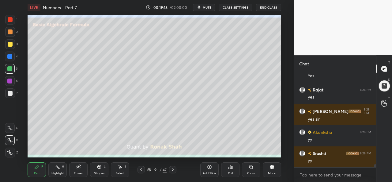
click at [9, 32] on div at bounding box center [10, 31] width 5 height 5
click at [10, 17] on div at bounding box center [10, 19] width 5 height 5
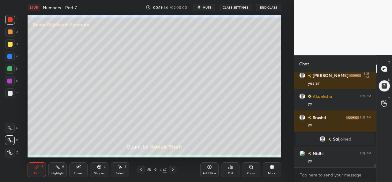
scroll to position [2767, 0]
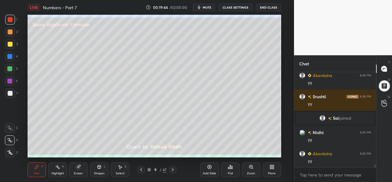
click at [3, 65] on div "1 2 3 4 5 6 7 C X Z C X Z E E Erase all H H" at bounding box center [10, 86] width 20 height 142
click at [10, 65] on div at bounding box center [10, 69] width 10 height 10
click at [13, 79] on div at bounding box center [10, 81] width 10 height 10
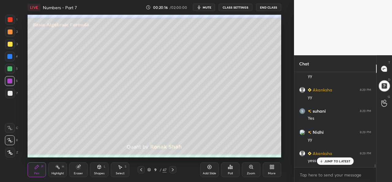
scroll to position [2851, 0]
click at [329, 158] on div "JUMP TO LATEST" at bounding box center [335, 160] width 37 height 7
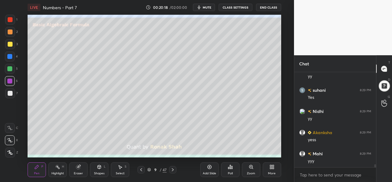
click at [12, 43] on div at bounding box center [10, 44] width 10 height 10
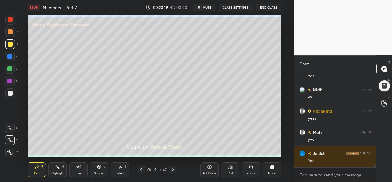
click at [96, 168] on div "Shapes L" at bounding box center [99, 169] width 18 height 15
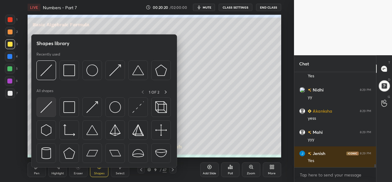
click at [46, 104] on img at bounding box center [46, 107] width 12 height 12
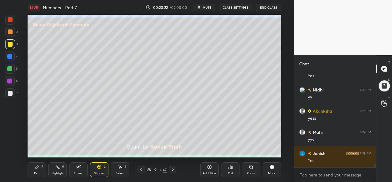
click at [34, 168] on icon at bounding box center [36, 166] width 5 height 5
click at [9, 54] on div at bounding box center [9, 56] width 5 height 5
click at [9, 68] on div at bounding box center [9, 68] width 5 height 5
click at [81, 168] on div "Eraser" at bounding box center [78, 169] width 18 height 15
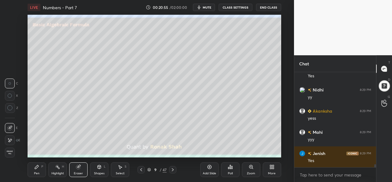
click at [42, 167] on div "P" at bounding box center [42, 166] width 2 height 3
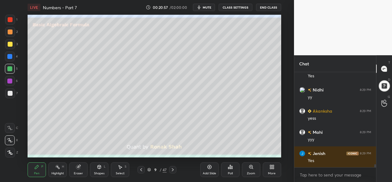
click at [9, 56] on div at bounding box center [9, 56] width 5 height 5
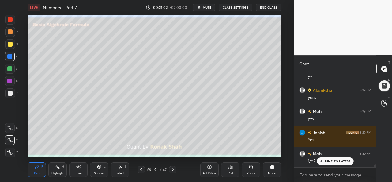
click at [331, 160] on p "JUMP TO LATEST" at bounding box center [337, 161] width 26 height 4
click at [77, 170] on div "Eraser" at bounding box center [78, 169] width 18 height 15
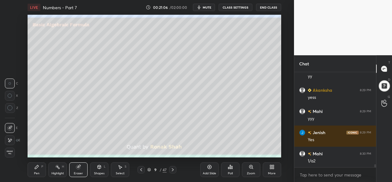
click at [43, 167] on div "P" at bounding box center [42, 166] width 2 height 3
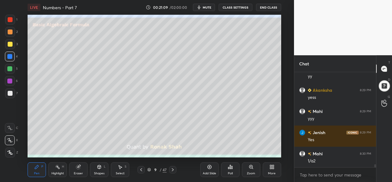
click at [9, 67] on div at bounding box center [9, 68] width 5 height 5
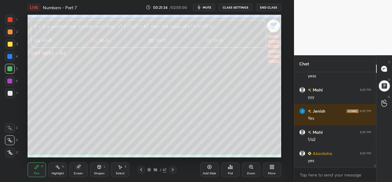
click at [232, 170] on div "Poll" at bounding box center [230, 169] width 18 height 15
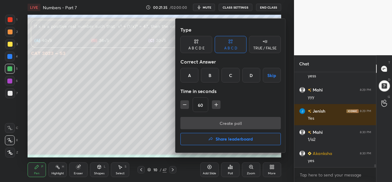
click at [251, 75] on div "D" at bounding box center [251, 75] width 18 height 15
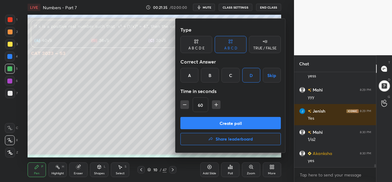
click at [217, 104] on icon "button" at bounding box center [216, 104] width 6 height 6
click at [219, 104] on button "button" at bounding box center [216, 104] width 9 height 9
type input "90"
click at [233, 122] on button "Create poll" at bounding box center [230, 123] width 100 height 12
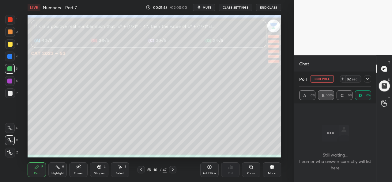
scroll to position [2967, 0]
click at [368, 79] on icon at bounding box center [367, 78] width 5 height 5
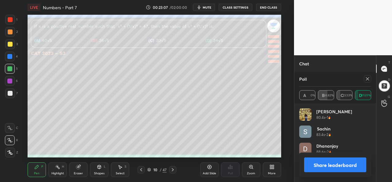
scroll to position [72, 70]
click at [371, 80] on div "Poll A 0% B 57.89% C 26.32% D 15.79%" at bounding box center [335, 87] width 82 height 32
click at [369, 78] on icon at bounding box center [367, 78] width 5 height 5
type textarea "x"
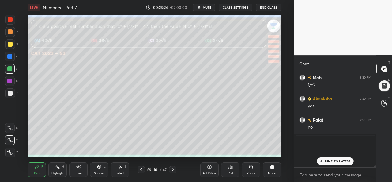
scroll to position [91, 80]
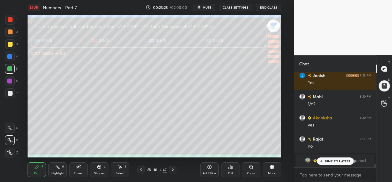
click at [335, 159] on p "JUMP TO LATEST" at bounding box center [337, 161] width 26 height 4
click at [121, 165] on icon at bounding box center [120, 166] width 5 height 5
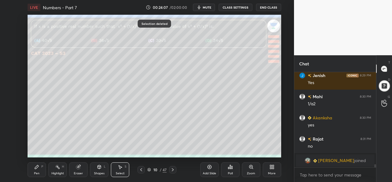
click at [38, 169] on icon at bounding box center [36, 166] width 5 height 5
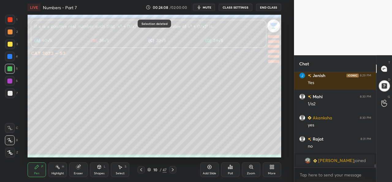
click at [12, 17] on div at bounding box center [10, 20] width 10 height 10
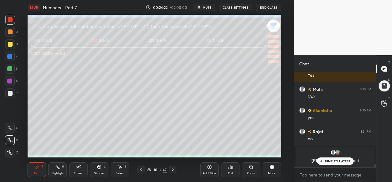
click at [8, 55] on div at bounding box center [9, 56] width 5 height 5
click at [334, 159] on p "JUMP TO LATEST" at bounding box center [337, 161] width 26 height 4
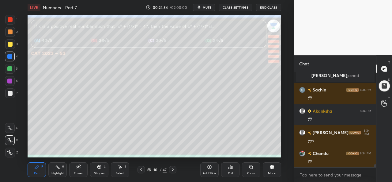
scroll to position [3000, 0]
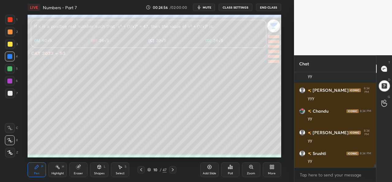
click at [8, 68] on div at bounding box center [9, 68] width 5 height 5
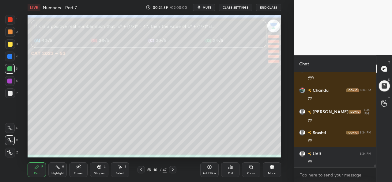
scroll to position [3064, 0]
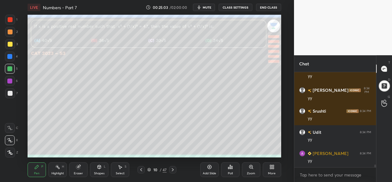
click at [10, 55] on div at bounding box center [9, 56] width 5 height 5
click at [8, 67] on div at bounding box center [9, 68] width 5 height 5
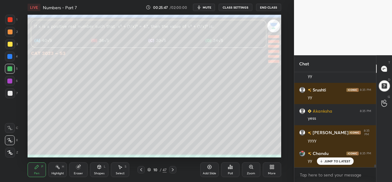
scroll to position [3169, 0]
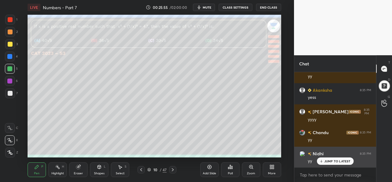
click at [332, 159] on p "JUMP TO LATEST" at bounding box center [337, 161] width 26 height 4
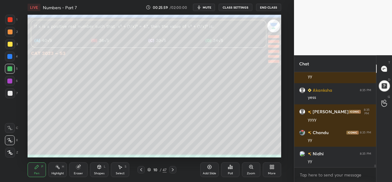
click at [211, 167] on icon at bounding box center [209, 167] width 4 height 4
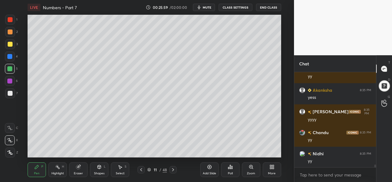
click at [8, 42] on div at bounding box center [10, 44] width 5 height 5
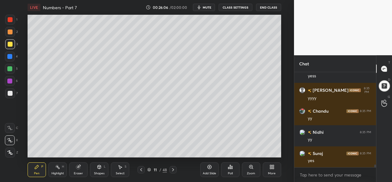
click at [9, 55] on div at bounding box center [9, 56] width 5 height 5
click at [118, 167] on icon at bounding box center [120, 166] width 5 height 5
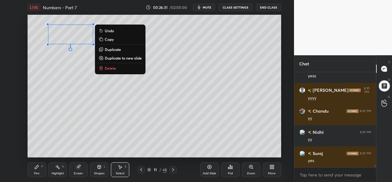
click at [39, 167] on div "Pen P" at bounding box center [37, 169] width 18 height 15
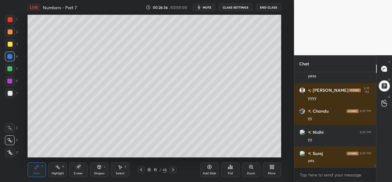
click at [12, 43] on div at bounding box center [10, 44] width 5 height 5
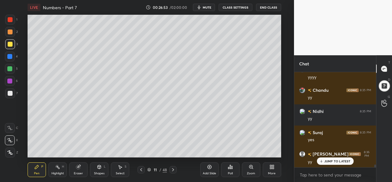
click at [9, 67] on div at bounding box center [9, 68] width 5 height 5
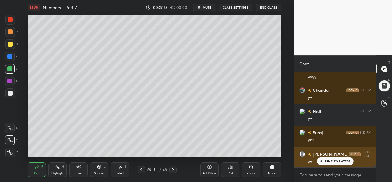
click at [330, 161] on p "JUMP TO LATEST" at bounding box center [337, 161] width 26 height 4
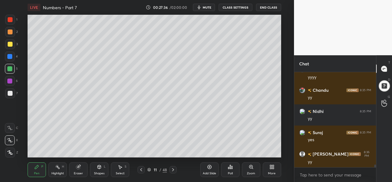
click at [10, 79] on div at bounding box center [9, 80] width 5 height 5
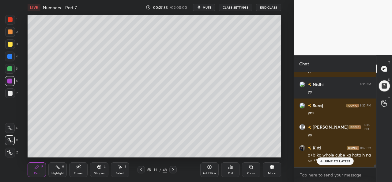
scroll to position [3259, 0]
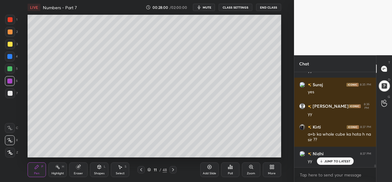
click at [122, 165] on icon at bounding box center [120, 166] width 5 height 5
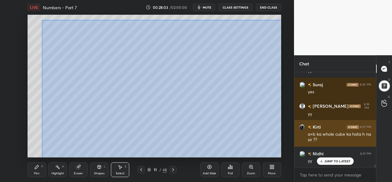
scroll to position [3280, 0]
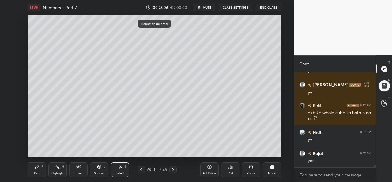
click at [40, 171] on div "Pen P" at bounding box center [37, 169] width 18 height 15
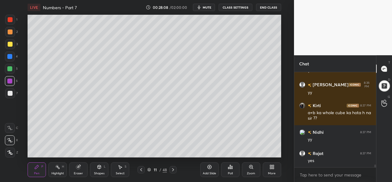
click at [10, 43] on div at bounding box center [10, 44] width 5 height 5
click at [9, 54] on div at bounding box center [9, 56] width 5 height 5
click at [9, 68] on div at bounding box center [9, 68] width 5 height 5
click at [9, 81] on div at bounding box center [9, 80] width 5 height 5
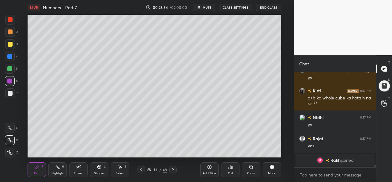
click at [8, 55] on div at bounding box center [9, 56] width 5 height 5
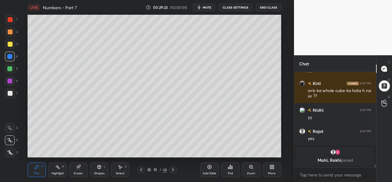
click at [209, 168] on icon at bounding box center [209, 167] width 4 height 4
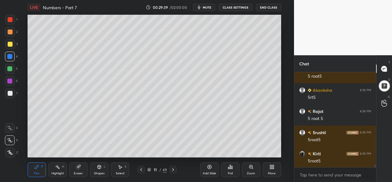
scroll to position [3330, 0]
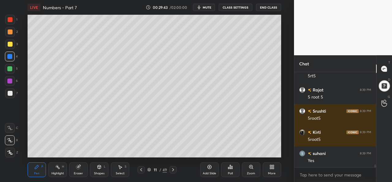
click at [121, 168] on icon at bounding box center [120, 166] width 5 height 5
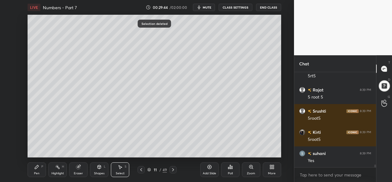
click at [41, 168] on div "Pen P" at bounding box center [37, 169] width 18 height 15
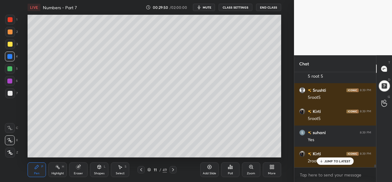
scroll to position [3372, 0]
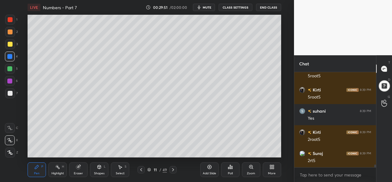
click at [11, 69] on div at bounding box center [9, 68] width 5 height 5
click at [122, 167] on icon at bounding box center [120, 167] width 3 height 4
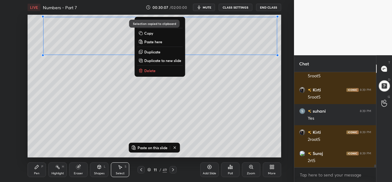
click at [212, 168] on div "Add Slide" at bounding box center [209, 169] width 18 height 15
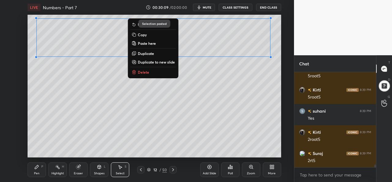
click at [174, 93] on div "0 ° Undo Copy Paste here Duplicate Duplicate to new slide Delete" at bounding box center [154, 86] width 253 height 142
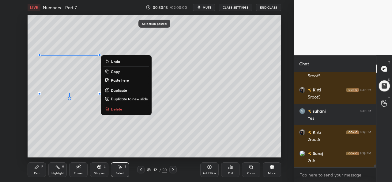
click at [36, 167] on icon at bounding box center [37, 167] width 4 height 4
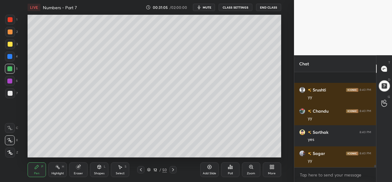
scroll to position [3541, 0]
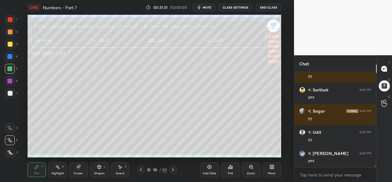
click at [122, 169] on icon at bounding box center [120, 166] width 5 height 5
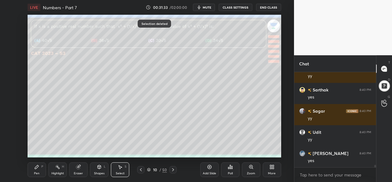
click at [94, 169] on div "Shapes L" at bounding box center [99, 169] width 18 height 15
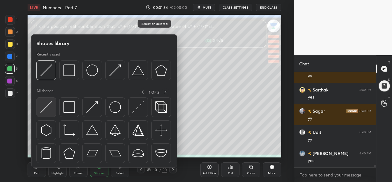
click at [45, 107] on img at bounding box center [46, 107] width 12 height 12
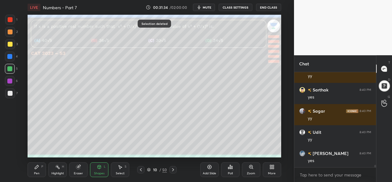
click at [7, 92] on div at bounding box center [10, 93] width 10 height 10
click at [32, 171] on div "Pen P" at bounding box center [37, 169] width 18 height 15
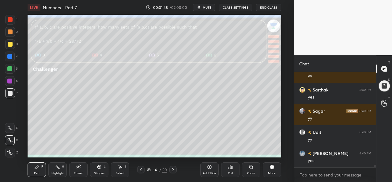
click at [12, 19] on div at bounding box center [10, 19] width 5 height 5
click at [230, 169] on div "Poll" at bounding box center [230, 169] width 18 height 15
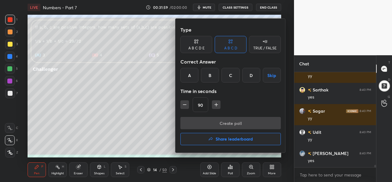
click at [231, 75] on div "C" at bounding box center [230, 75] width 18 height 15
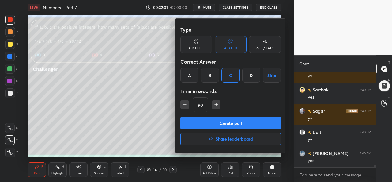
click at [216, 103] on icon "button" at bounding box center [216, 104] width 0 height 3
click at [216, 103] on icon "button" at bounding box center [216, 104] width 6 height 6
type input "120"
click at [234, 119] on button "Create poll" at bounding box center [230, 123] width 100 height 12
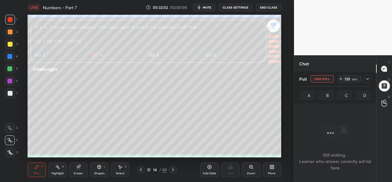
scroll to position [2, 2]
click at [209, 8] on span "mute" at bounding box center [207, 7] width 9 height 4
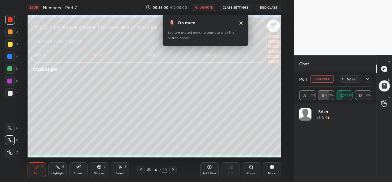
scroll to position [72, 70]
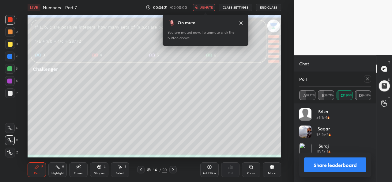
click at [208, 6] on span "unmute" at bounding box center [206, 7] width 13 height 4
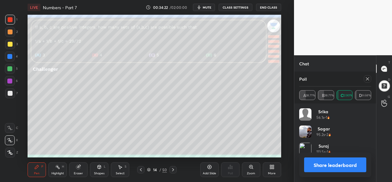
click at [370, 74] on div "Poll" at bounding box center [335, 78] width 72 height 15
click at [367, 79] on icon at bounding box center [367, 78] width 3 height 3
type textarea "x"
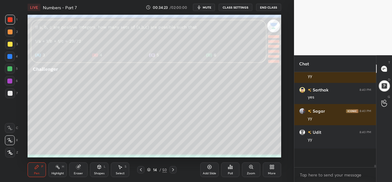
scroll to position [42, 80]
click at [119, 171] on div "Select" at bounding box center [120, 172] width 9 height 3
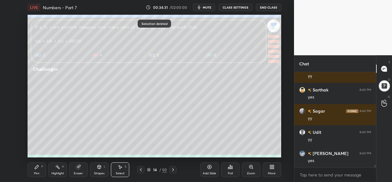
click at [39, 166] on div "Pen P" at bounding box center [37, 169] width 18 height 15
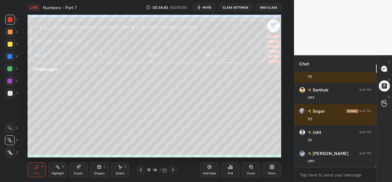
click at [9, 43] on div at bounding box center [10, 44] width 5 height 5
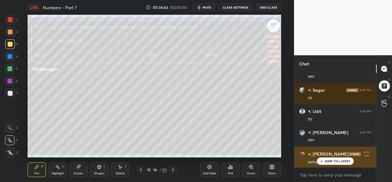
click at [330, 158] on div "JUMP TO LATEST" at bounding box center [335, 160] width 37 height 7
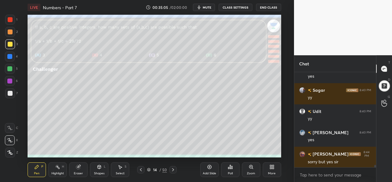
click at [121, 165] on icon at bounding box center [120, 166] width 5 height 5
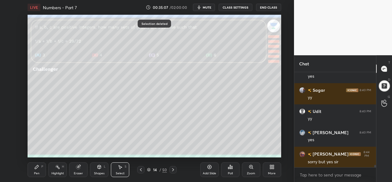
click at [32, 172] on div "Pen P" at bounding box center [37, 169] width 18 height 15
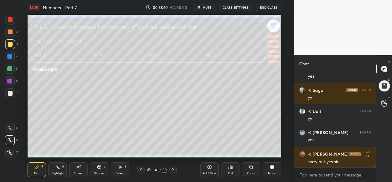
click at [10, 54] on div at bounding box center [10, 56] width 10 height 10
click at [11, 18] on div at bounding box center [10, 19] width 5 height 5
click at [9, 42] on div at bounding box center [10, 44] width 5 height 5
click at [9, 55] on div at bounding box center [9, 56] width 5 height 5
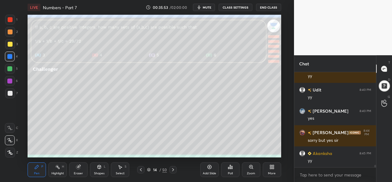
click at [58, 168] on rect at bounding box center [58, 167] width 3 height 3
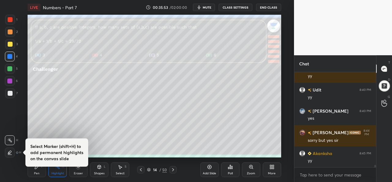
click at [12, 67] on div at bounding box center [10, 69] width 10 height 10
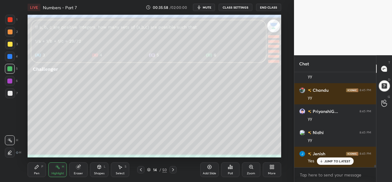
click at [40, 172] on div "Pen P" at bounding box center [37, 169] width 18 height 15
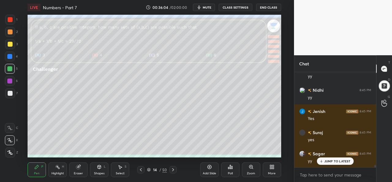
scroll to position [3752, 0]
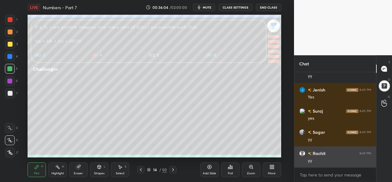
click at [331, 160] on div "yy" at bounding box center [339, 160] width 63 height 6
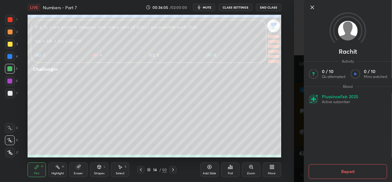
click at [312, 7] on icon at bounding box center [312, 7] width 3 height 3
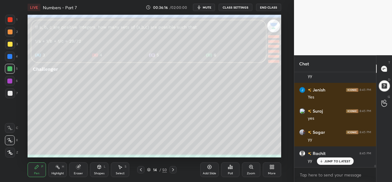
scroll to position [3773, 0]
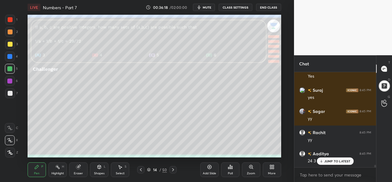
click at [325, 160] on p "JUMP TO LATEST" at bounding box center [337, 161] width 26 height 4
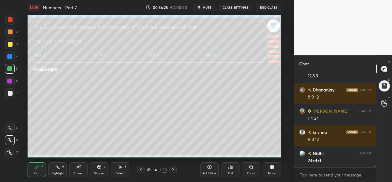
scroll to position [3900, 0]
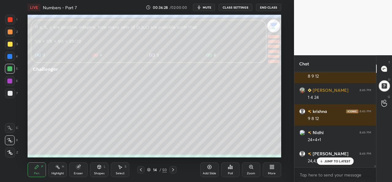
click at [8, 80] on div at bounding box center [9, 80] width 5 height 5
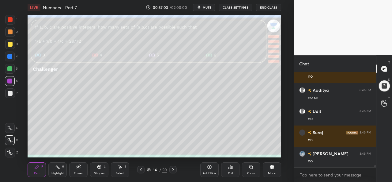
scroll to position [4344, 0]
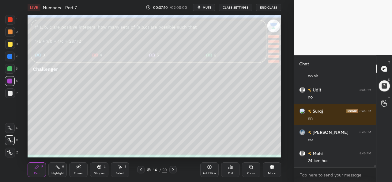
click at [11, 41] on div at bounding box center [10, 44] width 10 height 10
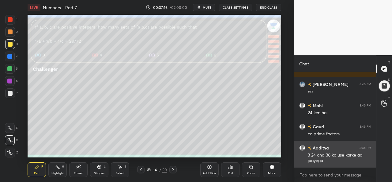
click at [328, 159] on div "3 24 and 36 ko use karke aa jaayega" at bounding box center [339, 158] width 63 height 12
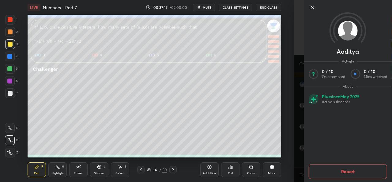
scroll to position [4412, 0]
click at [313, 6] on icon at bounding box center [312, 7] width 7 height 7
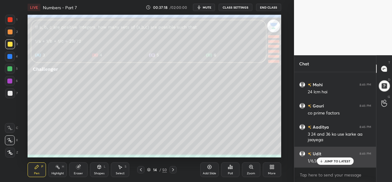
click at [331, 156] on div "1/6,1/8,1/9" at bounding box center [339, 159] width 63 height 7
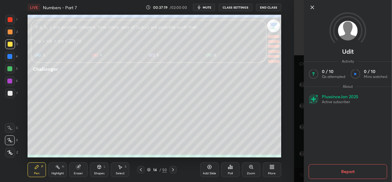
click at [312, 6] on icon at bounding box center [312, 7] width 7 height 7
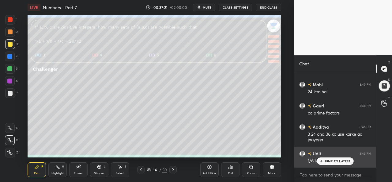
click at [328, 161] on p "JUMP TO LATEST" at bounding box center [337, 161] width 26 height 4
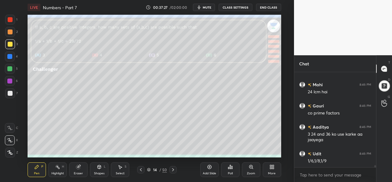
click at [122, 169] on div "Select S" at bounding box center [120, 169] width 18 height 15
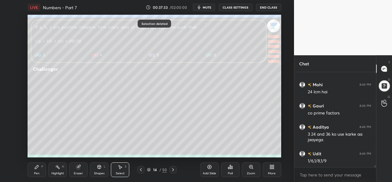
click at [39, 172] on div "Pen" at bounding box center [37, 172] width 6 height 3
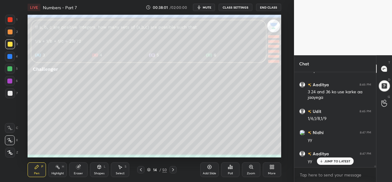
scroll to position [4476, 0]
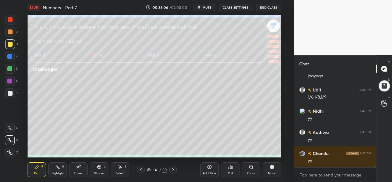
click at [120, 171] on div "Select" at bounding box center [120, 172] width 9 height 3
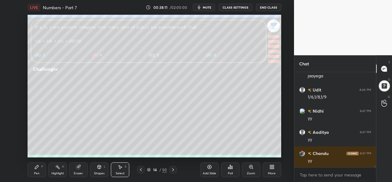
click at [37, 170] on div "Pen P" at bounding box center [37, 169] width 18 height 15
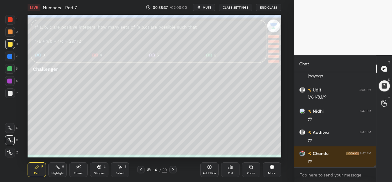
click at [120, 169] on div "Select S" at bounding box center [120, 169] width 18 height 15
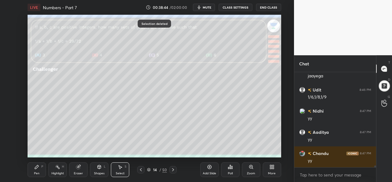
click at [37, 169] on icon at bounding box center [36, 166] width 5 height 5
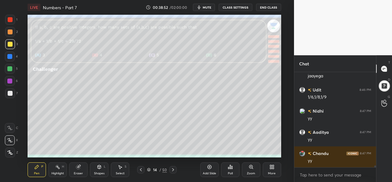
scroll to position [4497, 0]
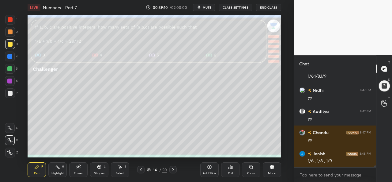
click at [125, 170] on div "Select S" at bounding box center [120, 169] width 18 height 15
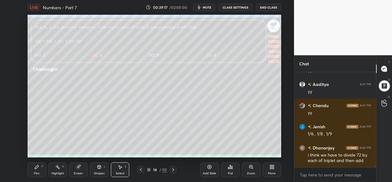
scroll to position [4545, 0]
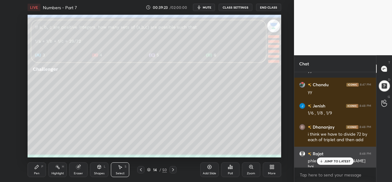
click at [334, 161] on p "JUMP TO LATEST" at bounding box center [337, 161] width 26 height 4
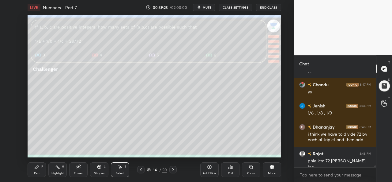
click at [37, 169] on icon at bounding box center [36, 166] width 5 height 5
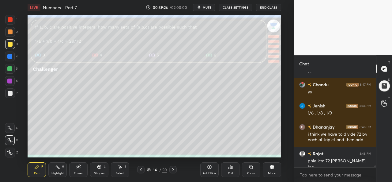
click at [12, 19] on div at bounding box center [10, 19] width 5 height 5
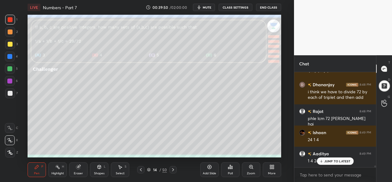
scroll to position [4608, 0]
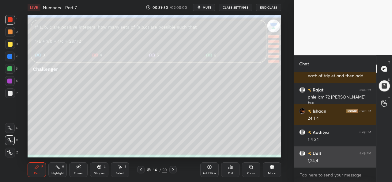
click at [328, 159] on div "1,24,4" at bounding box center [339, 160] width 63 height 6
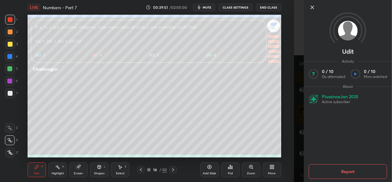
click at [313, 6] on icon at bounding box center [312, 7] width 3 height 3
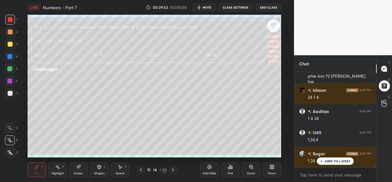
scroll to position [4671, 0]
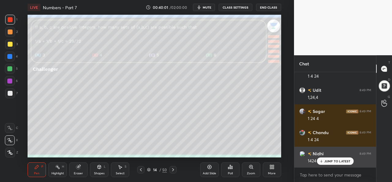
click at [323, 158] on div "JUMP TO LATEST" at bounding box center [335, 160] width 37 height 7
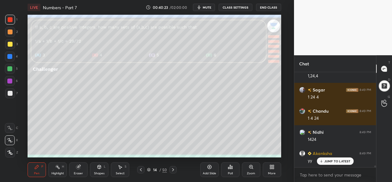
scroll to position [4714, 0]
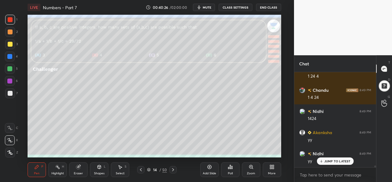
click at [209, 169] on icon at bounding box center [209, 166] width 5 height 5
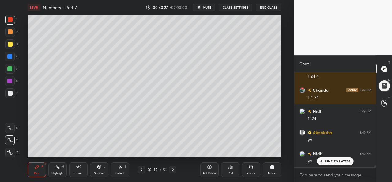
click at [10, 43] on div at bounding box center [10, 44] width 5 height 5
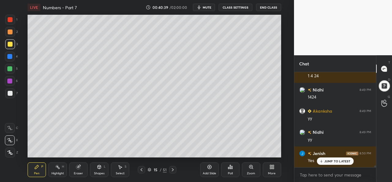
scroll to position [4783, 0]
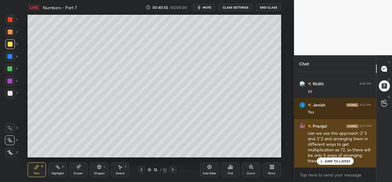
click at [339, 159] on p "JUMP TO LATEST" at bounding box center [337, 161] width 26 height 4
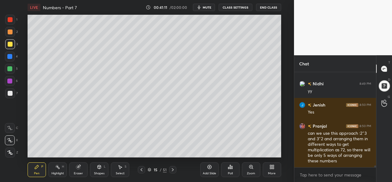
click at [9, 56] on div at bounding box center [9, 56] width 5 height 5
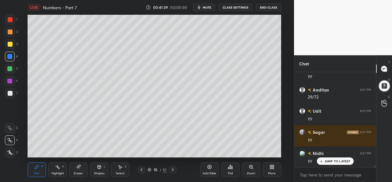
scroll to position [4910, 0]
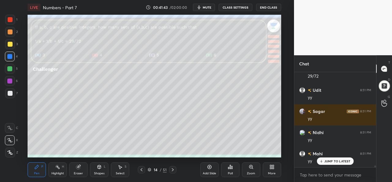
click at [122, 169] on icon at bounding box center [120, 166] width 5 height 5
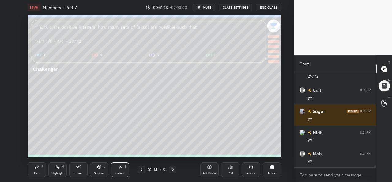
scroll to position [4932, 0]
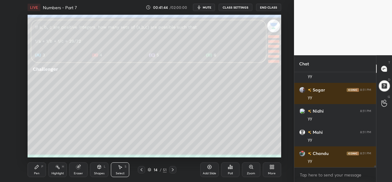
click at [33, 166] on div "Pen P" at bounding box center [37, 169] width 18 height 15
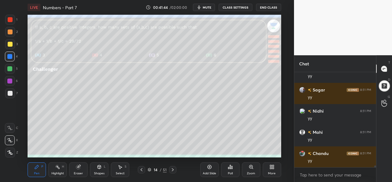
scroll to position [4952, 0]
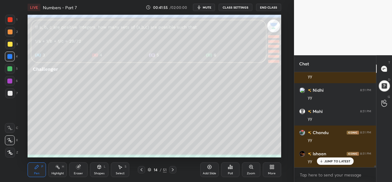
click at [121, 171] on div "Select S" at bounding box center [120, 169] width 18 height 15
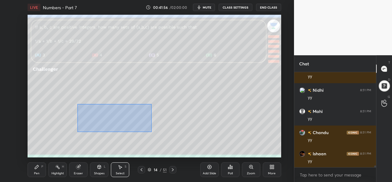
scroll to position [4974, 0]
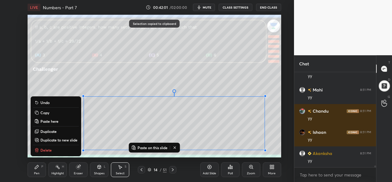
click at [170, 168] on icon at bounding box center [172, 169] width 5 height 5
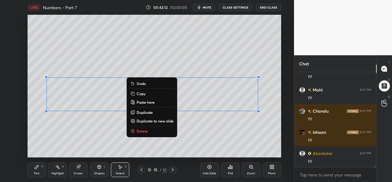
click at [91, 138] on div "0 ° Undo Copy Paste here Duplicate Duplicate to new slide Delete" at bounding box center [154, 86] width 253 height 142
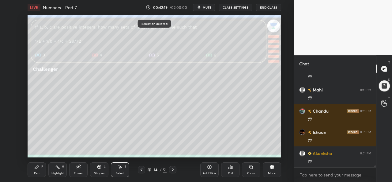
click at [36, 170] on div "Pen P" at bounding box center [37, 169] width 18 height 15
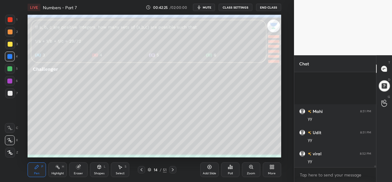
scroll to position [5107, 0]
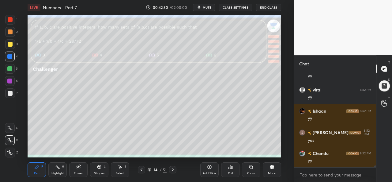
click at [12, 41] on div at bounding box center [10, 44] width 10 height 10
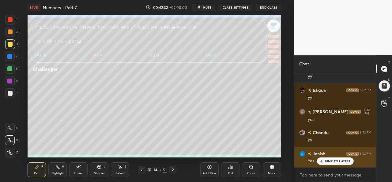
click at [332, 163] on p "JUMP TO LATEST" at bounding box center [337, 161] width 26 height 4
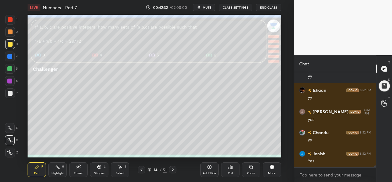
scroll to position [5149, 0]
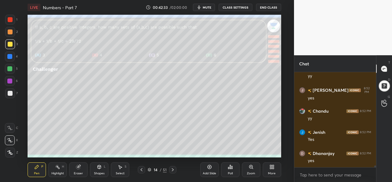
click at [10, 19] on div at bounding box center [10, 19] width 5 height 5
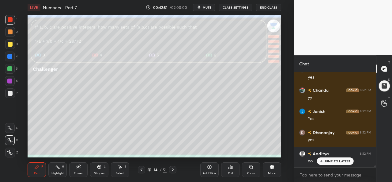
click at [11, 44] on div at bounding box center [10, 44] width 5 height 5
click at [11, 17] on div at bounding box center [10, 19] width 5 height 5
click at [9, 32] on div at bounding box center [10, 31] width 5 height 5
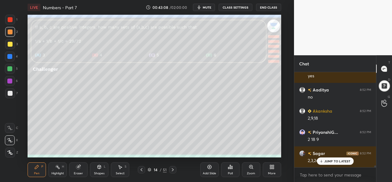
scroll to position [5254, 0]
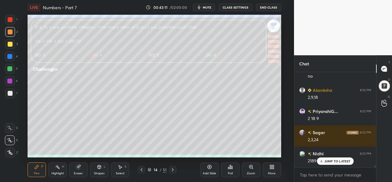
click at [326, 160] on p "JUMP TO LATEST" at bounding box center [337, 161] width 26 height 4
click at [9, 79] on div at bounding box center [9, 80] width 5 height 5
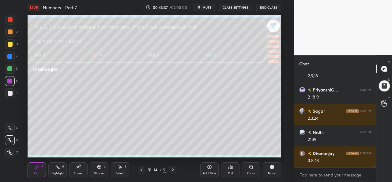
scroll to position [5296, 0]
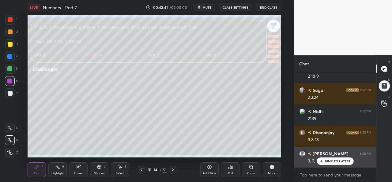
click at [334, 161] on p "JUMP TO LATEST" at bounding box center [337, 161] width 26 height 4
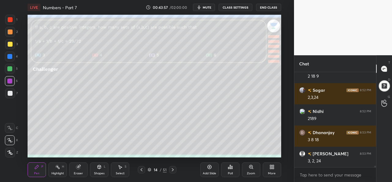
scroll to position [5303, 0]
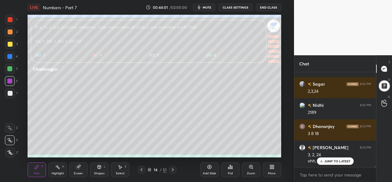
click at [121, 169] on div "Select S" at bounding box center [120, 169] width 18 height 15
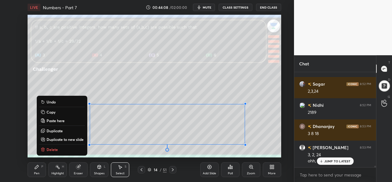
click at [32, 169] on div "Pen P" at bounding box center [37, 169] width 18 height 15
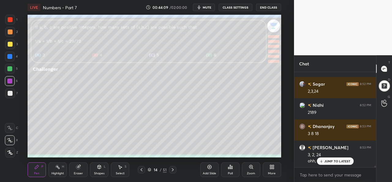
click at [13, 17] on div at bounding box center [10, 20] width 10 height 10
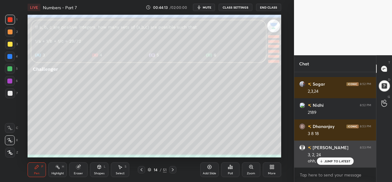
click at [330, 158] on div "JUMP TO LATEST" at bounding box center [335, 160] width 37 height 7
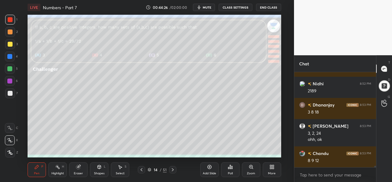
scroll to position [5345, 0]
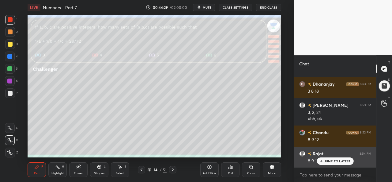
click at [326, 159] on p "JUMP TO LATEST" at bounding box center [337, 161] width 26 height 4
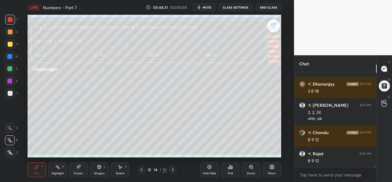
scroll to position [5366, 0]
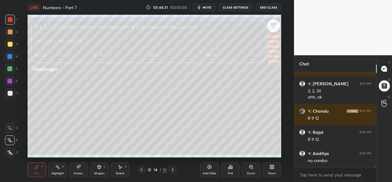
click at [120, 170] on div "Select S" at bounding box center [120, 169] width 18 height 15
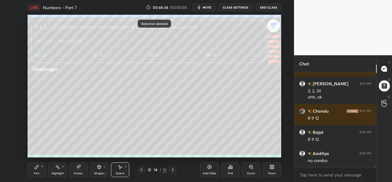
click at [36, 170] on div "Pen P" at bounding box center [37, 169] width 18 height 15
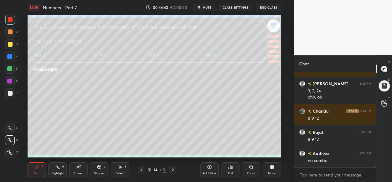
click at [10, 55] on div at bounding box center [9, 56] width 5 height 5
click at [7, 66] on div at bounding box center [10, 69] width 10 height 10
click at [281, 111] on div "Setting up your live class Poll for secs No correct answer Start poll" at bounding box center [154, 86] width 269 height 142
click at [10, 54] on div at bounding box center [10, 56] width 10 height 10
click at [200, 154] on div "Add Slide Poll Zoom More" at bounding box center [240, 169] width 81 height 34
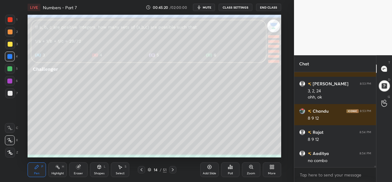
click at [206, 156] on div "Add Slide Poll Zoom More" at bounding box center [240, 169] width 81 height 34
click at [207, 155] on div "Add Slide Poll Zoom More" at bounding box center [240, 169] width 81 height 34
click at [220, 155] on div "Add Slide Poll Zoom More" at bounding box center [240, 169] width 81 height 34
click at [231, 152] on div "Poll" at bounding box center [230, 169] width 18 height 34
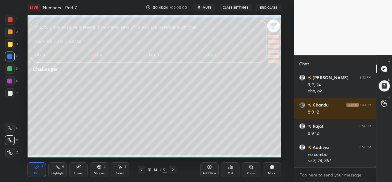
click at [10, 67] on div at bounding box center [9, 68] width 5 height 5
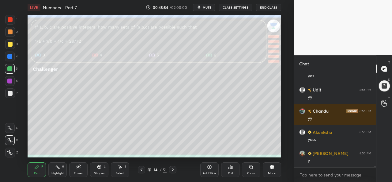
scroll to position [5520, 0]
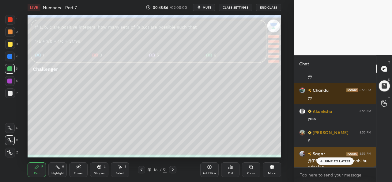
click at [334, 159] on p "JUMP TO LATEST" at bounding box center [337, 161] width 26 height 4
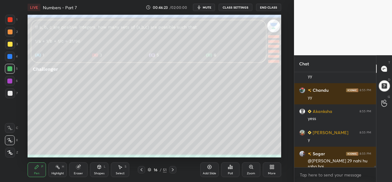
click at [229, 168] on icon at bounding box center [230, 166] width 5 height 5
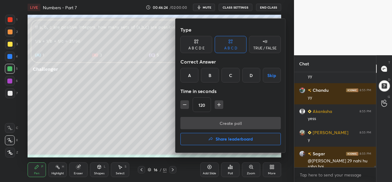
click at [232, 72] on div "C" at bounding box center [230, 75] width 18 height 15
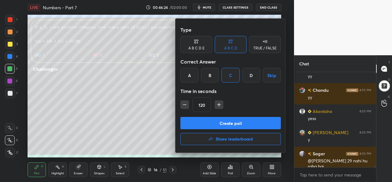
scroll to position [5541, 0]
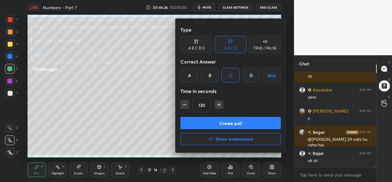
click at [184, 102] on icon "button" at bounding box center [185, 104] width 6 height 6
type input "90"
click at [235, 122] on button "Create poll" at bounding box center [230, 123] width 100 height 12
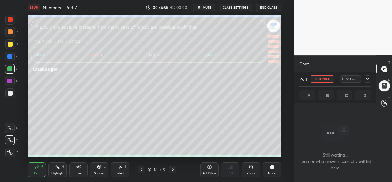
scroll to position [2, 2]
click at [122, 171] on div "Select" at bounding box center [120, 172] width 9 height 3
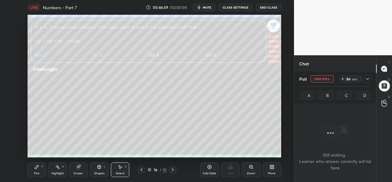
scroll to position [5594, 0]
click at [42, 169] on div "Pen P" at bounding box center [37, 169] width 18 height 15
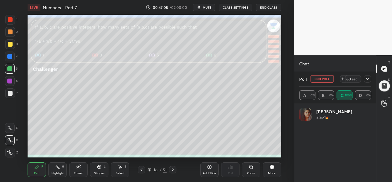
scroll to position [72, 70]
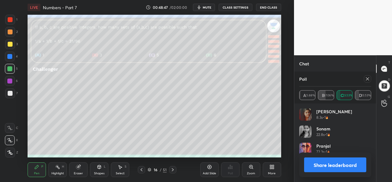
click at [367, 79] on icon at bounding box center [367, 78] width 3 height 3
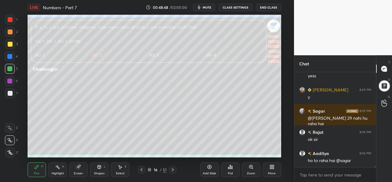
scroll to position [93, 80]
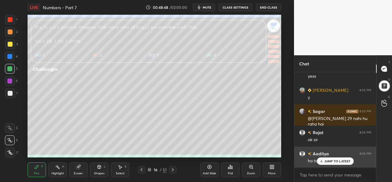
click at [326, 161] on p "JUMP TO LATEST" at bounding box center [337, 161] width 26 height 4
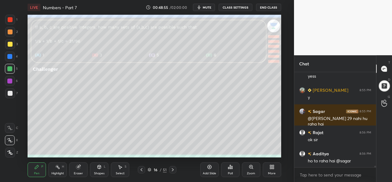
click at [10, 19] on div at bounding box center [10, 19] width 5 height 5
click at [10, 56] on div at bounding box center [9, 56] width 5 height 5
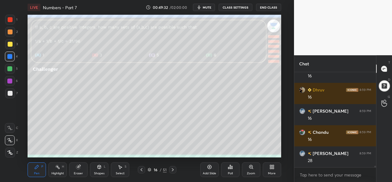
scroll to position [5753, 0]
click at [61, 168] on div "Highlight H" at bounding box center [57, 169] width 18 height 15
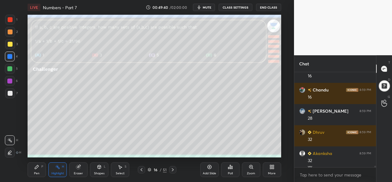
scroll to position [5759, 0]
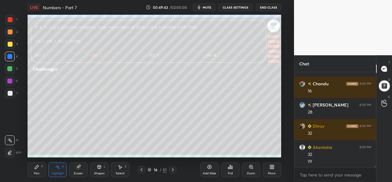
click at [36, 168] on icon at bounding box center [37, 167] width 4 height 4
click at [12, 67] on div at bounding box center [9, 68] width 5 height 5
click at [13, 43] on div at bounding box center [10, 44] width 10 height 10
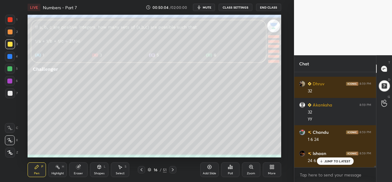
scroll to position [5822, 0]
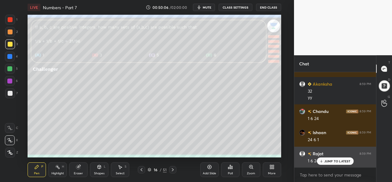
click at [328, 159] on p "JUMP TO LATEST" at bounding box center [337, 161] width 26 height 4
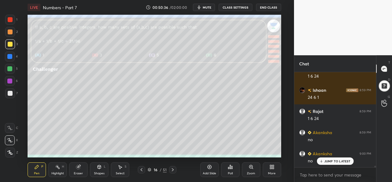
scroll to position [5885, 0]
click at [123, 171] on div "Select" at bounding box center [120, 172] width 9 height 3
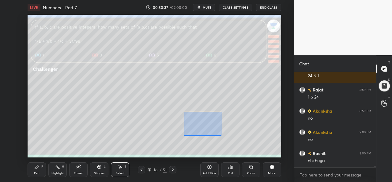
scroll to position [5928, 0]
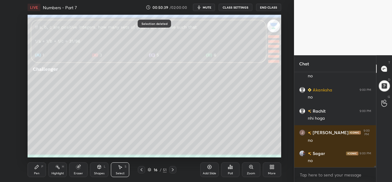
click at [37, 171] on div "Pen P" at bounding box center [37, 169] width 18 height 15
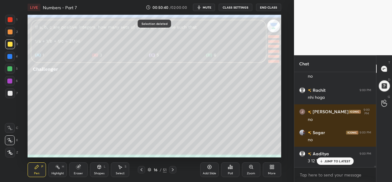
scroll to position [5991, 0]
click at [329, 160] on p "JUMP TO LATEST" at bounding box center [337, 161] width 26 height 4
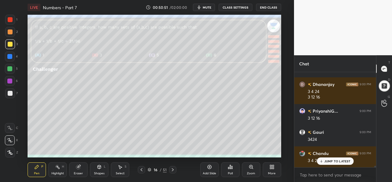
scroll to position [6123, 0]
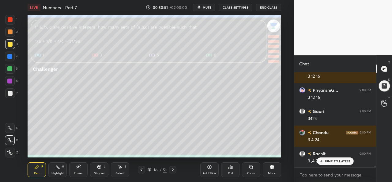
click at [328, 160] on p "JUMP TO LATEST" at bounding box center [337, 161] width 26 height 4
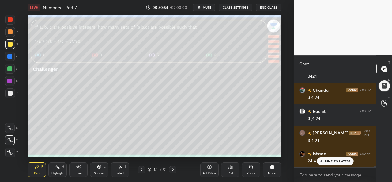
scroll to position [6187, 0]
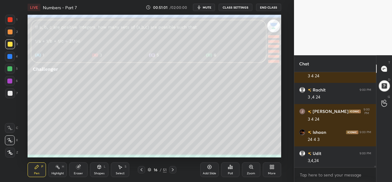
click at [10, 66] on div at bounding box center [10, 69] width 10 height 10
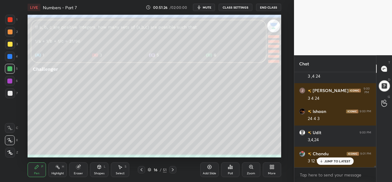
click at [328, 160] on p "JUMP TO LATEST" at bounding box center [337, 161] width 26 height 4
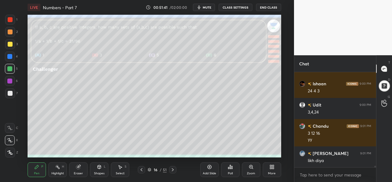
scroll to position [6256, 0]
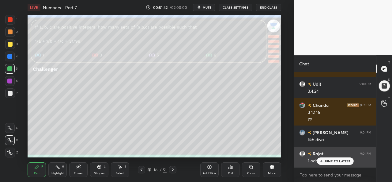
click at [330, 160] on p "JUMP TO LATEST" at bounding box center [337, 161] width 26 height 4
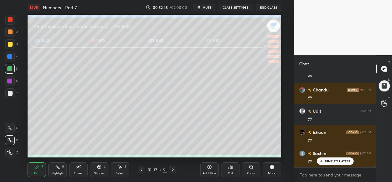
scroll to position [6388, 0]
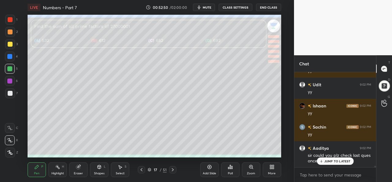
click at [324, 160] on div "JUMP TO LATEST" at bounding box center [335, 160] width 37 height 7
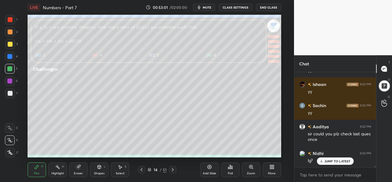
scroll to position [6430, 0]
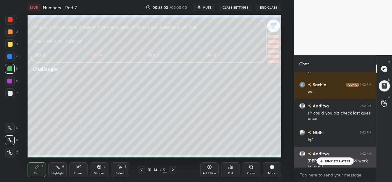
click at [329, 160] on p "JUMP TO LATEST" at bounding box center [337, 161] width 26 height 4
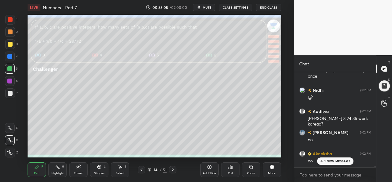
scroll to position [6494, 0]
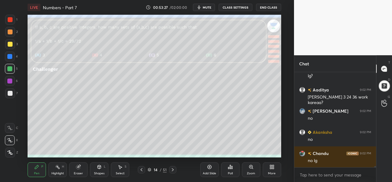
click at [175, 170] on icon at bounding box center [172, 169] width 5 height 5
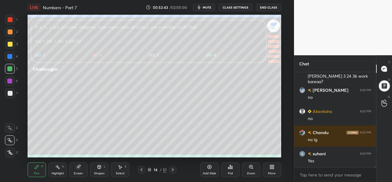
scroll to position [6536, 0]
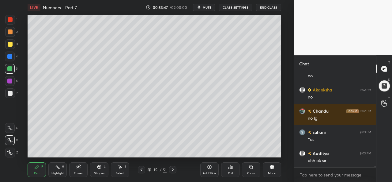
click at [125, 170] on div "Select S" at bounding box center [120, 169] width 18 height 15
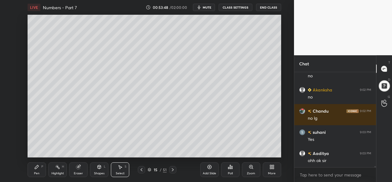
scroll to position [6557, 0]
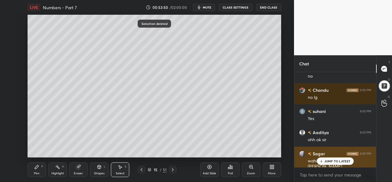
click at [332, 161] on p "JUMP TO LATEST" at bounding box center [337, 161] width 26 height 4
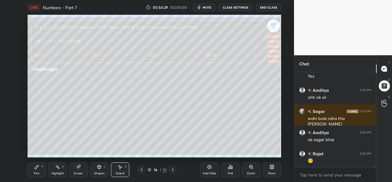
scroll to position [6621, 0]
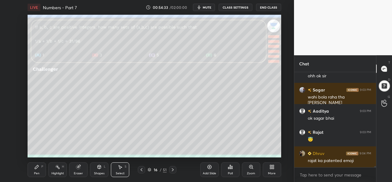
click at [173, 169] on icon at bounding box center [173, 169] width 2 height 3
click at [228, 170] on div "Poll" at bounding box center [230, 169] width 18 height 15
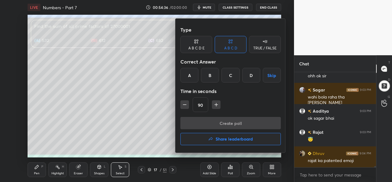
click at [226, 73] on div "C" at bounding box center [230, 75] width 18 height 15
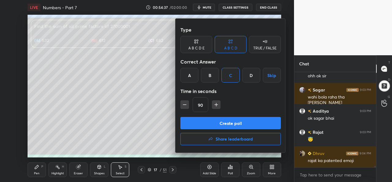
click at [224, 121] on button "Create poll" at bounding box center [230, 123] width 100 height 12
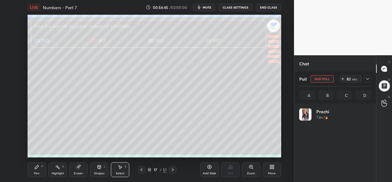
scroll to position [72, 70]
click at [368, 79] on icon at bounding box center [367, 79] width 3 height 2
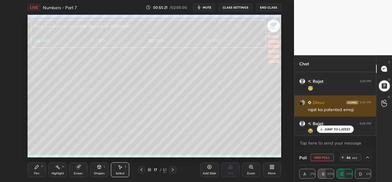
scroll to position [6673, 0]
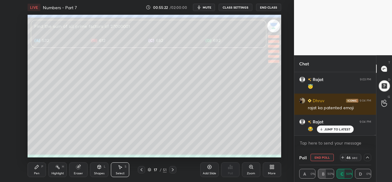
click at [331, 127] on p "JUMP TO LATEST" at bounding box center [337, 129] width 26 height 4
click at [211, 8] on span "mute" at bounding box center [207, 7] width 9 height 4
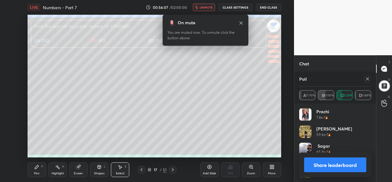
scroll to position [72, 70]
click at [206, 7] on span "unmute" at bounding box center [206, 7] width 13 height 4
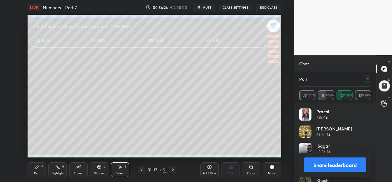
click at [367, 79] on icon at bounding box center [367, 78] width 5 height 5
type textarea "x"
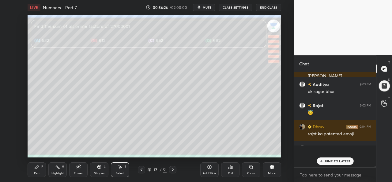
scroll to position [39, 80]
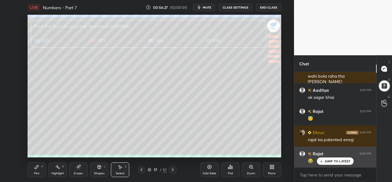
click at [335, 156] on div "😂" at bounding box center [339, 159] width 63 height 7
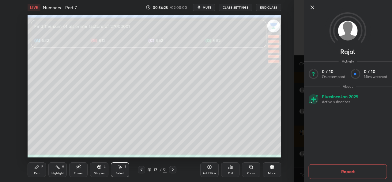
click at [313, 8] on icon at bounding box center [312, 7] width 3 height 3
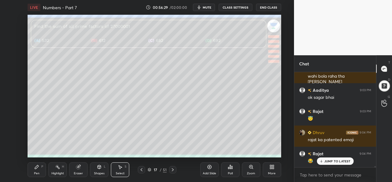
click at [337, 160] on p "JUMP TO LATEST" at bounding box center [337, 161] width 26 height 4
click at [119, 170] on div "Select S" at bounding box center [120, 169] width 18 height 15
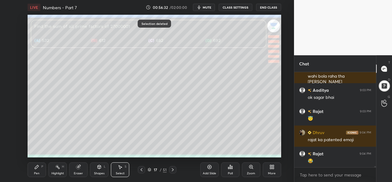
click at [35, 168] on icon at bounding box center [37, 167] width 4 height 4
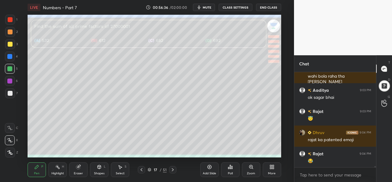
click at [8, 42] on div at bounding box center [10, 44] width 5 height 5
click at [8, 19] on div at bounding box center [10, 19] width 5 height 5
click at [12, 53] on div at bounding box center [10, 56] width 10 height 10
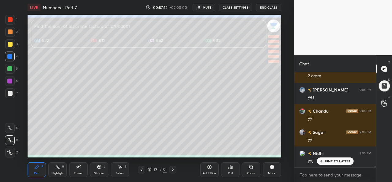
scroll to position [6768, 0]
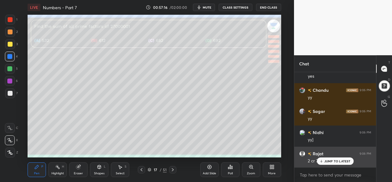
click at [324, 159] on p "JUMP TO LATEST" at bounding box center [337, 161] width 26 height 4
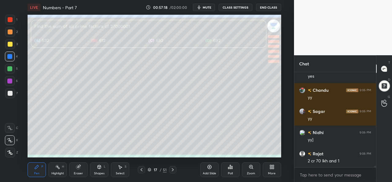
click at [10, 65] on div at bounding box center [10, 69] width 10 height 10
click at [11, 56] on div at bounding box center [9, 56] width 5 height 5
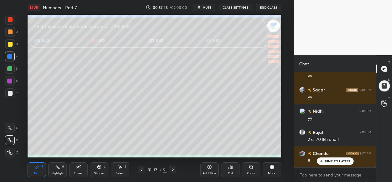
scroll to position [6810, 0]
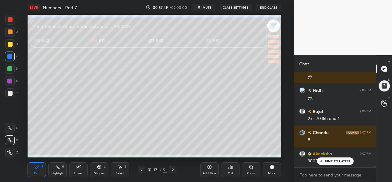
click at [325, 162] on p "JUMP TO LATEST" at bounding box center [337, 161] width 26 height 4
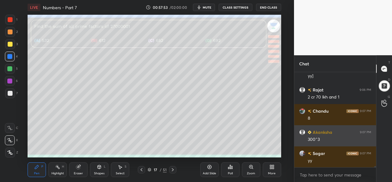
scroll to position [6853, 0]
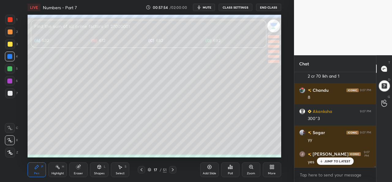
click at [9, 69] on div at bounding box center [9, 68] width 5 height 5
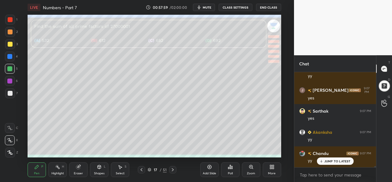
scroll to position [6937, 0]
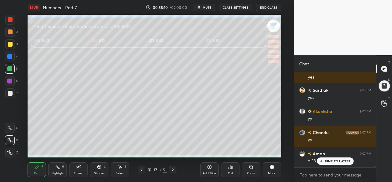
click at [121, 170] on div "Select S" at bounding box center [120, 169] width 18 height 15
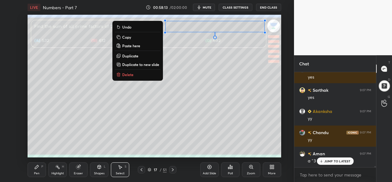
click at [37, 165] on icon at bounding box center [37, 167] width 4 height 4
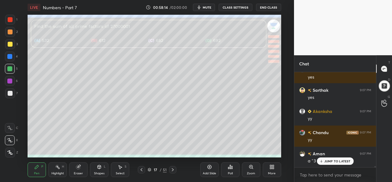
click at [10, 43] on div at bounding box center [10, 44] width 5 height 5
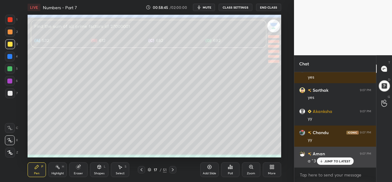
click at [332, 161] on p "JUMP TO LATEST" at bounding box center [337, 161] width 26 height 4
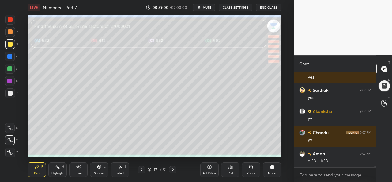
click at [9, 68] on div at bounding box center [9, 68] width 5 height 5
click at [10, 82] on div at bounding box center [9, 80] width 5 height 5
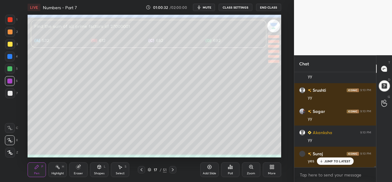
scroll to position [7085, 0]
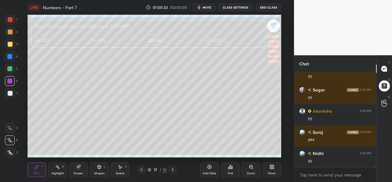
click at [207, 170] on div "Add Slide" at bounding box center [209, 169] width 18 height 15
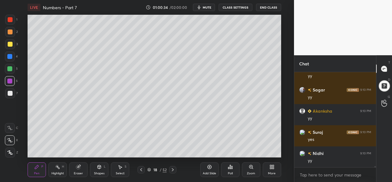
click at [11, 44] on div at bounding box center [10, 44] width 5 height 5
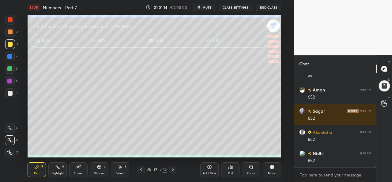
scroll to position [7197, 0]
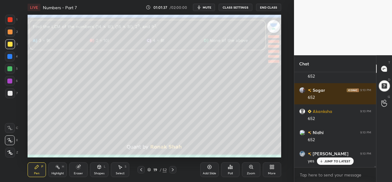
click at [11, 19] on div at bounding box center [10, 19] width 5 height 5
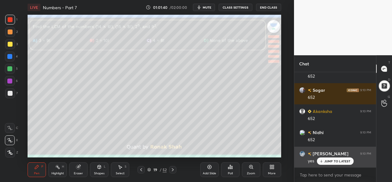
click at [330, 160] on p "JUMP TO LATEST" at bounding box center [337, 161] width 26 height 4
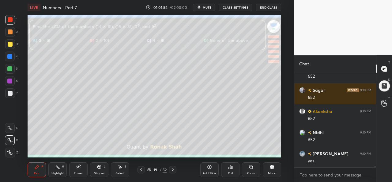
click at [230, 173] on div "Poll" at bounding box center [230, 172] width 5 height 3
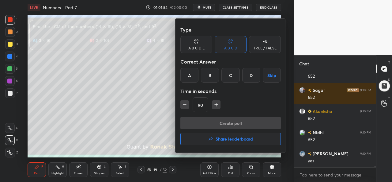
click at [208, 69] on div "B" at bounding box center [210, 75] width 18 height 15
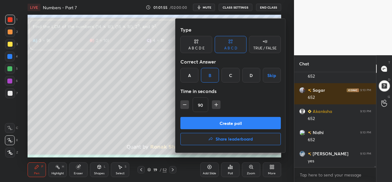
click at [186, 103] on icon "button" at bounding box center [185, 104] width 6 height 6
click at [218, 103] on icon "button" at bounding box center [216, 104] width 6 height 6
type input "90"
click at [227, 120] on button "Create poll" at bounding box center [230, 123] width 100 height 12
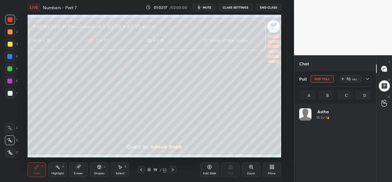
scroll to position [72, 70]
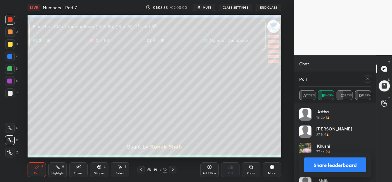
click at [368, 79] on icon at bounding box center [367, 78] width 3 height 3
type textarea "x"
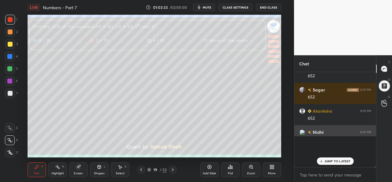
scroll to position [2, 2]
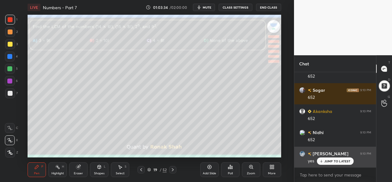
click at [330, 160] on p "JUMP TO LATEST" at bounding box center [337, 161] width 26 height 4
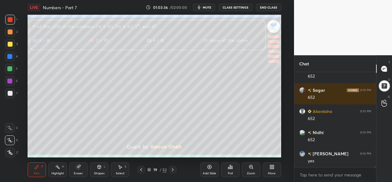
click at [123, 168] on div "Select S" at bounding box center [120, 169] width 18 height 15
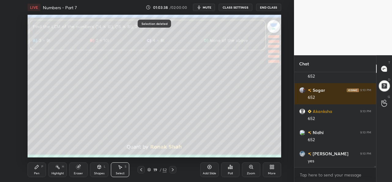
click at [37, 171] on div "Pen" at bounding box center [37, 172] width 6 height 3
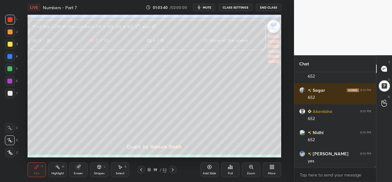
click at [8, 42] on div at bounding box center [10, 44] width 5 height 5
click at [9, 18] on div at bounding box center [10, 19] width 5 height 5
click at [11, 42] on div at bounding box center [10, 44] width 5 height 5
click at [122, 170] on div "Select S" at bounding box center [120, 169] width 18 height 15
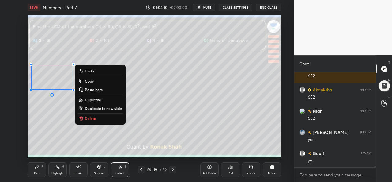
scroll to position [7260, 0]
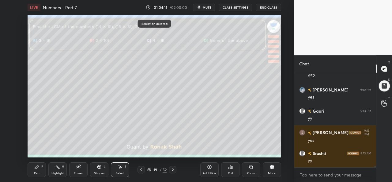
click at [36, 168] on icon at bounding box center [37, 167] width 4 height 4
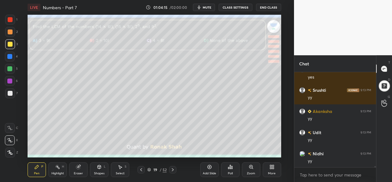
scroll to position [7345, 0]
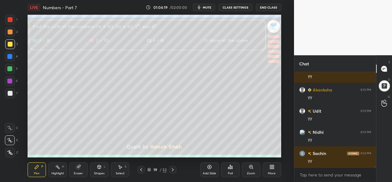
click at [97, 168] on icon at bounding box center [99, 166] width 5 height 5
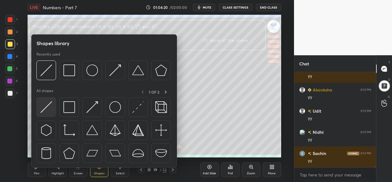
click at [46, 106] on img at bounding box center [46, 107] width 12 height 12
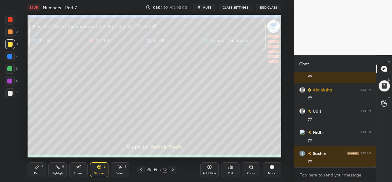
click at [11, 92] on div at bounding box center [10, 93] width 5 height 5
click at [37, 166] on icon at bounding box center [37, 167] width 4 height 4
click at [12, 68] on div at bounding box center [10, 69] width 10 height 10
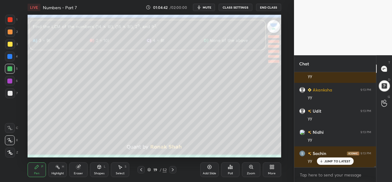
scroll to position [7366, 0]
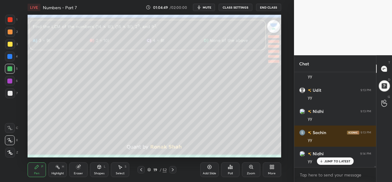
click at [10, 79] on div at bounding box center [9, 80] width 5 height 5
click at [209, 167] on icon at bounding box center [209, 166] width 5 height 5
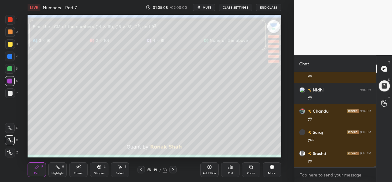
scroll to position [7450, 0]
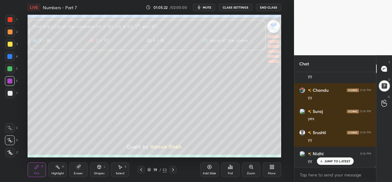
click at [122, 169] on icon at bounding box center [120, 166] width 5 height 5
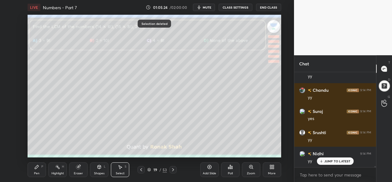
click at [40, 171] on div "Pen P" at bounding box center [37, 169] width 18 height 15
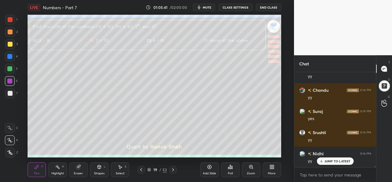
click at [9, 92] on div at bounding box center [10, 93] width 5 height 5
click at [11, 21] on div at bounding box center [10, 19] width 5 height 5
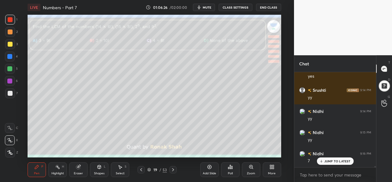
scroll to position [7535, 0]
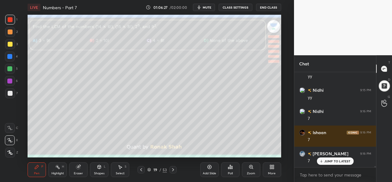
click at [13, 56] on div at bounding box center [10, 56] width 10 height 10
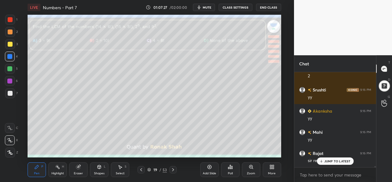
scroll to position [7915, 0]
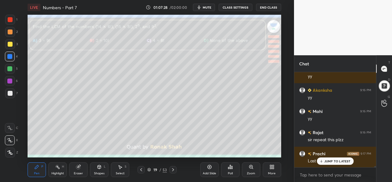
click at [10, 69] on div at bounding box center [9, 68] width 5 height 5
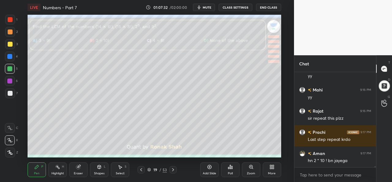
click at [9, 80] on div at bounding box center [9, 80] width 5 height 5
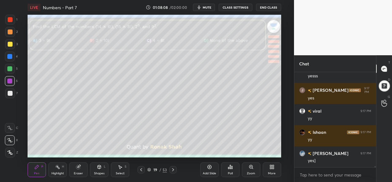
scroll to position [8217, 0]
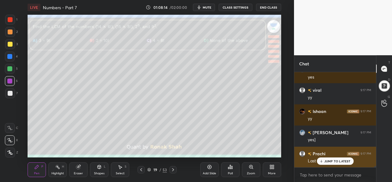
click at [332, 161] on p "JUMP TO LATEST" at bounding box center [337, 161] width 26 height 4
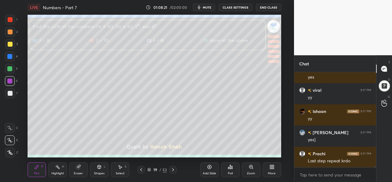
click at [173, 170] on icon at bounding box center [173, 169] width 2 height 3
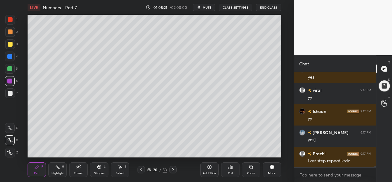
click at [141, 170] on icon at bounding box center [141, 169] width 2 height 3
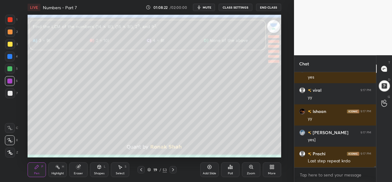
click at [174, 169] on icon at bounding box center [173, 169] width 5 height 5
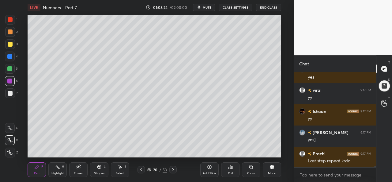
click at [13, 55] on div at bounding box center [10, 56] width 10 height 10
click at [12, 45] on div at bounding box center [10, 44] width 5 height 5
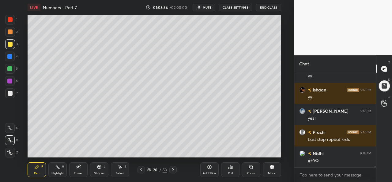
click at [10, 57] on div at bounding box center [9, 56] width 5 height 5
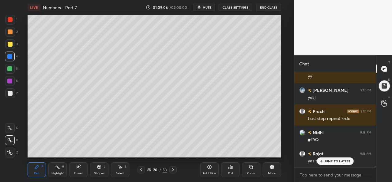
click at [211, 171] on div "Add Slide" at bounding box center [209, 169] width 18 height 15
click at [331, 161] on p "JUMP TO LATEST" at bounding box center [337, 161] width 26 height 4
click at [9, 66] on div at bounding box center [10, 69] width 10 height 10
click at [11, 81] on div at bounding box center [9, 80] width 5 height 5
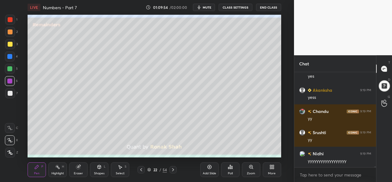
scroll to position [8449, 0]
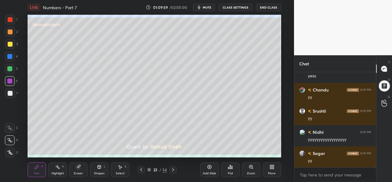
click at [11, 44] on div at bounding box center [10, 44] width 5 height 5
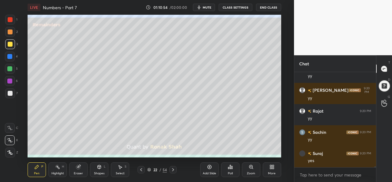
scroll to position [9406, 0]
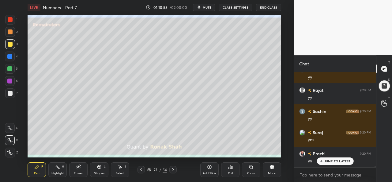
click at [121, 171] on div "Select" at bounding box center [120, 172] width 9 height 3
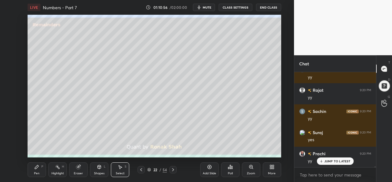
click at [43, 174] on div "Pen P" at bounding box center [37, 169] width 18 height 15
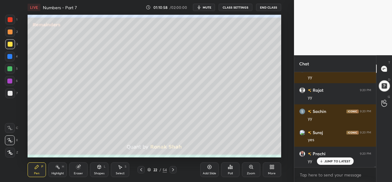
click at [11, 66] on div at bounding box center [10, 69] width 10 height 10
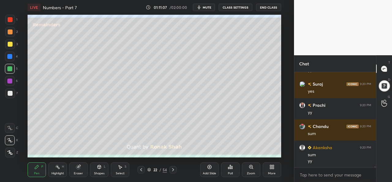
scroll to position [9475, 0]
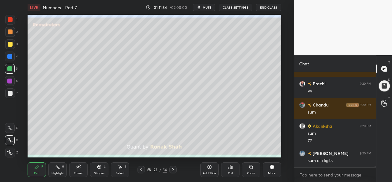
click at [118, 167] on icon at bounding box center [120, 166] width 5 height 5
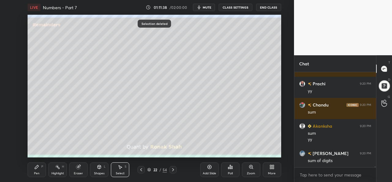
click at [37, 170] on div "Pen P" at bounding box center [37, 169] width 18 height 15
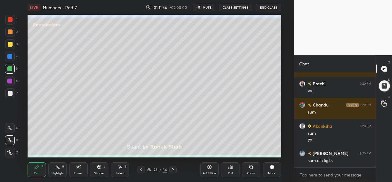
click at [11, 42] on div at bounding box center [10, 44] width 5 height 5
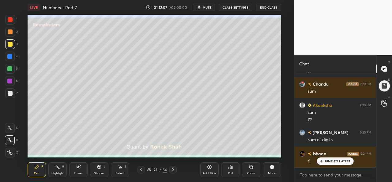
click at [9, 55] on div at bounding box center [9, 56] width 5 height 5
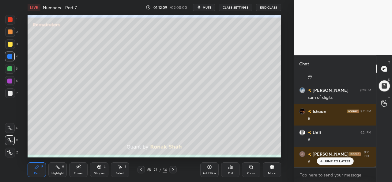
scroll to position [9581, 0]
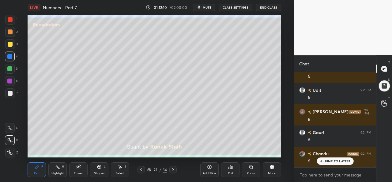
click at [9, 68] on div at bounding box center [9, 68] width 5 height 5
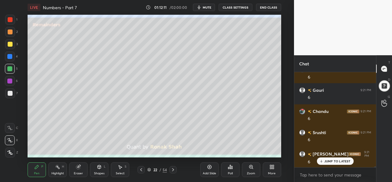
scroll to position [9644, 0]
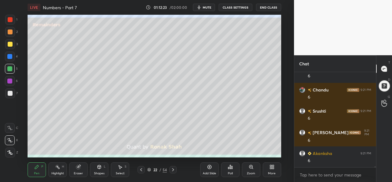
click at [8, 53] on div at bounding box center [10, 56] width 10 height 10
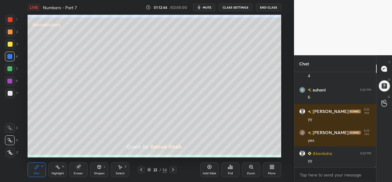
scroll to position [9940, 0]
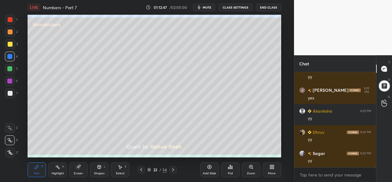
click at [12, 17] on div at bounding box center [10, 19] width 5 height 5
click at [10, 56] on div at bounding box center [9, 56] width 5 height 5
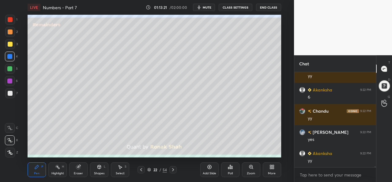
scroll to position [10067, 0]
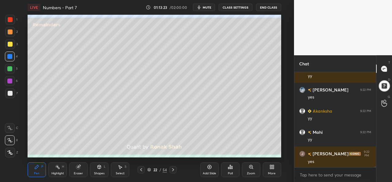
click at [173, 169] on icon at bounding box center [173, 169] width 5 height 5
click at [9, 42] on div at bounding box center [10, 44] width 5 height 5
click at [10, 55] on div at bounding box center [9, 56] width 5 height 5
click at [9, 66] on div at bounding box center [10, 69] width 10 height 10
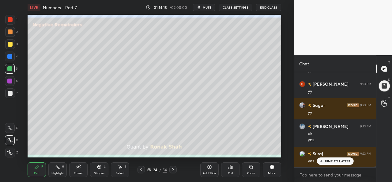
scroll to position [10284, 0]
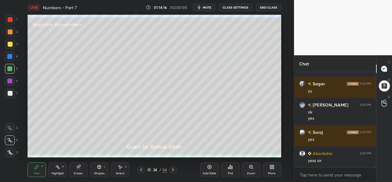
click at [8, 42] on div at bounding box center [10, 44] width 5 height 5
click at [9, 28] on div at bounding box center [10, 32] width 10 height 10
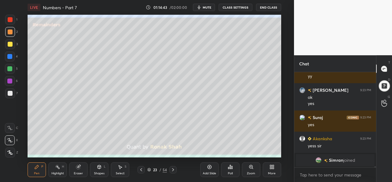
click at [10, 54] on div at bounding box center [9, 56] width 5 height 5
click at [122, 168] on icon at bounding box center [120, 166] width 5 height 5
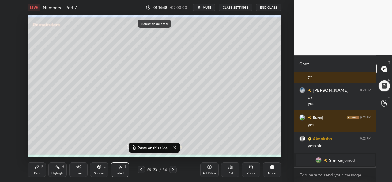
click at [174, 167] on icon at bounding box center [173, 169] width 5 height 5
click at [142, 168] on icon at bounding box center [141, 169] width 2 height 3
click at [208, 167] on icon at bounding box center [209, 166] width 5 height 5
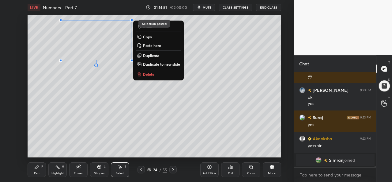
click at [37, 168] on icon at bounding box center [36, 166] width 5 height 5
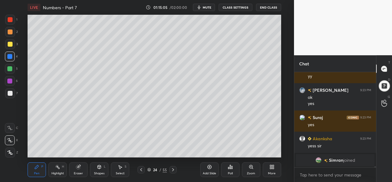
scroll to position [8283, 0]
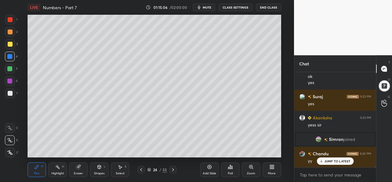
click at [8, 69] on div at bounding box center [9, 68] width 5 height 5
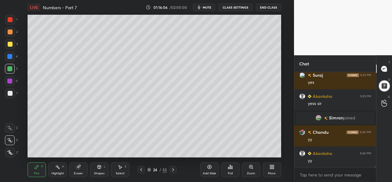
click at [9, 56] on div at bounding box center [9, 56] width 5 height 5
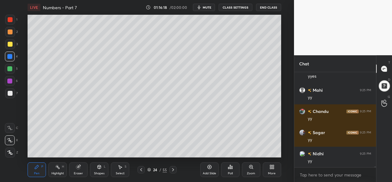
scroll to position [8516, 0]
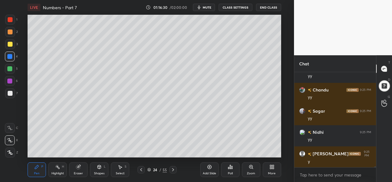
click at [208, 168] on icon at bounding box center [209, 167] width 4 height 4
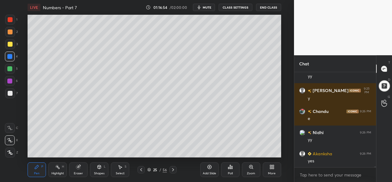
scroll to position [8601, 0]
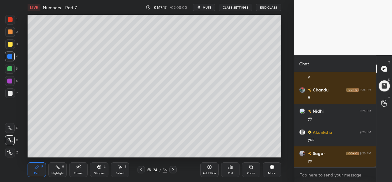
click at [173, 169] on icon at bounding box center [173, 169] width 5 height 5
click at [140, 171] on icon at bounding box center [141, 169] width 5 height 5
click at [141, 169] on icon at bounding box center [141, 169] width 5 height 5
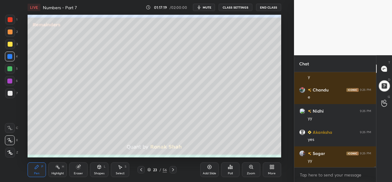
click at [175, 166] on div "Pen P Highlight H Eraser Shapes L Select S 23 / 56 Add Slide Poll Zoom More" at bounding box center [154, 169] width 253 height 24
click at [175, 167] on div at bounding box center [172, 169] width 7 height 7
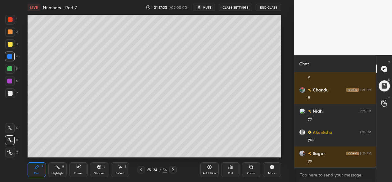
click at [174, 167] on icon at bounding box center [173, 169] width 5 height 5
click at [177, 171] on div "25 / 56" at bounding box center [157, 169] width 86 height 7
click at [175, 167] on icon at bounding box center [173, 169] width 5 height 5
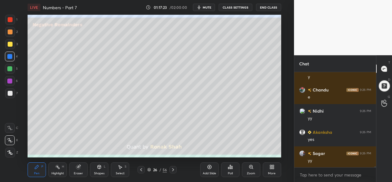
click at [9, 33] on div at bounding box center [10, 31] width 5 height 5
click at [9, 43] on div at bounding box center [10, 44] width 5 height 5
click at [11, 17] on div at bounding box center [10, 19] width 5 height 5
click at [9, 33] on div at bounding box center [10, 31] width 5 height 5
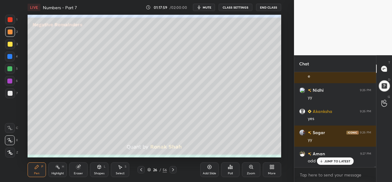
click at [142, 168] on icon at bounding box center [141, 169] width 5 height 5
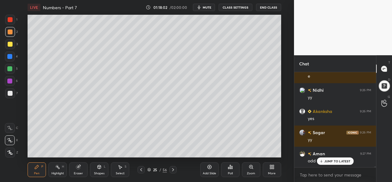
click at [121, 166] on icon at bounding box center [120, 166] width 5 height 5
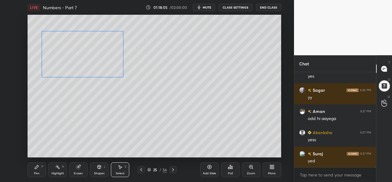
scroll to position [8685, 0]
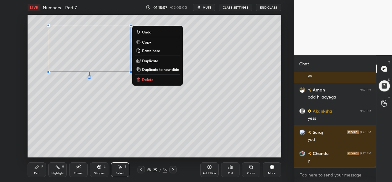
click at [46, 166] on div "Pen P" at bounding box center [37, 169] width 18 height 15
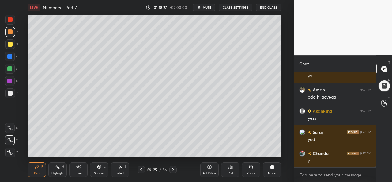
click at [10, 68] on div at bounding box center [9, 68] width 5 height 5
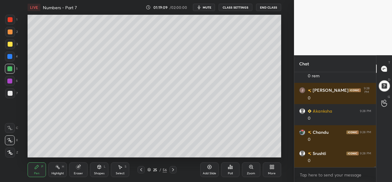
scroll to position [8959, 0]
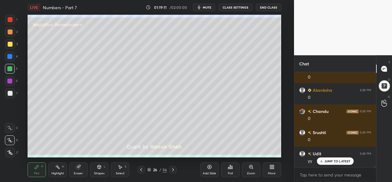
click at [119, 168] on icon at bounding box center [120, 166] width 5 height 5
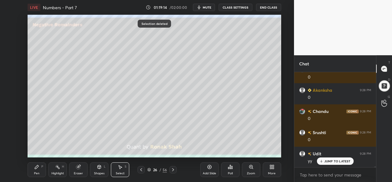
click at [37, 169] on icon at bounding box center [36, 166] width 5 height 5
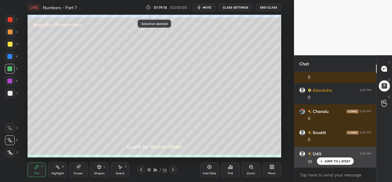
click at [337, 160] on p "JUMP TO LATEST" at bounding box center [337, 161] width 26 height 4
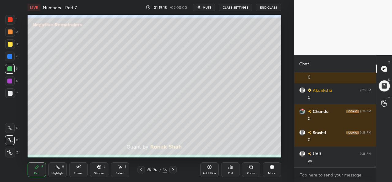
click at [10, 17] on div at bounding box center [10, 20] width 10 height 10
click at [7, 38] on div "2" at bounding box center [11, 33] width 13 height 12
click at [8, 44] on div at bounding box center [10, 44] width 5 height 5
click at [122, 167] on icon at bounding box center [120, 166] width 5 height 5
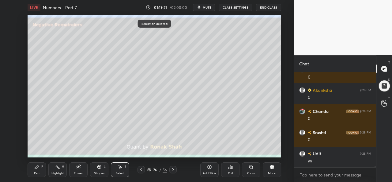
click at [39, 171] on div "Pen P" at bounding box center [37, 169] width 18 height 15
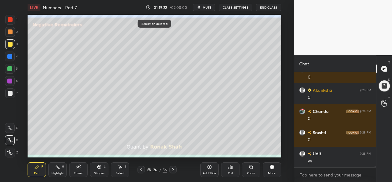
click at [11, 23] on div at bounding box center [10, 20] width 10 height 10
click at [7, 65] on div at bounding box center [10, 69] width 10 height 10
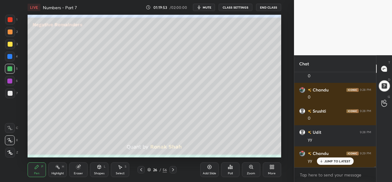
click at [10, 80] on div at bounding box center [9, 80] width 5 height 5
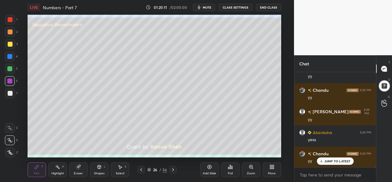
scroll to position [9065, 0]
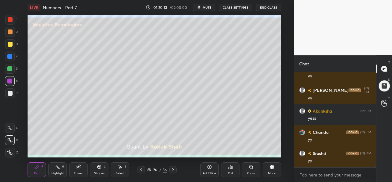
click at [11, 42] on div at bounding box center [10, 44] width 5 height 5
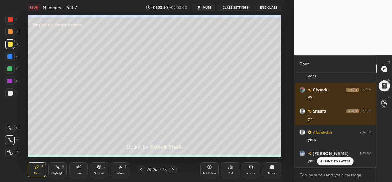
scroll to position [9128, 0]
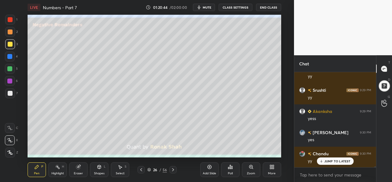
click at [208, 168] on icon at bounding box center [209, 167] width 4 height 4
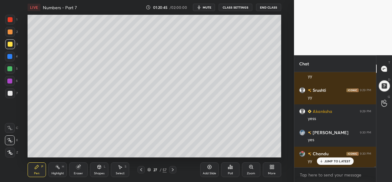
click at [10, 31] on div at bounding box center [10, 31] width 5 height 5
click at [13, 18] on div at bounding box center [10, 20] width 10 height 10
click at [8, 54] on div at bounding box center [9, 56] width 5 height 5
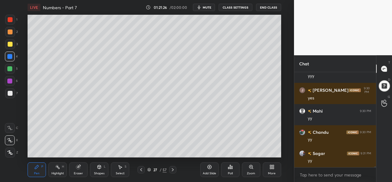
scroll to position [9340, 0]
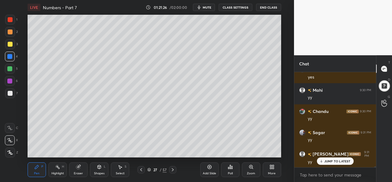
click at [12, 42] on div at bounding box center [10, 44] width 10 height 10
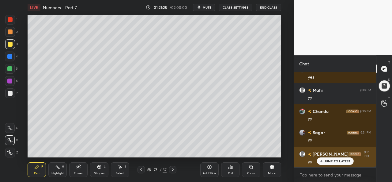
click at [329, 161] on p "JUMP TO LATEST" at bounding box center [337, 161] width 26 height 4
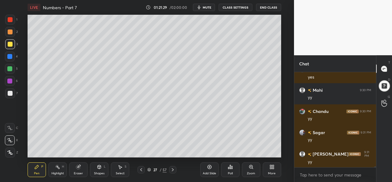
scroll to position [9361, 0]
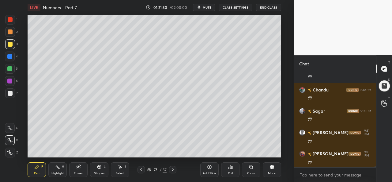
click at [10, 19] on div at bounding box center [10, 19] width 5 height 5
click at [8, 54] on div at bounding box center [9, 56] width 5 height 5
click at [8, 79] on div at bounding box center [9, 80] width 5 height 5
click at [206, 167] on div "Add Slide" at bounding box center [209, 169] width 18 height 15
click at [10, 44] on div at bounding box center [10, 44] width 5 height 5
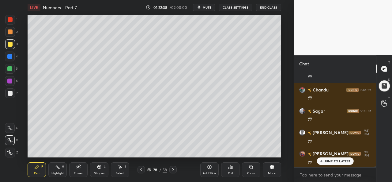
scroll to position [9382, 0]
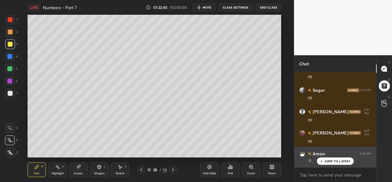
click at [328, 159] on p "JUMP TO LATEST" at bounding box center [337, 161] width 26 height 4
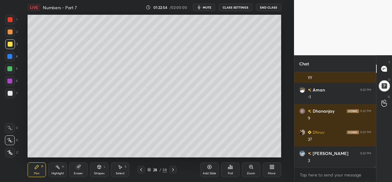
scroll to position [9466, 0]
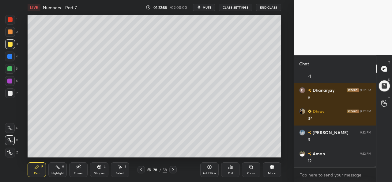
click at [119, 169] on div "Select S" at bounding box center [120, 169] width 18 height 15
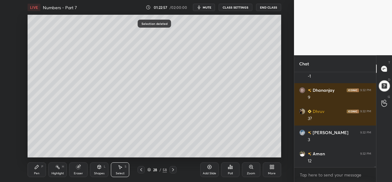
click at [36, 172] on div "Pen" at bounding box center [37, 172] width 6 height 3
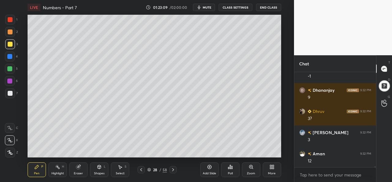
scroll to position [9488, 0]
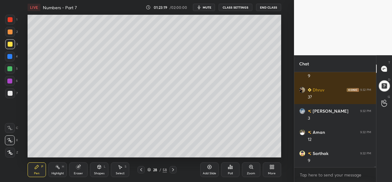
click at [13, 56] on div at bounding box center [10, 56] width 10 height 10
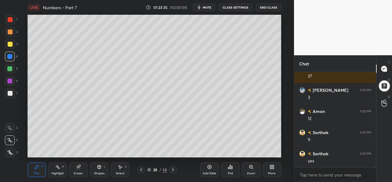
scroll to position [9530, 0]
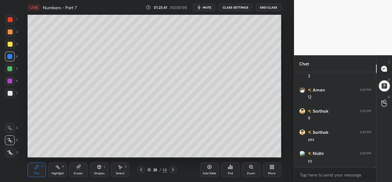
click at [9, 66] on div at bounding box center [9, 68] width 5 height 5
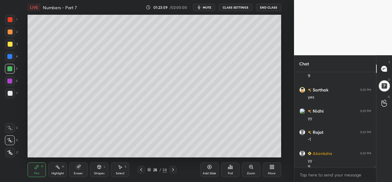
scroll to position [9578, 0]
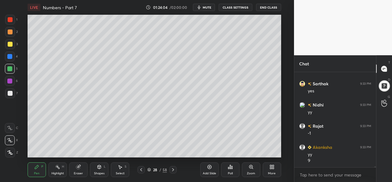
click at [266, 153] on div "Add Slide Poll Zoom More" at bounding box center [240, 169] width 81 height 34
click at [276, 153] on div "Add Slide Poll Zoom More" at bounding box center [240, 169] width 81 height 34
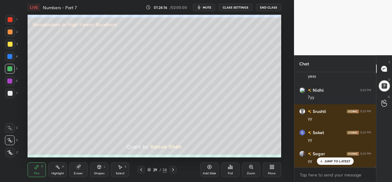
scroll to position [9747, 0]
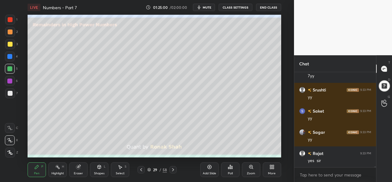
click at [8, 30] on div at bounding box center [10, 31] width 5 height 5
click at [8, 52] on div at bounding box center [10, 56] width 10 height 10
click at [8, 68] on div at bounding box center [9, 68] width 5 height 5
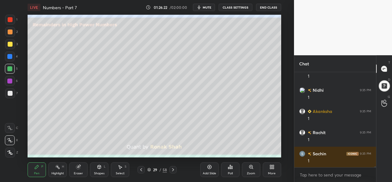
scroll to position [10128, 0]
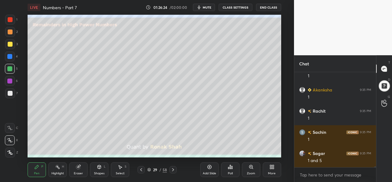
click at [10, 42] on div at bounding box center [10, 44] width 5 height 5
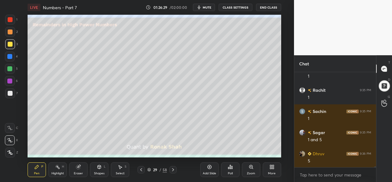
scroll to position [10170, 0]
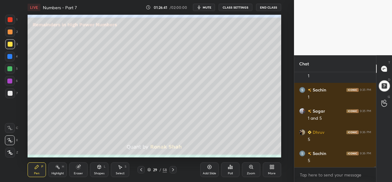
click at [9, 81] on div at bounding box center [9, 80] width 5 height 5
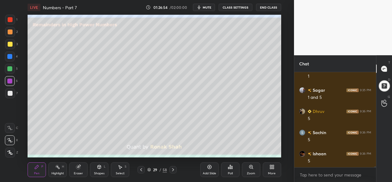
scroll to position [10212, 0]
click at [10, 91] on div at bounding box center [10, 93] width 5 height 5
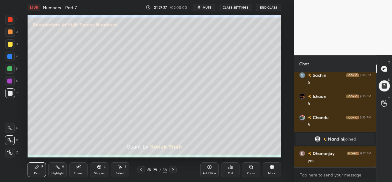
scroll to position [9728, 0]
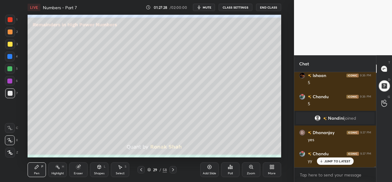
click at [10, 43] on div at bounding box center [10, 44] width 5 height 5
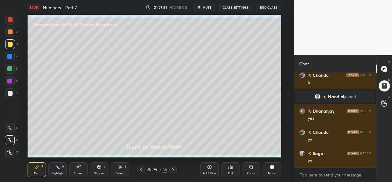
click at [7, 80] on div at bounding box center [9, 80] width 5 height 5
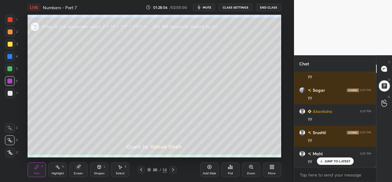
scroll to position [9897, 0]
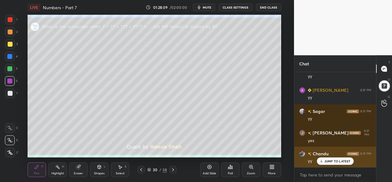
click at [334, 162] on p "JUMP TO LATEST" at bounding box center [337, 161] width 26 height 4
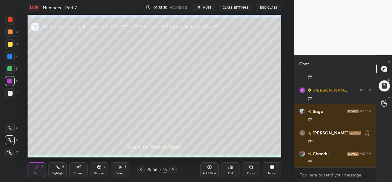
click at [118, 170] on div "Select S" at bounding box center [120, 169] width 18 height 15
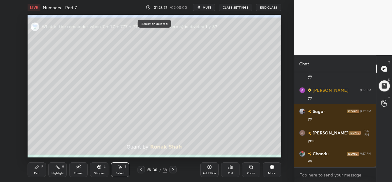
click at [35, 172] on div "Pen" at bounding box center [37, 172] width 6 height 3
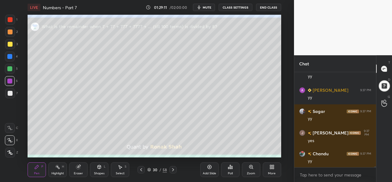
click at [9, 46] on div at bounding box center [10, 44] width 5 height 5
click at [230, 171] on div "Poll" at bounding box center [230, 172] width 5 height 3
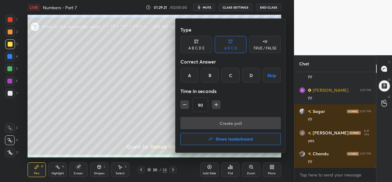
click at [214, 76] on div "B" at bounding box center [210, 75] width 18 height 15
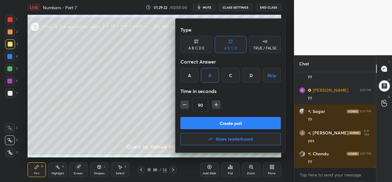
click at [182, 102] on icon "button" at bounding box center [185, 104] width 6 height 6
click at [183, 102] on icon "button" at bounding box center [185, 104] width 6 height 6
type input "60"
click at [225, 121] on button "Create poll" at bounding box center [230, 123] width 100 height 12
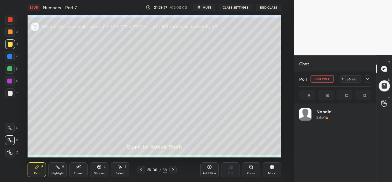
scroll to position [72, 70]
click at [120, 170] on div "Select S" at bounding box center [120, 169] width 18 height 15
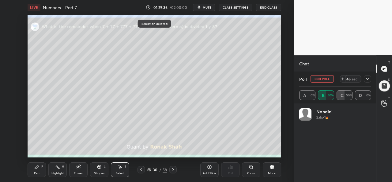
click at [33, 172] on div "Pen P" at bounding box center [37, 169] width 18 height 15
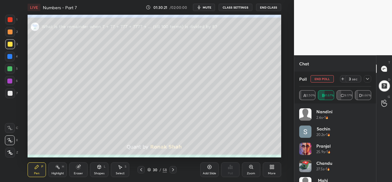
scroll to position [2, 2]
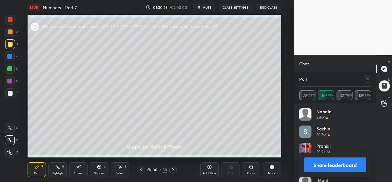
click at [368, 80] on icon at bounding box center [367, 78] width 5 height 5
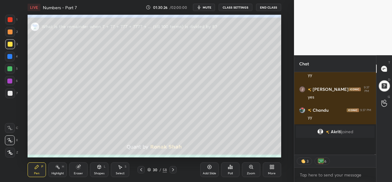
scroll to position [76, 80]
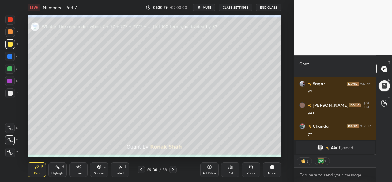
click at [120, 165] on icon at bounding box center [120, 166] width 5 height 5
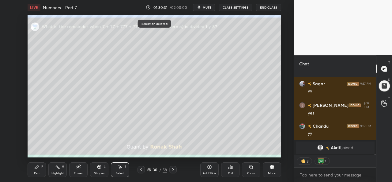
click at [35, 169] on div "Pen P" at bounding box center [37, 169] width 18 height 15
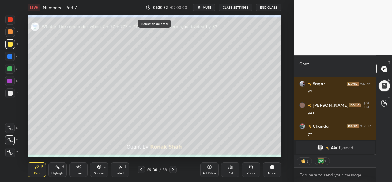
click at [10, 19] on div at bounding box center [10, 19] width 5 height 5
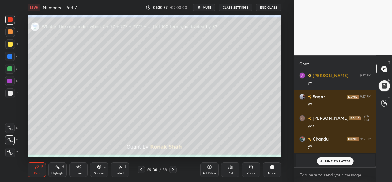
scroll to position [9933, 0]
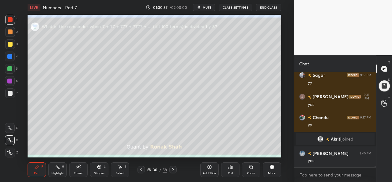
click at [9, 43] on div at bounding box center [10, 44] width 5 height 5
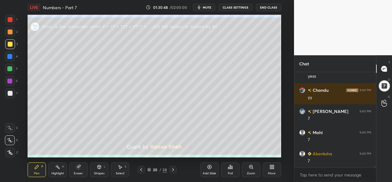
scroll to position [10060, 0]
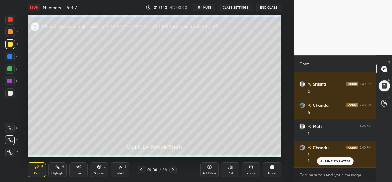
click at [122, 171] on div "Select" at bounding box center [120, 172] width 9 height 3
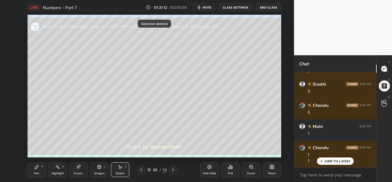
click at [37, 167] on icon at bounding box center [37, 167] width 4 height 4
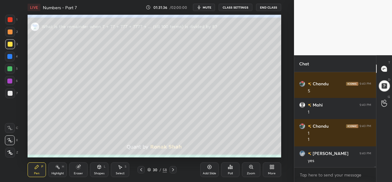
scroll to position [10255, 0]
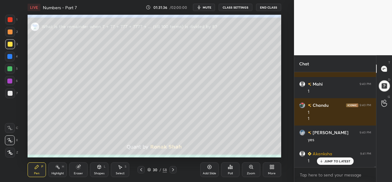
click at [208, 169] on div "Add Slide" at bounding box center [209, 169] width 18 height 15
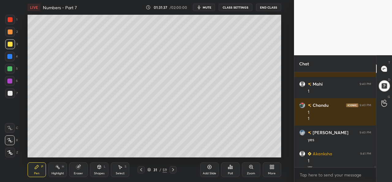
click at [10, 67] on div at bounding box center [9, 68] width 5 height 5
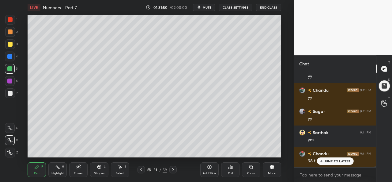
scroll to position [10368, 0]
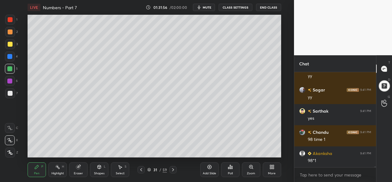
click at [11, 55] on div at bounding box center [9, 56] width 5 height 5
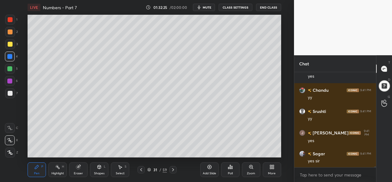
scroll to position [10500, 0]
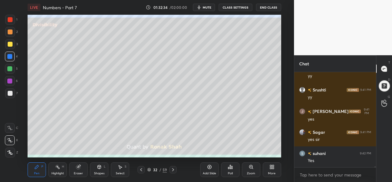
click at [9, 20] on div at bounding box center [10, 19] width 5 height 5
click at [120, 174] on div "Select" at bounding box center [120, 172] width 9 height 3
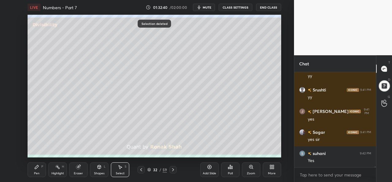
click at [37, 168] on icon at bounding box center [36, 166] width 5 height 5
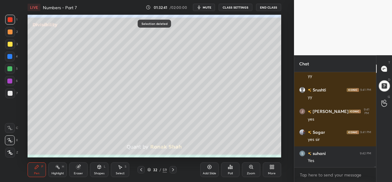
click at [8, 44] on div at bounding box center [10, 44] width 5 height 5
click at [10, 67] on div at bounding box center [9, 68] width 5 height 5
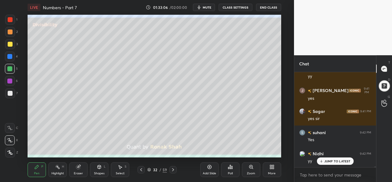
scroll to position [10543, 0]
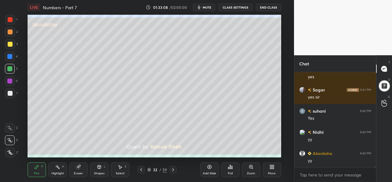
click at [97, 168] on icon at bounding box center [99, 166] width 5 height 5
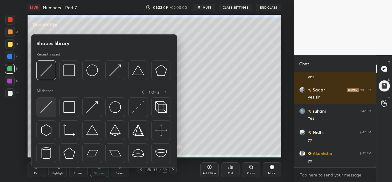
click at [48, 105] on img at bounding box center [46, 107] width 12 height 12
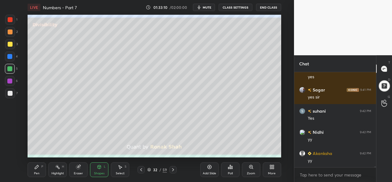
click at [9, 55] on div at bounding box center [9, 56] width 5 height 5
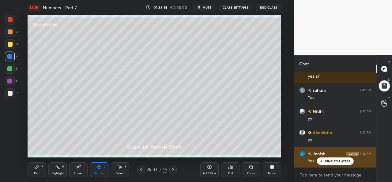
click at [327, 159] on p "JUMP TO LATEST" at bounding box center [337, 161] width 26 height 4
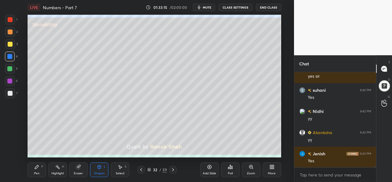
click at [36, 169] on div "Pen P" at bounding box center [37, 169] width 18 height 15
click at [9, 29] on div at bounding box center [10, 32] width 10 height 10
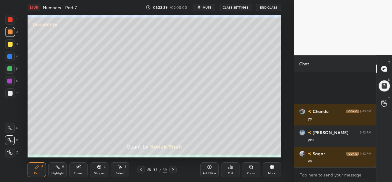
scroll to position [10712, 0]
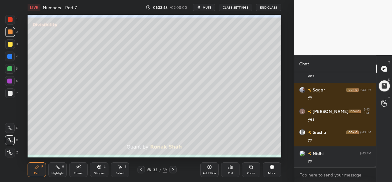
click at [12, 55] on div at bounding box center [9, 56] width 5 height 5
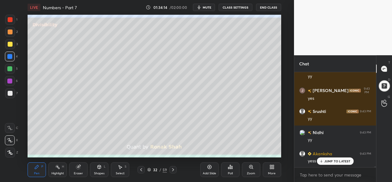
click at [208, 171] on div "Add Slide" at bounding box center [209, 169] width 18 height 15
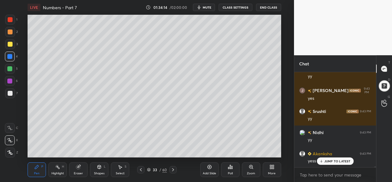
scroll to position [10775, 0]
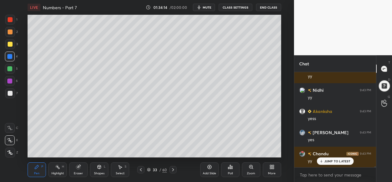
click at [8, 67] on div at bounding box center [9, 68] width 5 height 5
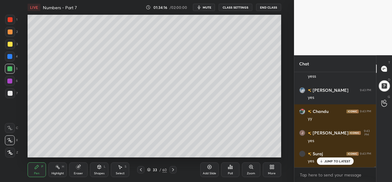
scroll to position [10859, 0]
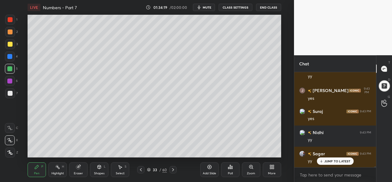
click at [9, 34] on div at bounding box center [10, 31] width 5 height 5
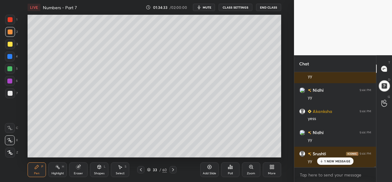
scroll to position [10965, 0]
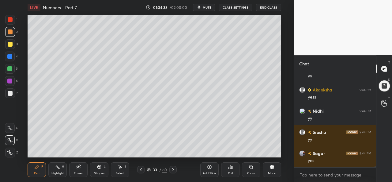
click at [10, 56] on div at bounding box center [9, 56] width 5 height 5
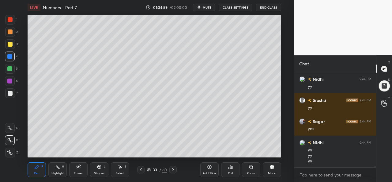
scroll to position [11018, 0]
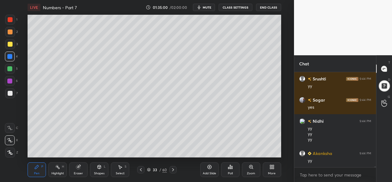
click at [12, 67] on div at bounding box center [10, 69] width 10 height 10
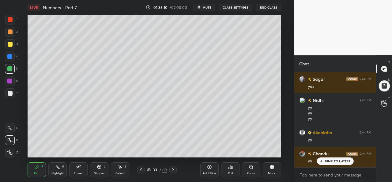
click at [332, 161] on p "JUMP TO LATEST" at bounding box center [337, 161] width 26 height 4
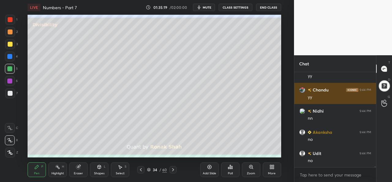
scroll to position [11124, 0]
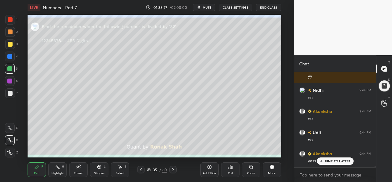
click at [117, 168] on div "Select S" at bounding box center [120, 169] width 18 height 15
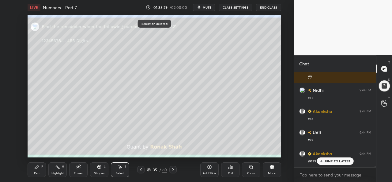
click at [40, 169] on div "Pen P" at bounding box center [37, 169] width 18 height 15
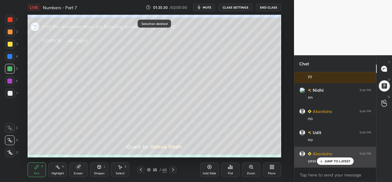
click at [329, 159] on p "JUMP TO LATEST" at bounding box center [337, 161] width 26 height 4
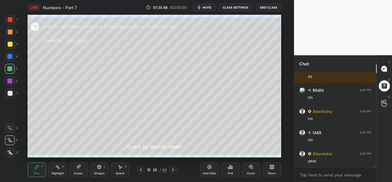
click at [9, 41] on div at bounding box center [10, 44] width 10 height 10
click at [8, 53] on div at bounding box center [10, 56] width 10 height 10
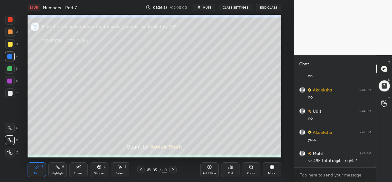
click at [121, 170] on div "Select S" at bounding box center [120, 169] width 18 height 15
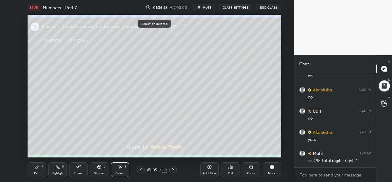
click at [38, 171] on div "Pen" at bounding box center [37, 172] width 6 height 3
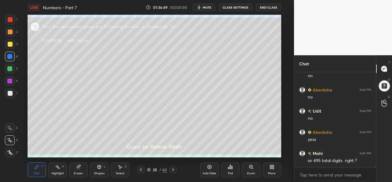
scroll to position [11166, 0]
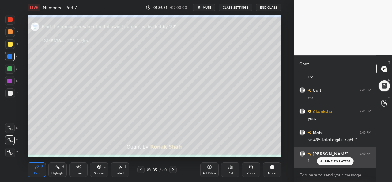
click at [333, 160] on p "JUMP TO LATEST" at bounding box center [337, 161] width 26 height 4
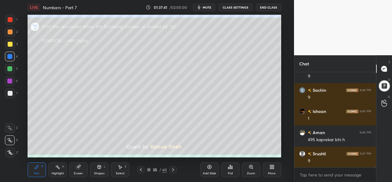
scroll to position [11314, 0]
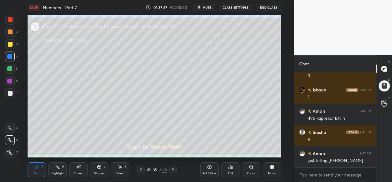
click at [12, 43] on div at bounding box center [10, 44] width 5 height 5
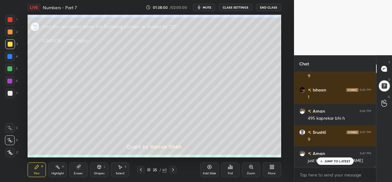
scroll to position [11335, 0]
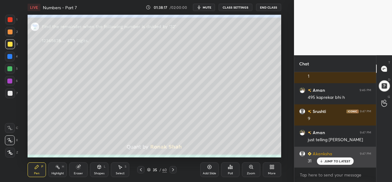
click at [326, 162] on p "JUMP TO LATEST" at bounding box center [337, 161] width 26 height 4
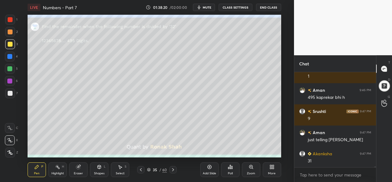
click at [11, 55] on div at bounding box center [9, 56] width 5 height 5
click at [9, 67] on div at bounding box center [9, 68] width 5 height 5
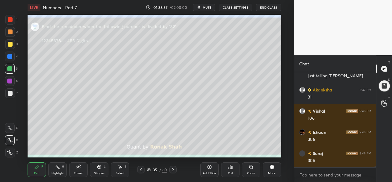
scroll to position [11419, 0]
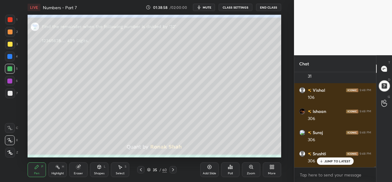
click at [259, 152] on div "Add Slide Poll Zoom More" at bounding box center [240, 169] width 81 height 34
click at [265, 153] on div "Add Slide Poll Zoom More" at bounding box center [240, 169] width 81 height 34
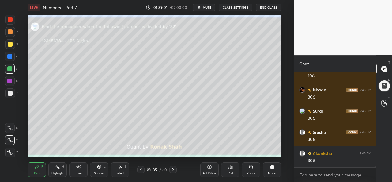
click at [10, 79] on div at bounding box center [9, 80] width 5 height 5
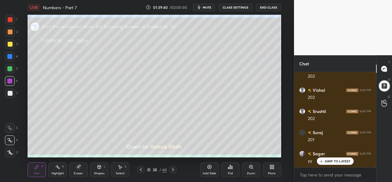
scroll to position [11652, 0]
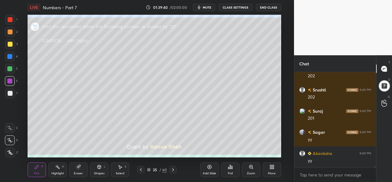
click at [208, 168] on icon at bounding box center [209, 167] width 4 height 4
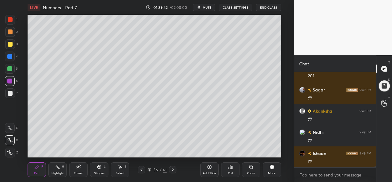
scroll to position [11715, 0]
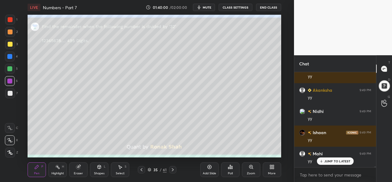
click at [12, 43] on div at bounding box center [10, 44] width 5 height 5
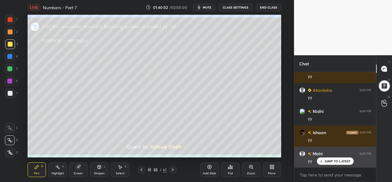
click at [330, 159] on p "JUMP TO LATEST" at bounding box center [337, 161] width 26 height 4
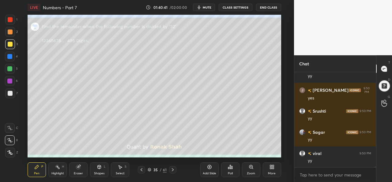
scroll to position [11884, 0]
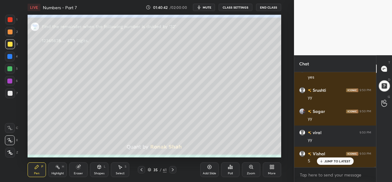
click at [121, 168] on icon at bounding box center [120, 166] width 5 height 5
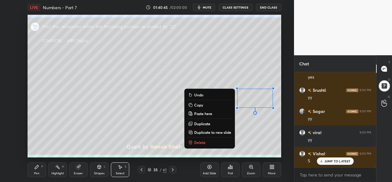
click at [40, 168] on div "Pen P" at bounding box center [37, 169] width 18 height 15
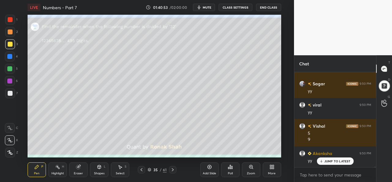
scroll to position [11932, 0]
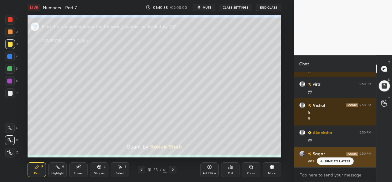
click at [329, 161] on p "JUMP TO LATEST" at bounding box center [337, 161] width 26 height 4
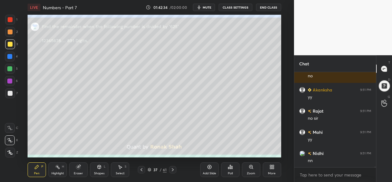
scroll to position [12149, 0]
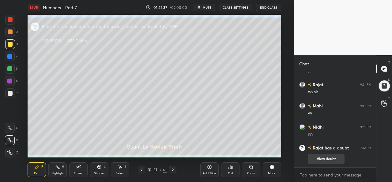
click at [323, 157] on button "View doubt" at bounding box center [326, 159] width 37 height 10
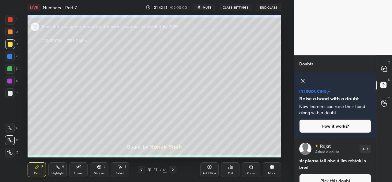
scroll to position [11, 0]
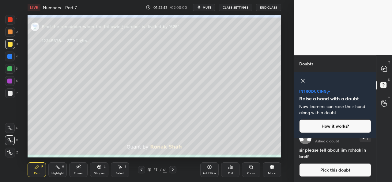
click at [304, 81] on icon at bounding box center [302, 80] width 7 height 7
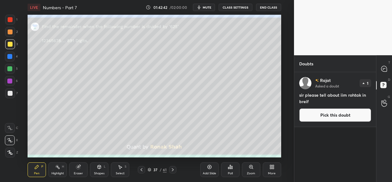
scroll to position [0, 0]
click at [339, 114] on button "Pick this doubt" at bounding box center [335, 114] width 72 height 13
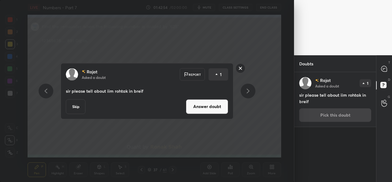
click at [220, 110] on button "Answer doubt" at bounding box center [207, 106] width 42 height 15
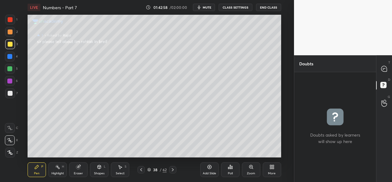
click at [140, 171] on icon at bounding box center [141, 169] width 5 height 5
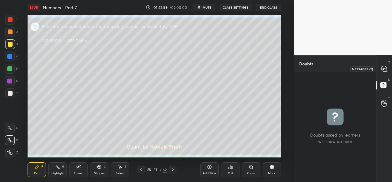
click at [382, 66] on icon at bounding box center [384, 69] width 6 height 6
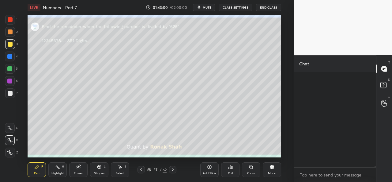
scroll to position [93, 80]
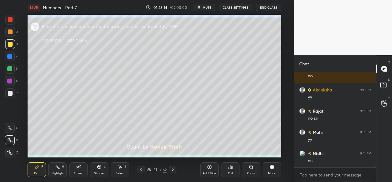
click at [8, 31] on div at bounding box center [10, 31] width 5 height 5
click at [12, 16] on div at bounding box center [10, 20] width 10 height 10
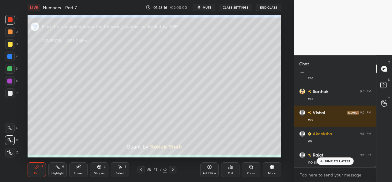
click at [333, 161] on p "JUMP TO LATEST" at bounding box center [337, 161] width 26 height 4
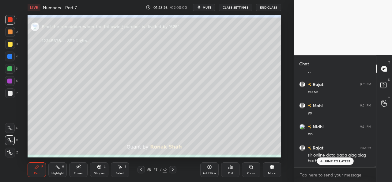
scroll to position [11628, 0]
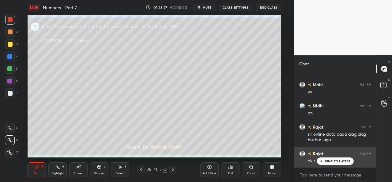
click at [324, 160] on div "JUMP TO LATEST" at bounding box center [335, 160] width 37 height 7
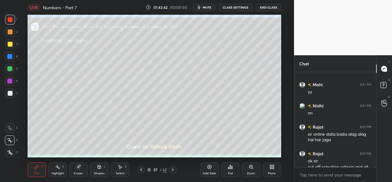
scroll to position [11634, 0]
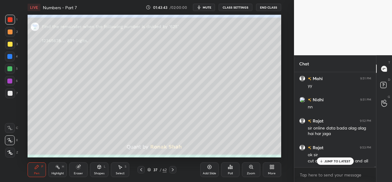
click at [328, 160] on p "JUMP TO LATEST" at bounding box center [337, 161] width 26 height 4
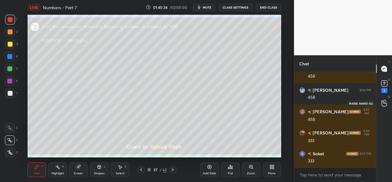
scroll to position [12010, 0]
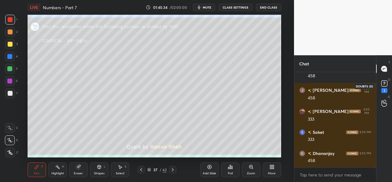
click at [385, 84] on rect at bounding box center [384, 84] width 6 height 6
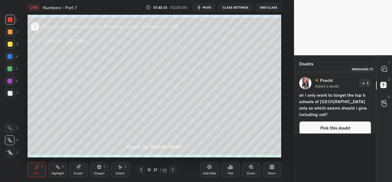
click at [385, 70] on icon at bounding box center [384, 69] width 6 height 6
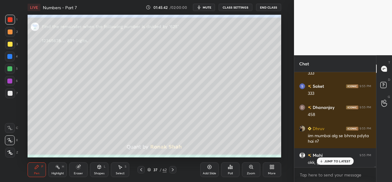
scroll to position [12079, 0]
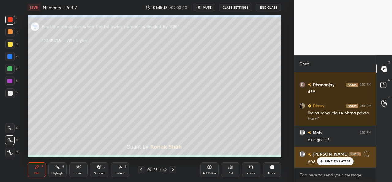
click at [331, 162] on p "JUMP TO LATEST" at bounding box center [337, 161] width 26 height 4
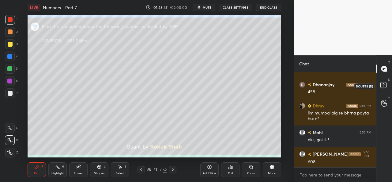
click at [384, 85] on rect at bounding box center [383, 85] width 6 height 6
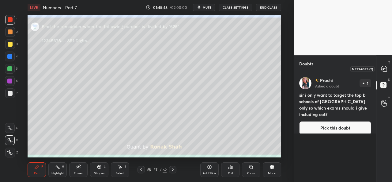
click at [383, 68] on icon at bounding box center [384, 68] width 2 height 0
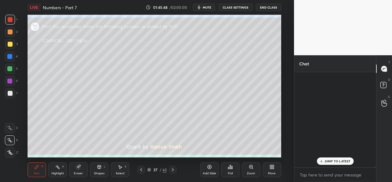
scroll to position [93, 80]
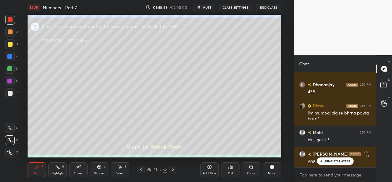
click at [331, 162] on p "JUMP TO LATEST" at bounding box center [337, 161] width 26 height 4
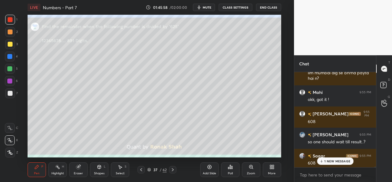
scroll to position [12121, 0]
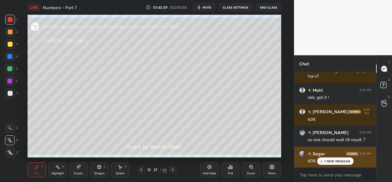
click at [330, 163] on p "1 NEW MESSAGE" at bounding box center [337, 161] width 26 height 4
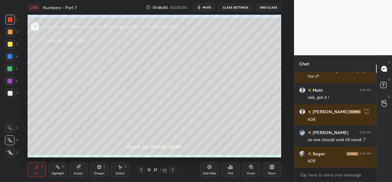
click at [6, 41] on div at bounding box center [10, 44] width 10 height 10
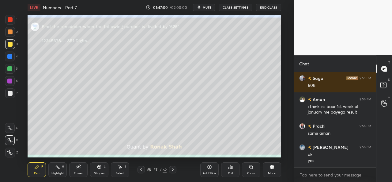
scroll to position [12217, 0]
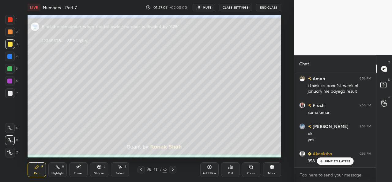
click at [124, 169] on div "Select S" at bounding box center [120, 169] width 18 height 15
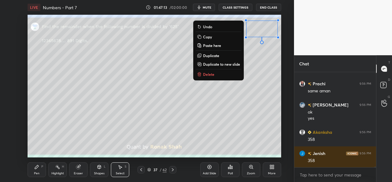
scroll to position [12259, 0]
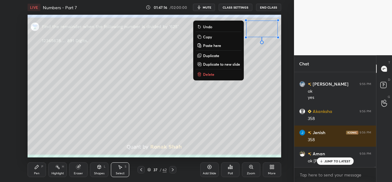
click at [327, 160] on p "JUMP TO LATEST" at bounding box center [337, 161] width 26 height 4
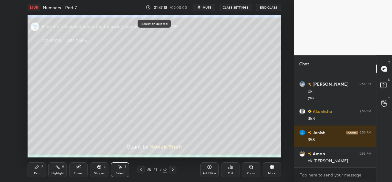
click at [38, 168] on icon at bounding box center [36, 166] width 5 height 5
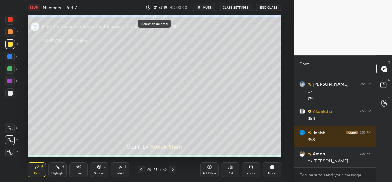
click at [13, 16] on div at bounding box center [10, 20] width 10 height 10
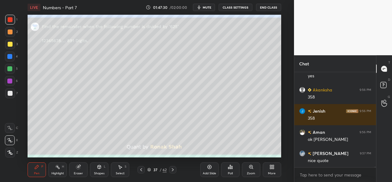
click at [9, 67] on div at bounding box center [9, 68] width 5 height 5
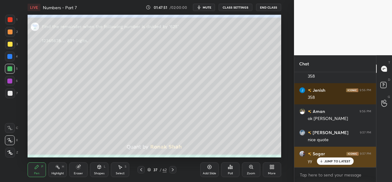
click at [332, 161] on p "JUMP TO LATEST" at bounding box center [337, 161] width 26 height 4
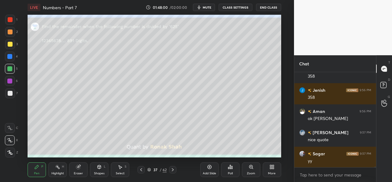
click at [9, 80] on div at bounding box center [9, 80] width 5 height 5
click at [10, 43] on div at bounding box center [10, 44] width 5 height 5
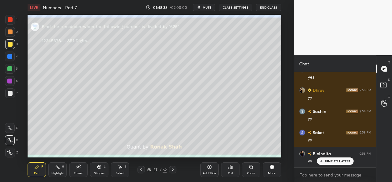
scroll to position [12492, 0]
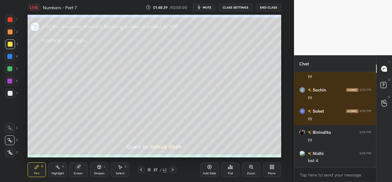
click at [10, 67] on div at bounding box center [9, 68] width 5 height 5
click at [126, 166] on div "S" at bounding box center [126, 166] width 2 height 3
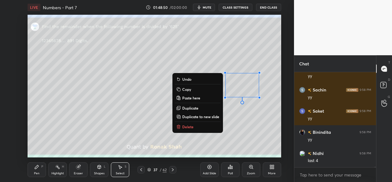
click at [34, 169] on div "Pen P" at bounding box center [37, 169] width 18 height 15
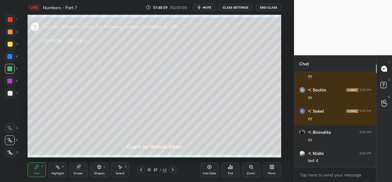
click at [10, 79] on div at bounding box center [9, 80] width 5 height 5
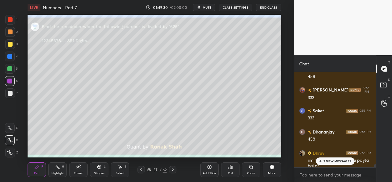
scroll to position [12027, 0]
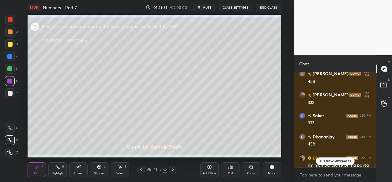
click at [330, 159] on p "3 NEW MESSAGES" at bounding box center [337, 161] width 28 height 4
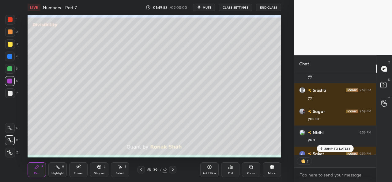
scroll to position [2, 2]
click at [334, 149] on p "JUMP TO LATEST" at bounding box center [337, 148] width 26 height 4
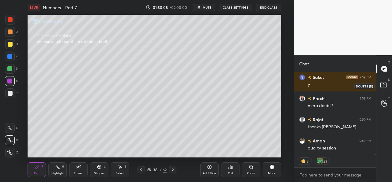
scroll to position [12737, 0]
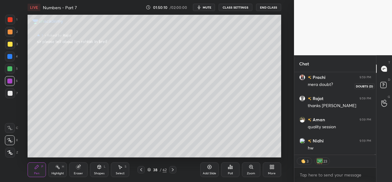
click at [384, 82] on rect at bounding box center [383, 85] width 6 height 6
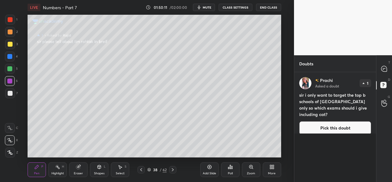
click at [340, 121] on button "Pick this doubt" at bounding box center [335, 127] width 72 height 13
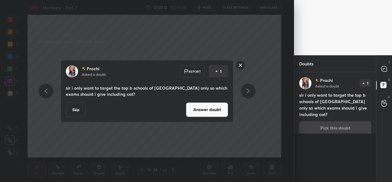
click at [209, 109] on button "Answer doubt" at bounding box center [207, 109] width 42 height 15
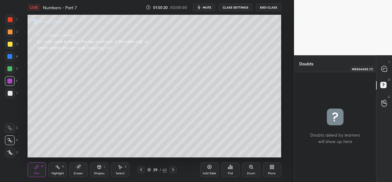
click at [384, 68] on icon at bounding box center [384, 69] width 6 height 6
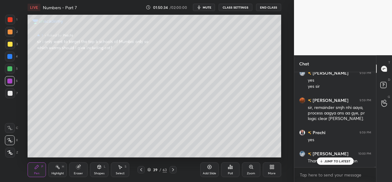
scroll to position [12840, 0]
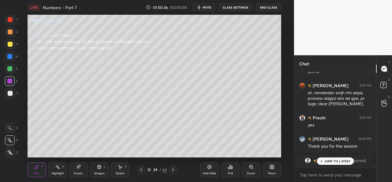
click at [333, 160] on p "JUMP TO LATEST" at bounding box center [337, 161] width 26 height 4
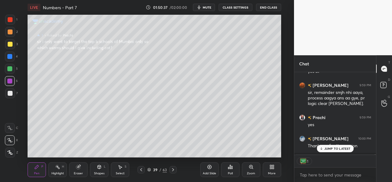
scroll to position [81, 80]
click at [12, 16] on div at bounding box center [10, 20] width 10 height 10
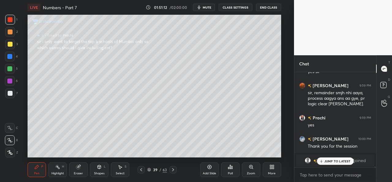
click at [11, 43] on div at bounding box center [10, 44] width 5 height 5
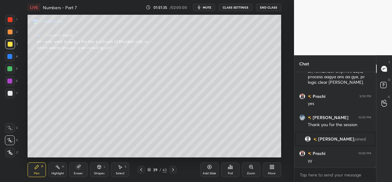
click at [11, 67] on div at bounding box center [9, 68] width 5 height 5
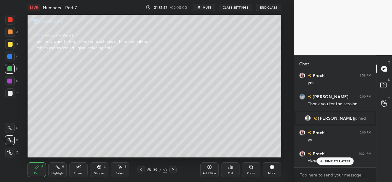
click at [282, 83] on div "Setting up your live class Poll for secs No correct answer Start poll" at bounding box center [154, 86] width 269 height 142
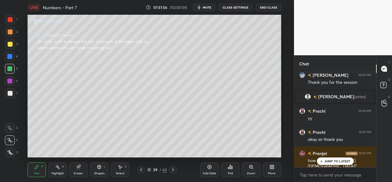
scroll to position [12925, 0]
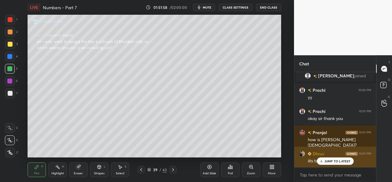
click at [332, 161] on p "JUMP TO LATEST" at bounding box center [337, 161] width 26 height 4
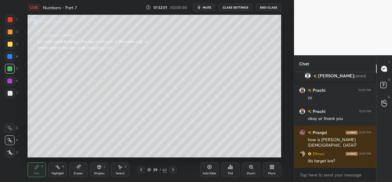
click at [15, 19] on div "1" at bounding box center [11, 20] width 12 height 10
click at [119, 166] on icon at bounding box center [120, 167] width 3 height 4
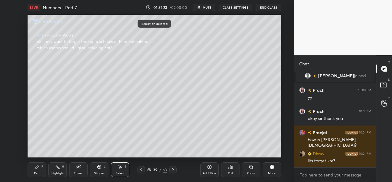
click at [36, 166] on icon at bounding box center [37, 167] width 4 height 4
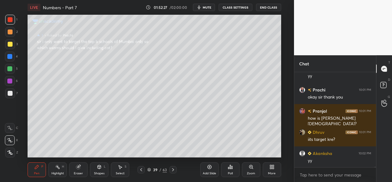
scroll to position [12967, 0]
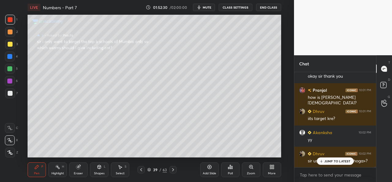
click at [328, 158] on div "JUMP TO LATEST" at bounding box center [335, 160] width 37 height 7
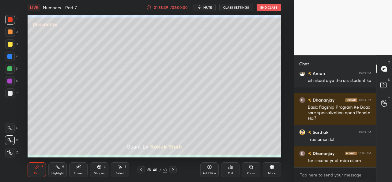
scroll to position [13380, 0]
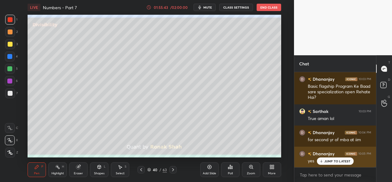
click at [328, 160] on p "JUMP TO LATEST" at bounding box center [337, 161] width 26 height 4
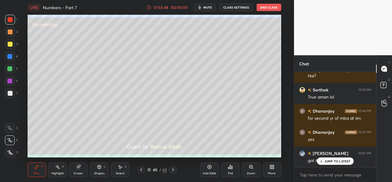
scroll to position [13423, 0]
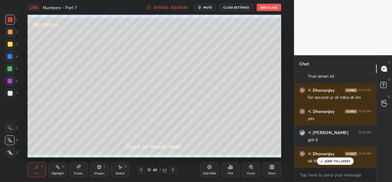
click at [268, 6] on button "End Class" at bounding box center [269, 7] width 24 height 7
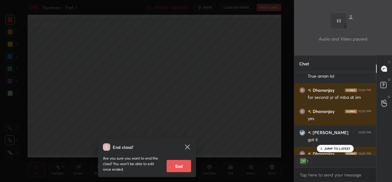
click at [178, 166] on button "End" at bounding box center [179, 165] width 24 height 12
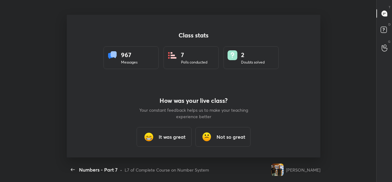
scroll to position [0, 0]
click at [172, 138] on h3 "It was great" at bounding box center [172, 136] width 27 height 7
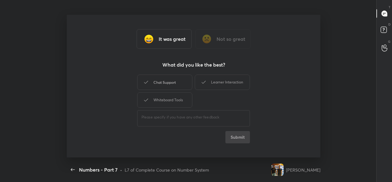
type textarea "x"
click at [173, 79] on div "Chat Support" at bounding box center [164, 81] width 55 height 15
click at [243, 136] on button "Submit" at bounding box center [237, 137] width 24 height 12
